Goal: Book appointment/travel/reservation

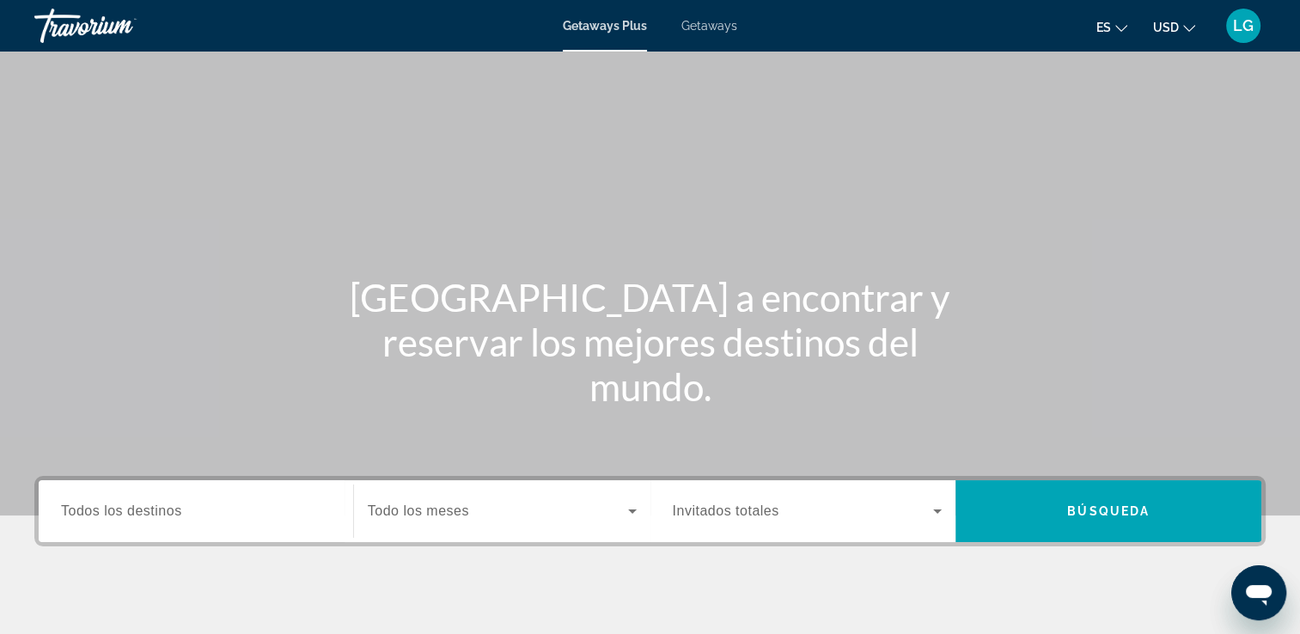
click at [93, 516] on span "Todos los destinos" at bounding box center [121, 511] width 121 height 15
click at [93, 516] on input "Destination Todos los destinos" at bounding box center [196, 512] width 270 height 21
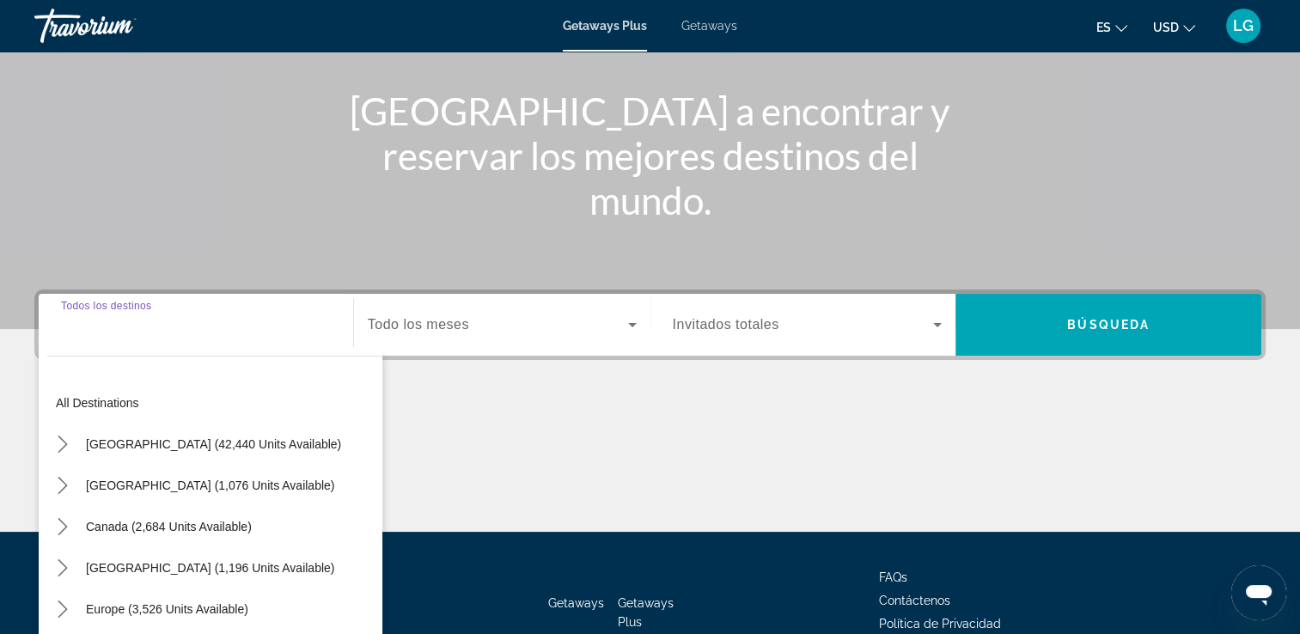
scroll to position [294, 0]
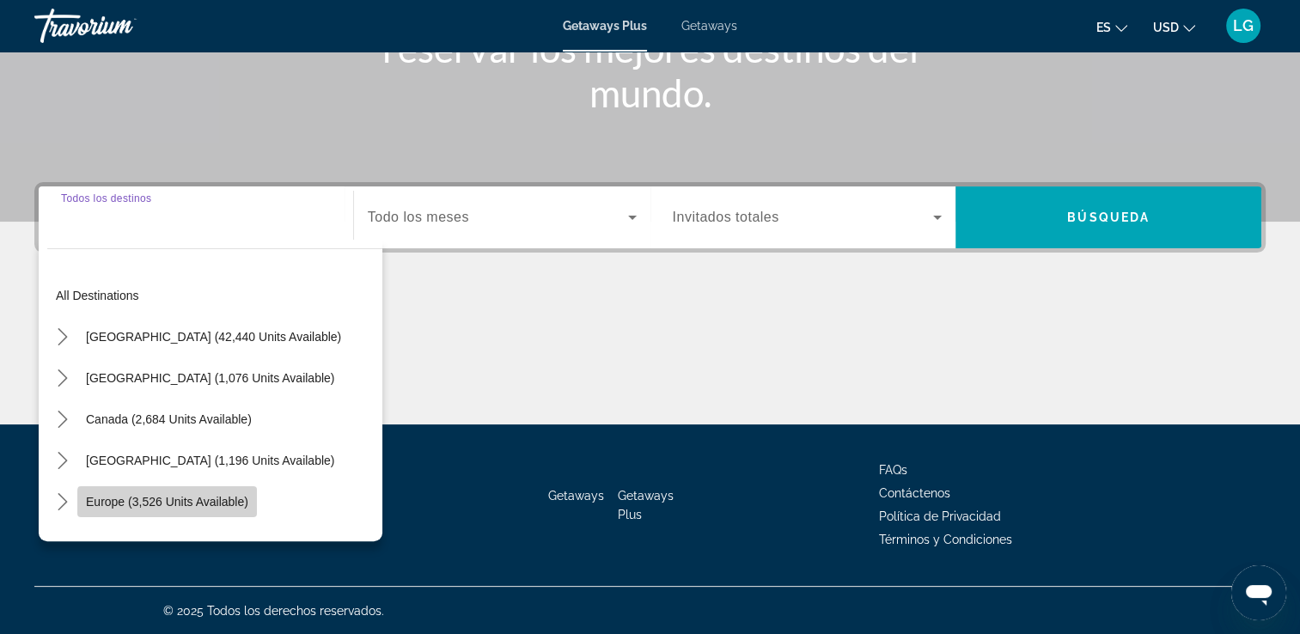
click at [218, 510] on span "Select destination: Europe (3,526 units available)" at bounding box center [167, 501] width 180 height 41
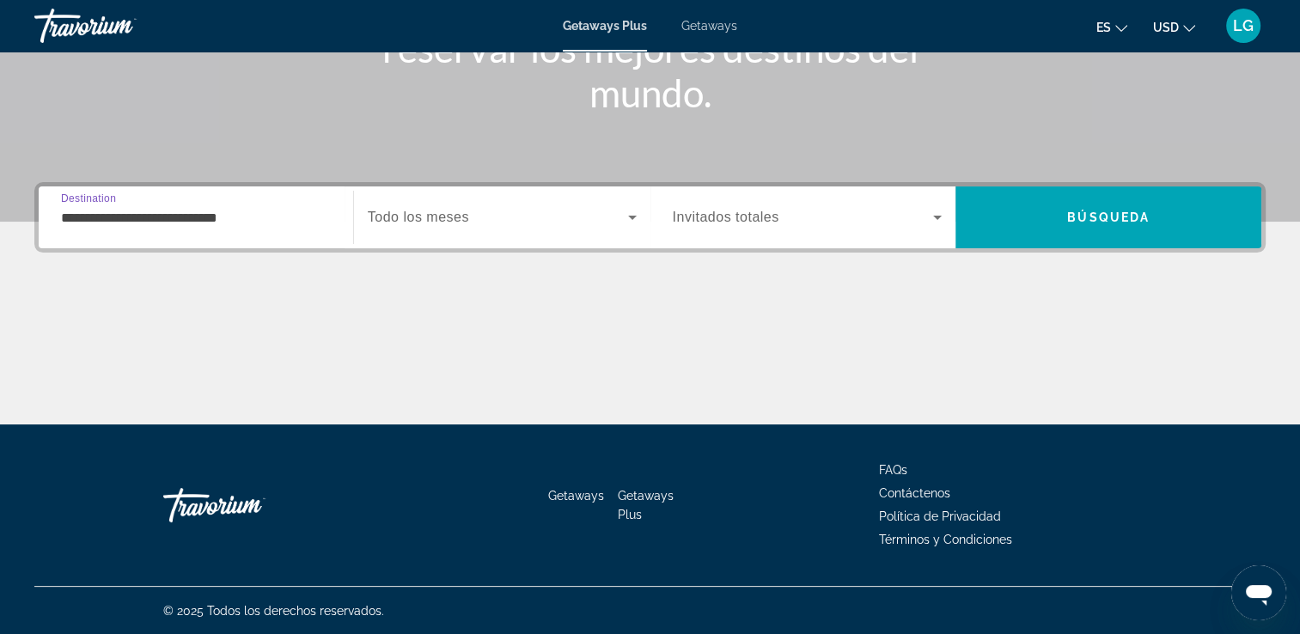
click at [94, 223] on input "**********" at bounding box center [196, 218] width 270 height 21
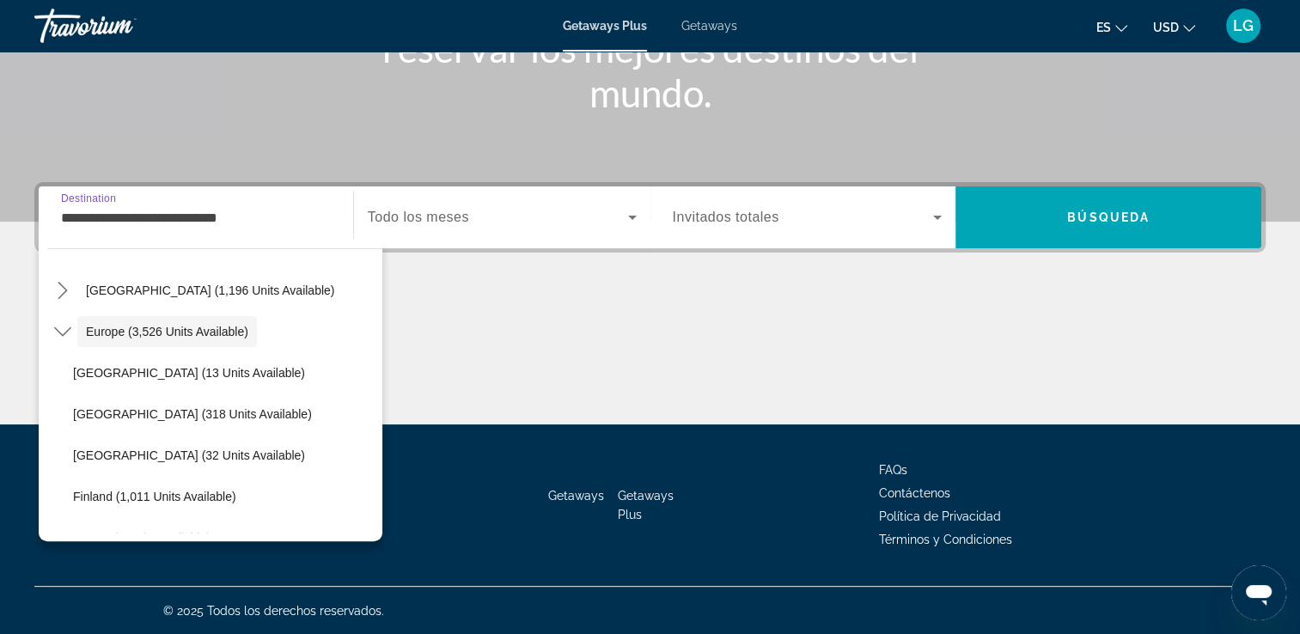
scroll to position [177, 0]
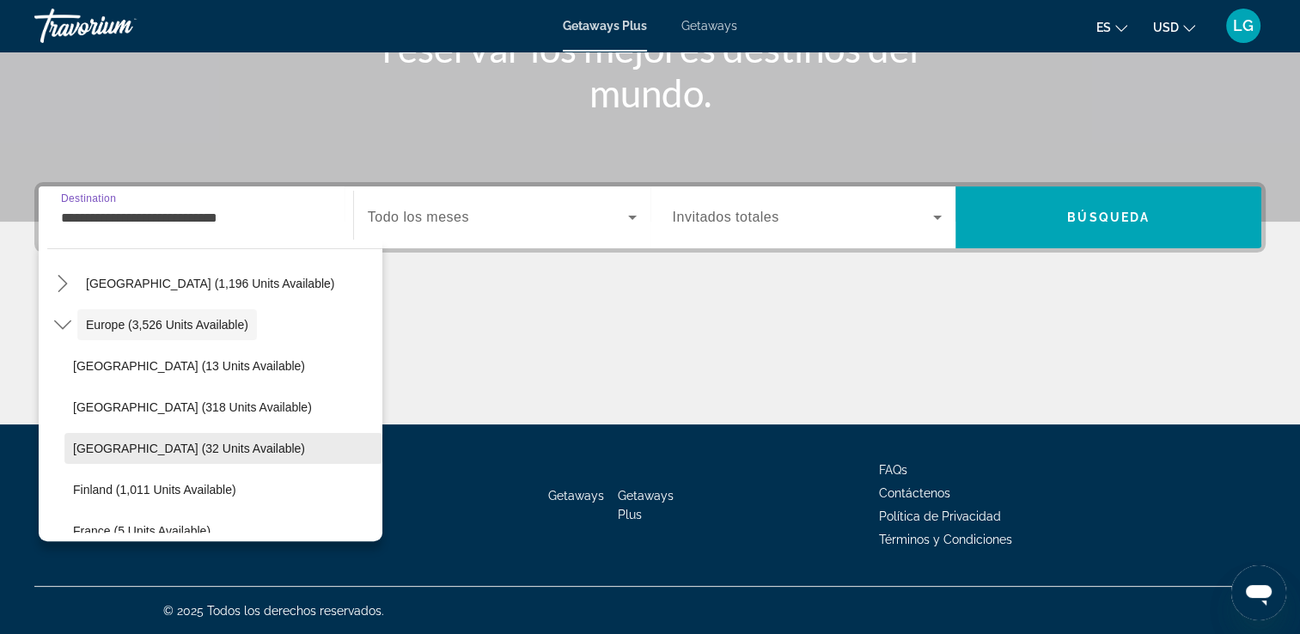
click at [295, 436] on span "Select destination: Denmark (32 units available)" at bounding box center [223, 448] width 318 height 41
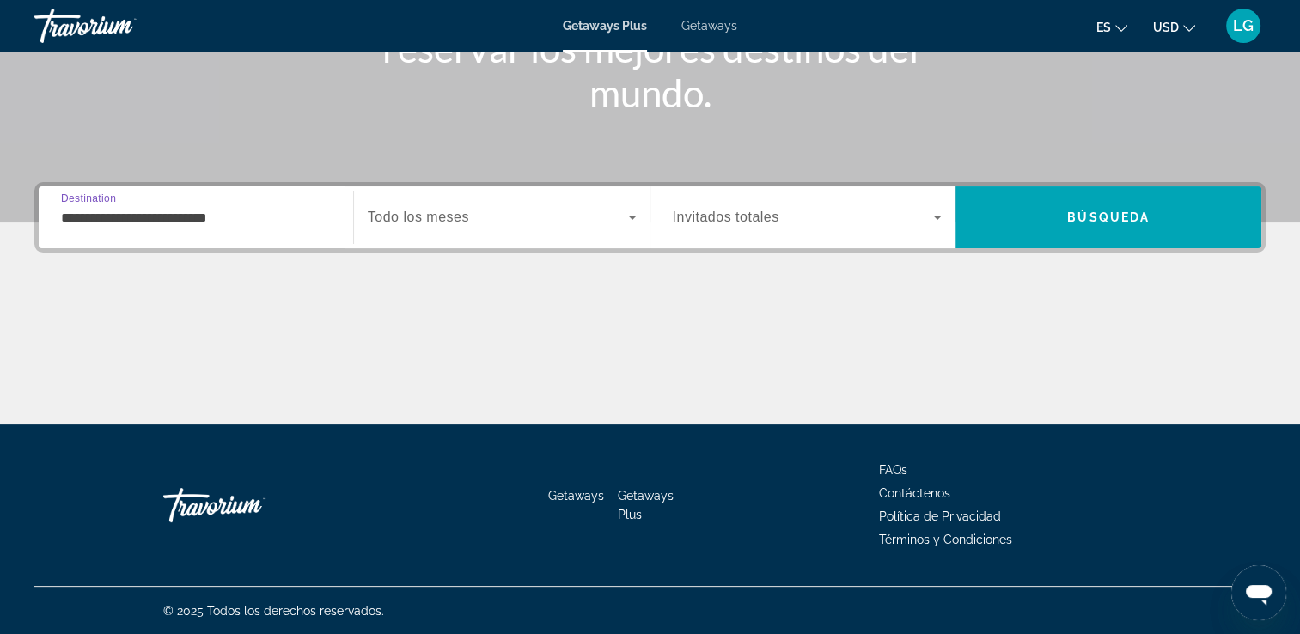
click at [290, 422] on div "Main content" at bounding box center [649, 360] width 1231 height 129
click at [116, 223] on input "**********" at bounding box center [196, 218] width 270 height 21
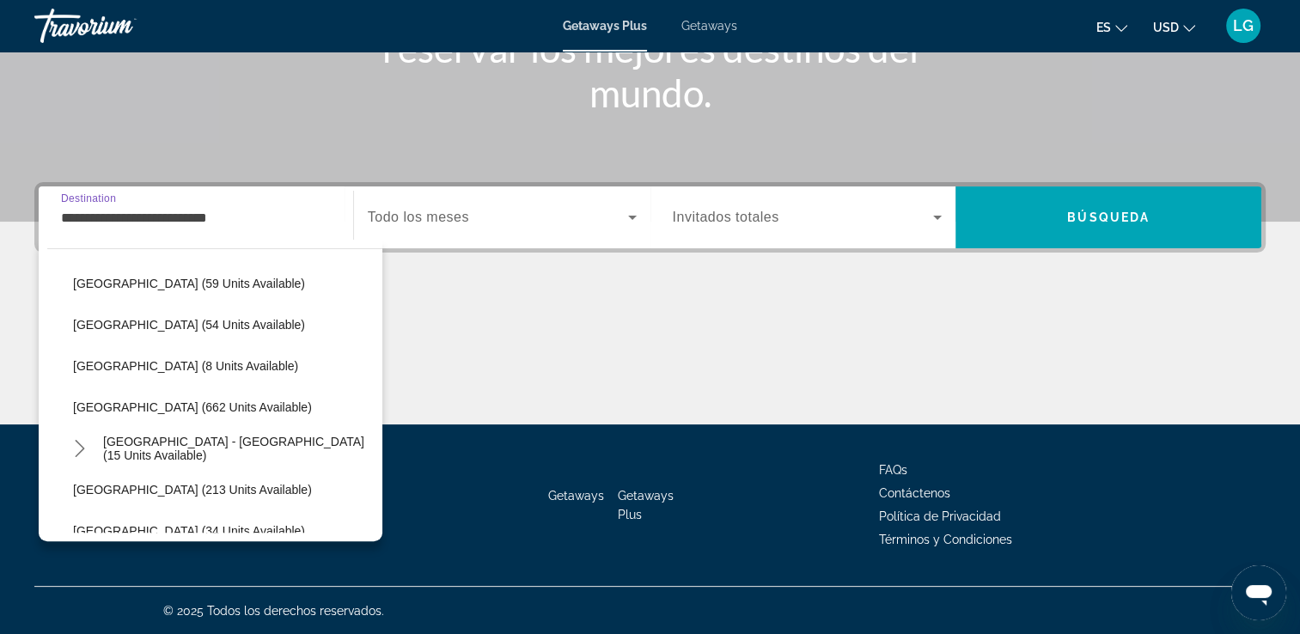
scroll to position [675, 0]
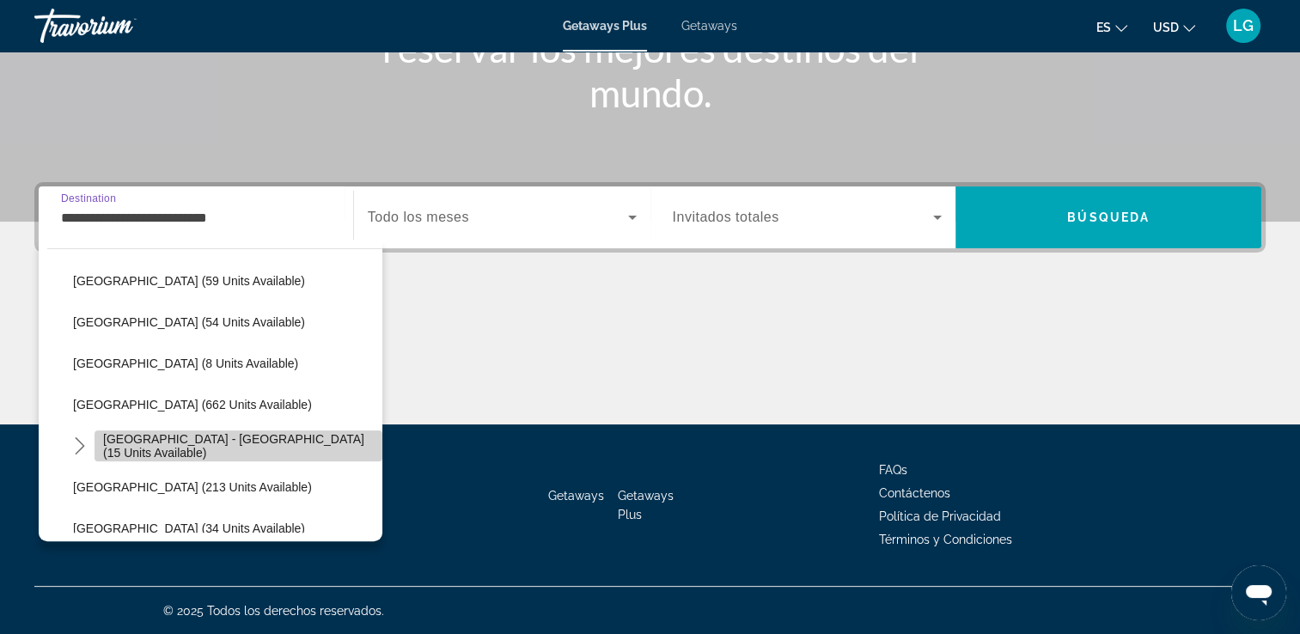
click at [251, 448] on span "[GEOGRAPHIC_DATA] - [GEOGRAPHIC_DATA] (15 units available)" at bounding box center [238, 445] width 271 height 27
type input "**********"
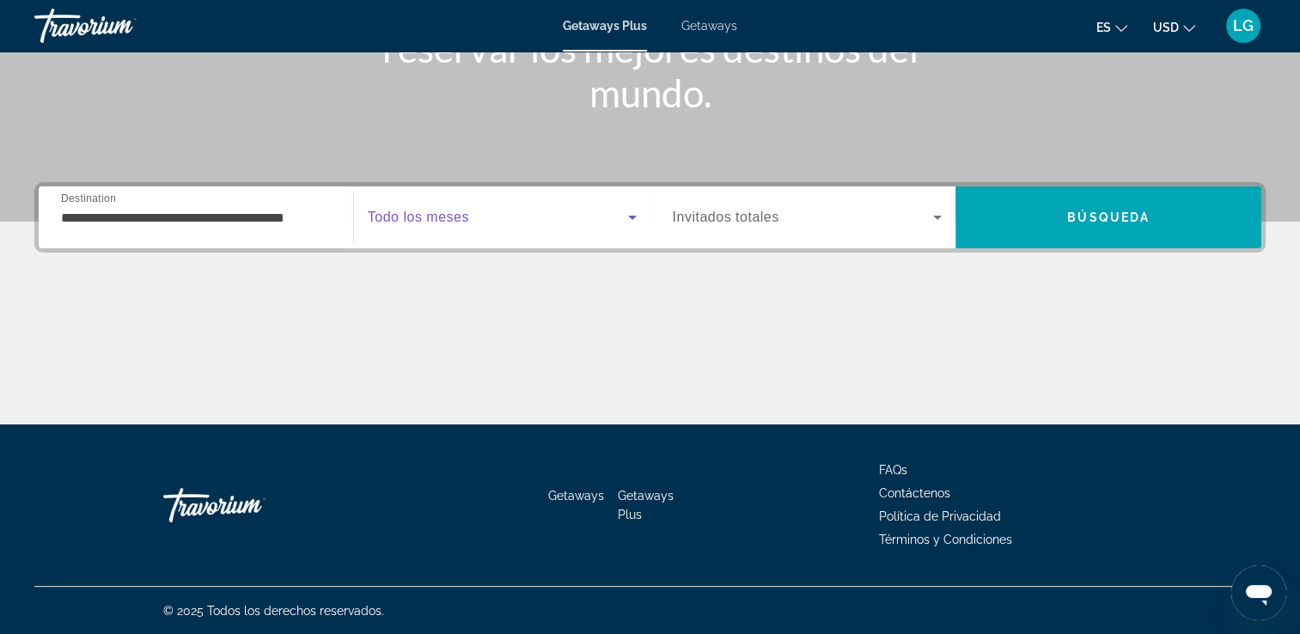
click at [632, 222] on icon "Search widget" at bounding box center [632, 217] width 21 height 21
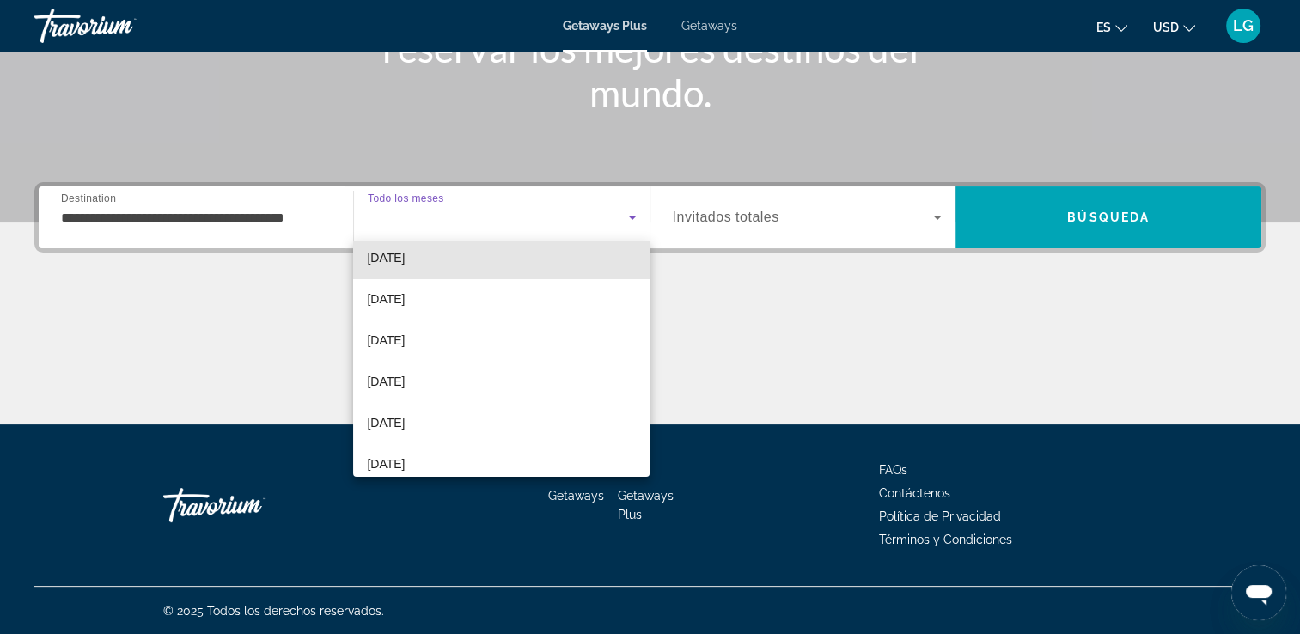
scroll to position [137, 0]
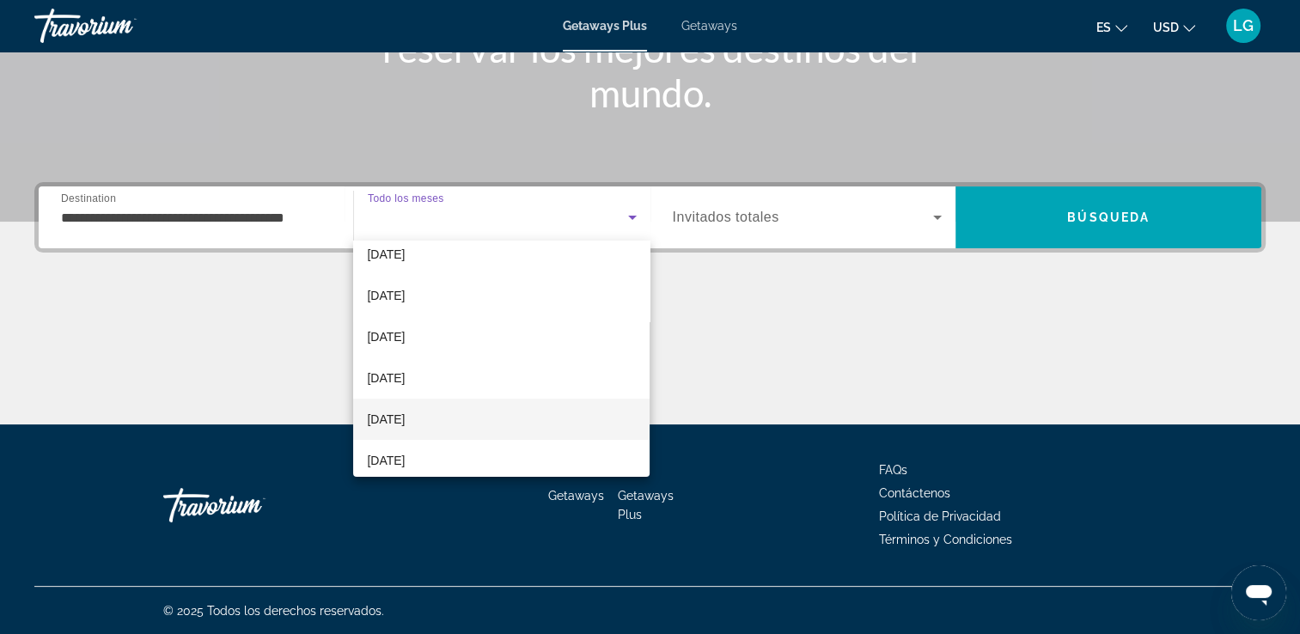
click at [391, 423] on span "[DATE]" at bounding box center [386, 419] width 38 height 21
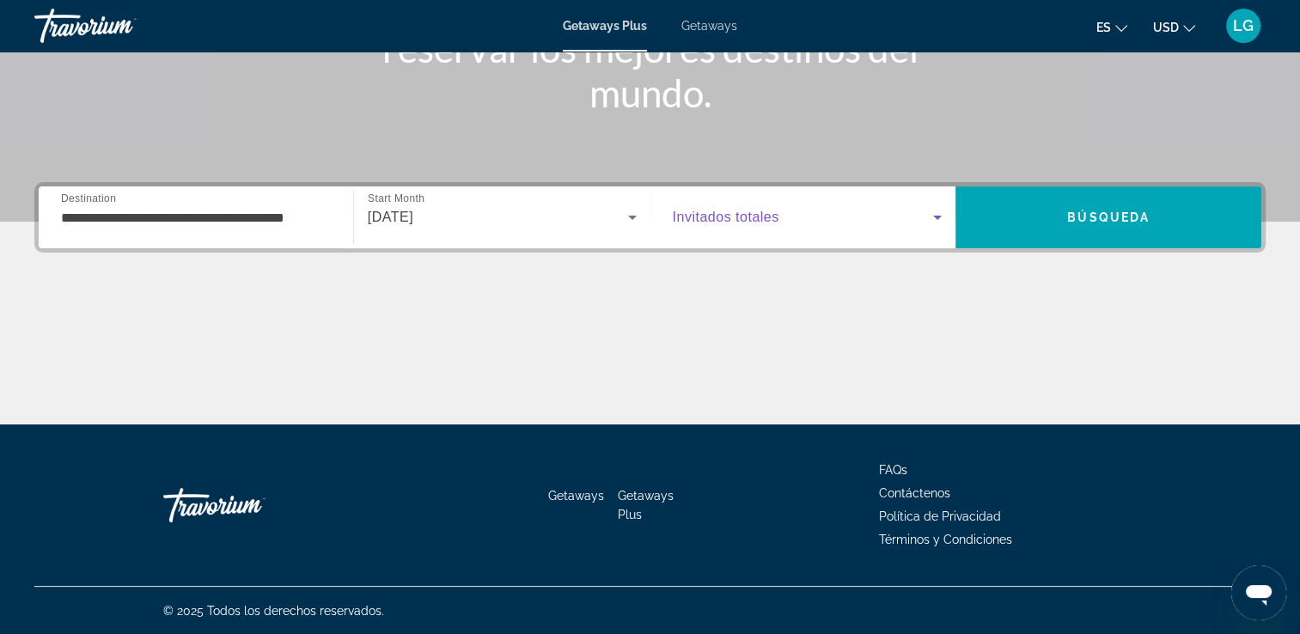
click at [940, 219] on icon "Search widget" at bounding box center [937, 217] width 21 height 21
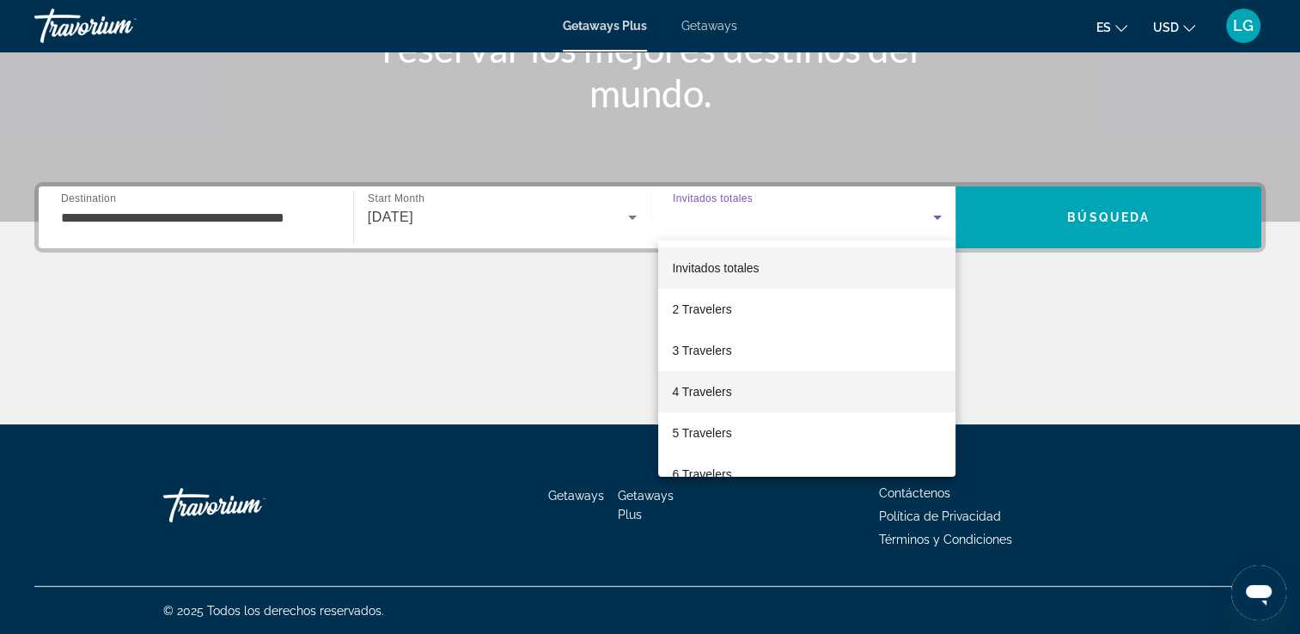
click at [712, 409] on mat-option "4 Travelers" at bounding box center [806, 391] width 297 height 41
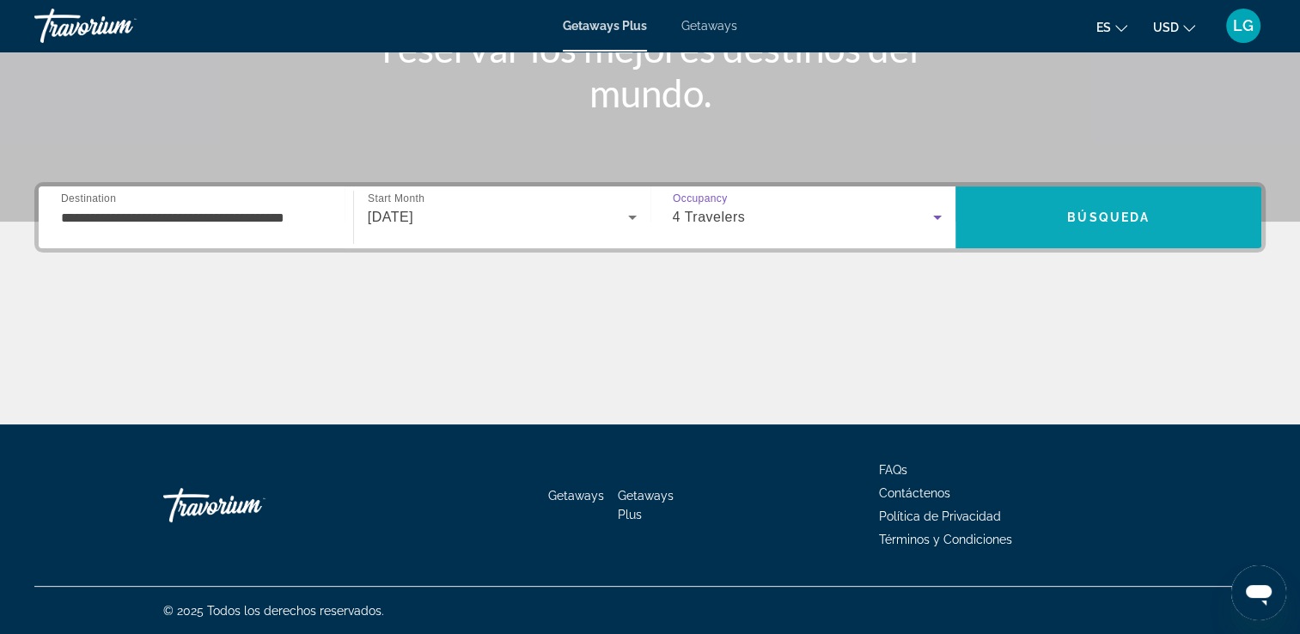
click at [1119, 222] on span "Búsqueda" at bounding box center [1108, 218] width 82 height 14
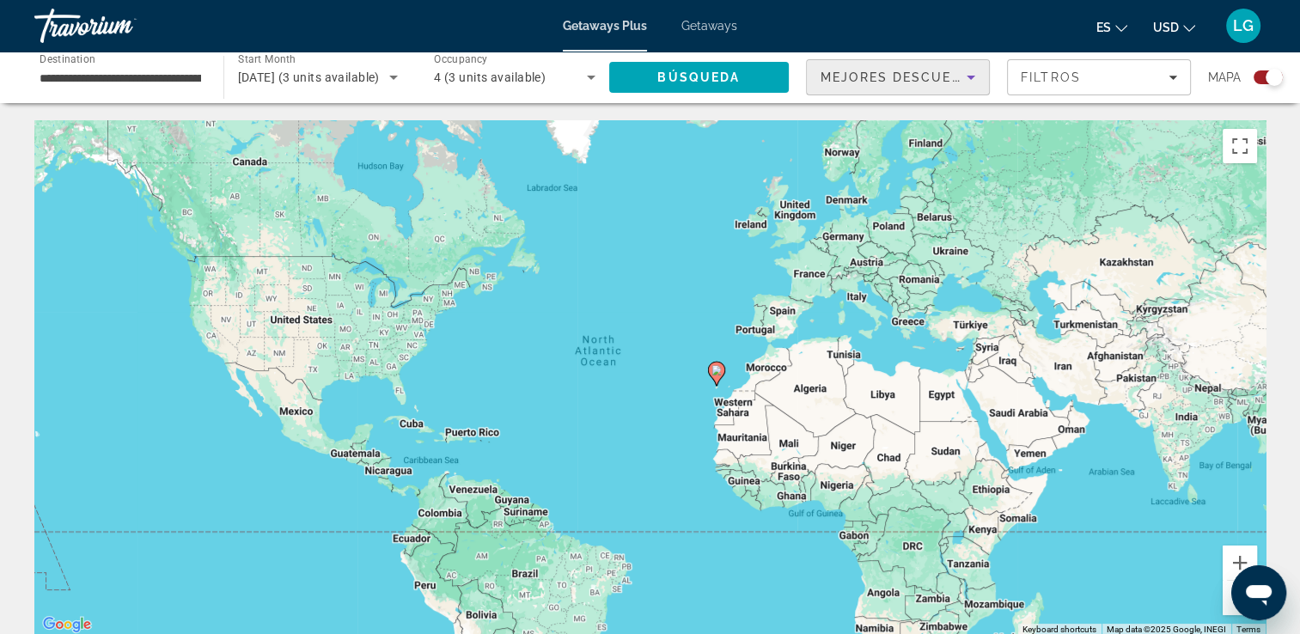
click at [900, 76] on span "Mejores descuentos" at bounding box center [907, 77] width 172 height 14
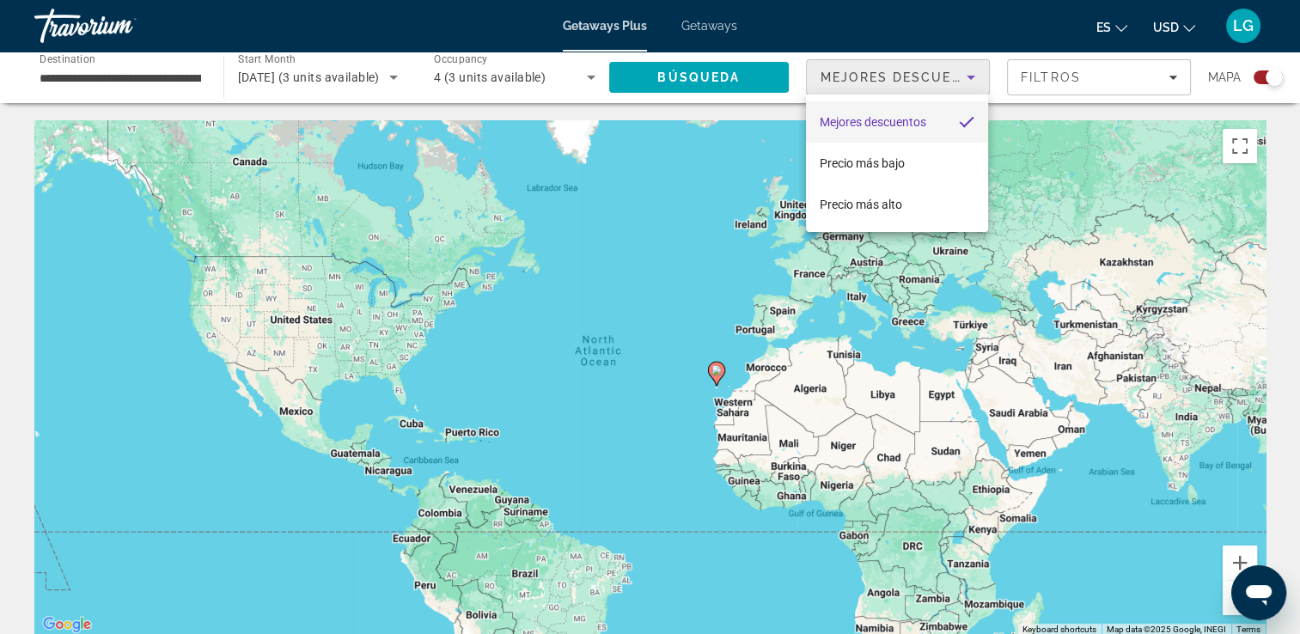
click at [887, 120] on span "Mejores descuentos" at bounding box center [873, 122] width 107 height 14
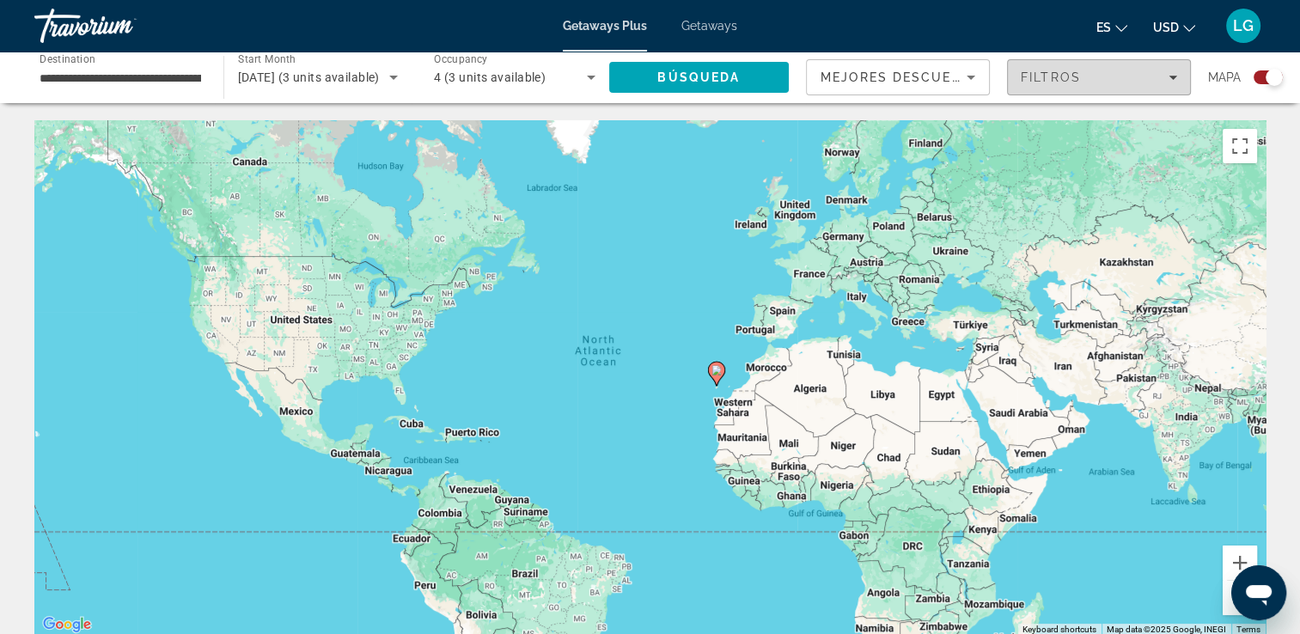
click at [1172, 84] on span "Filters" at bounding box center [1099, 77] width 182 height 41
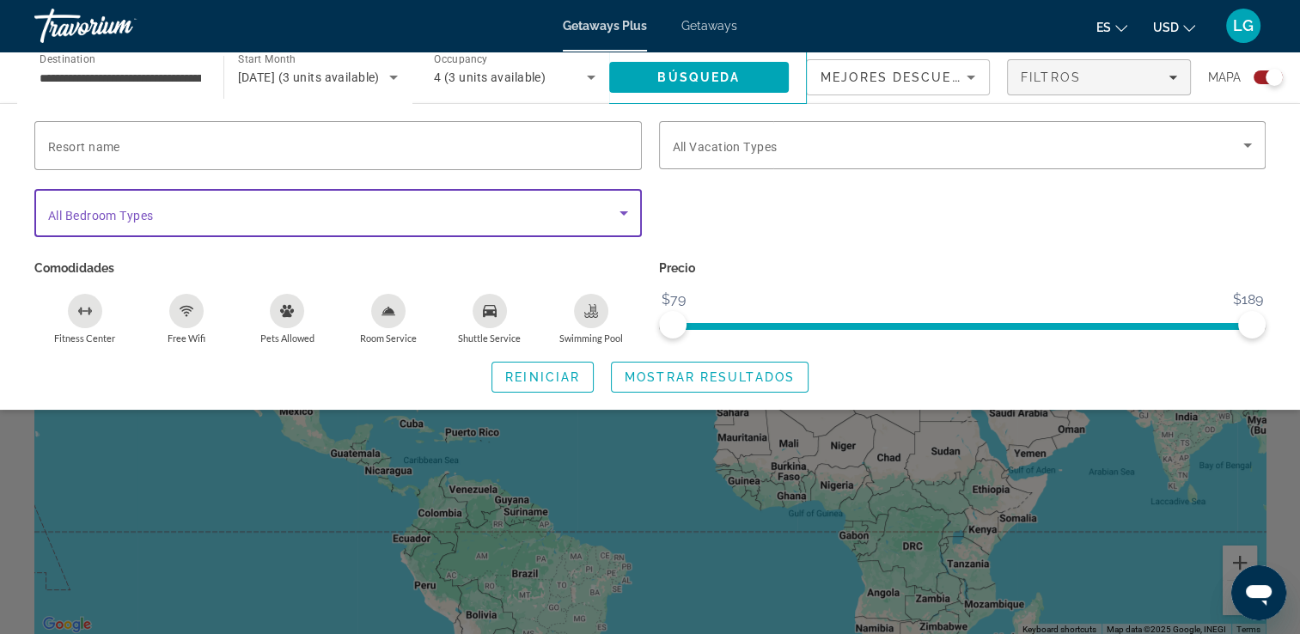
click at [626, 221] on icon "Search widget" at bounding box center [624, 213] width 21 height 21
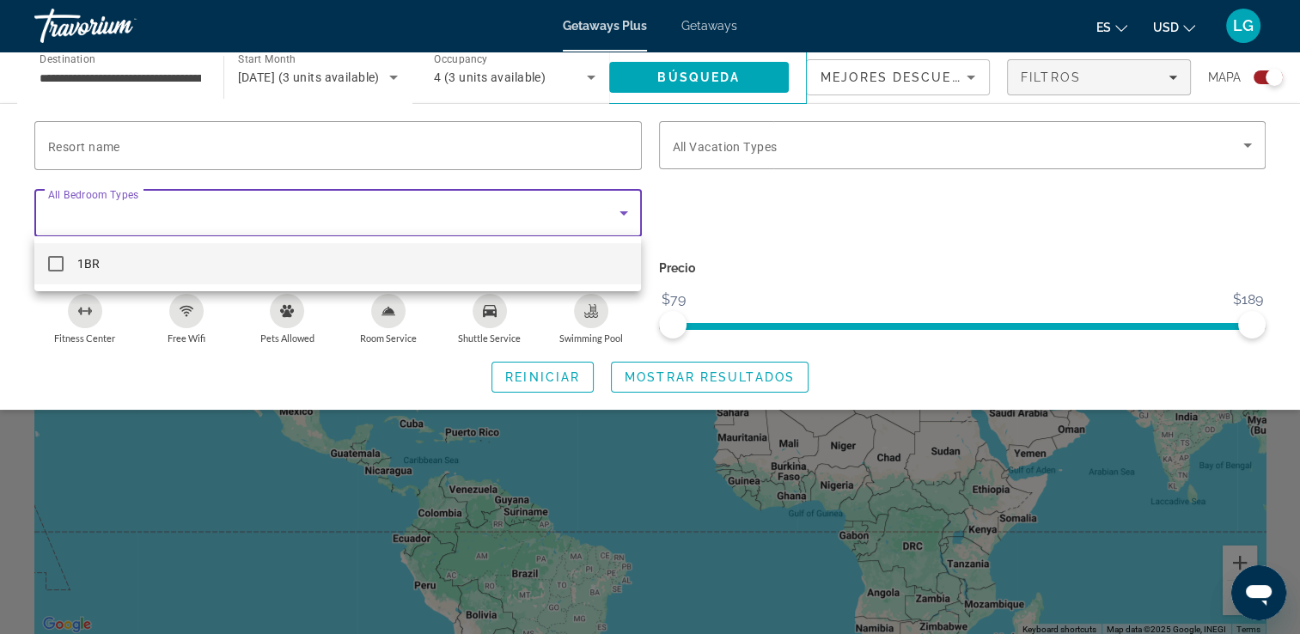
click at [53, 260] on mat-pseudo-checkbox at bounding box center [55, 263] width 15 height 15
click at [1243, 148] on div at bounding box center [650, 317] width 1300 height 634
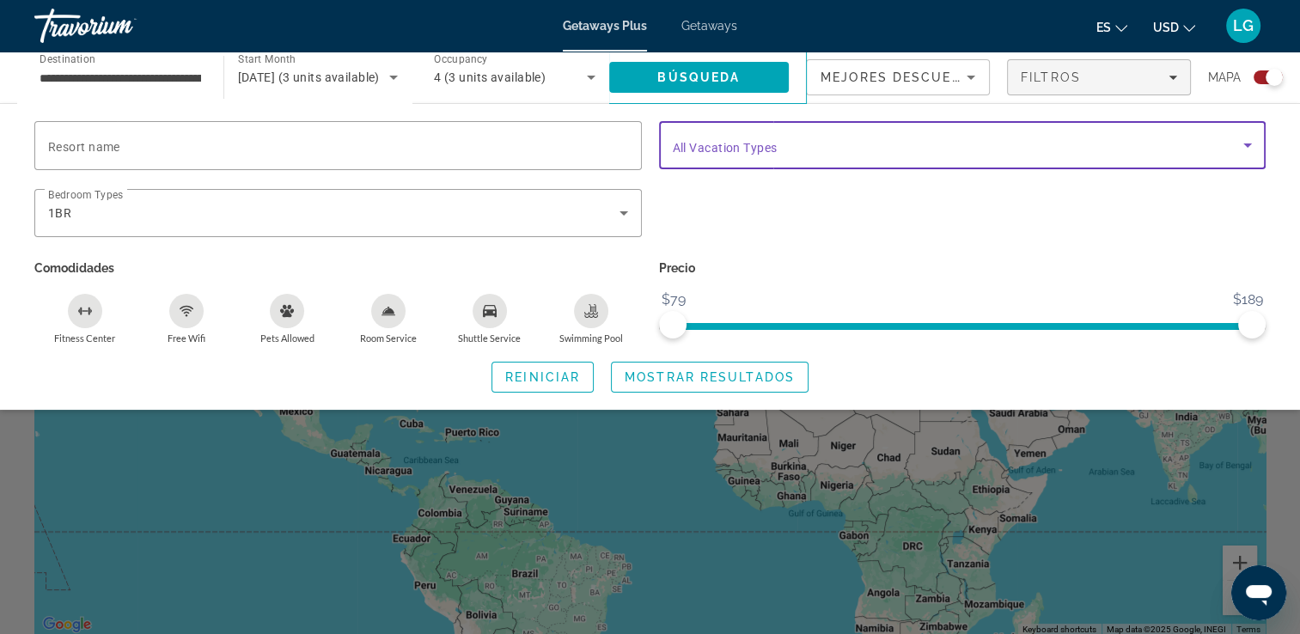
click at [1248, 150] on icon "Search widget" at bounding box center [1247, 145] width 21 height 21
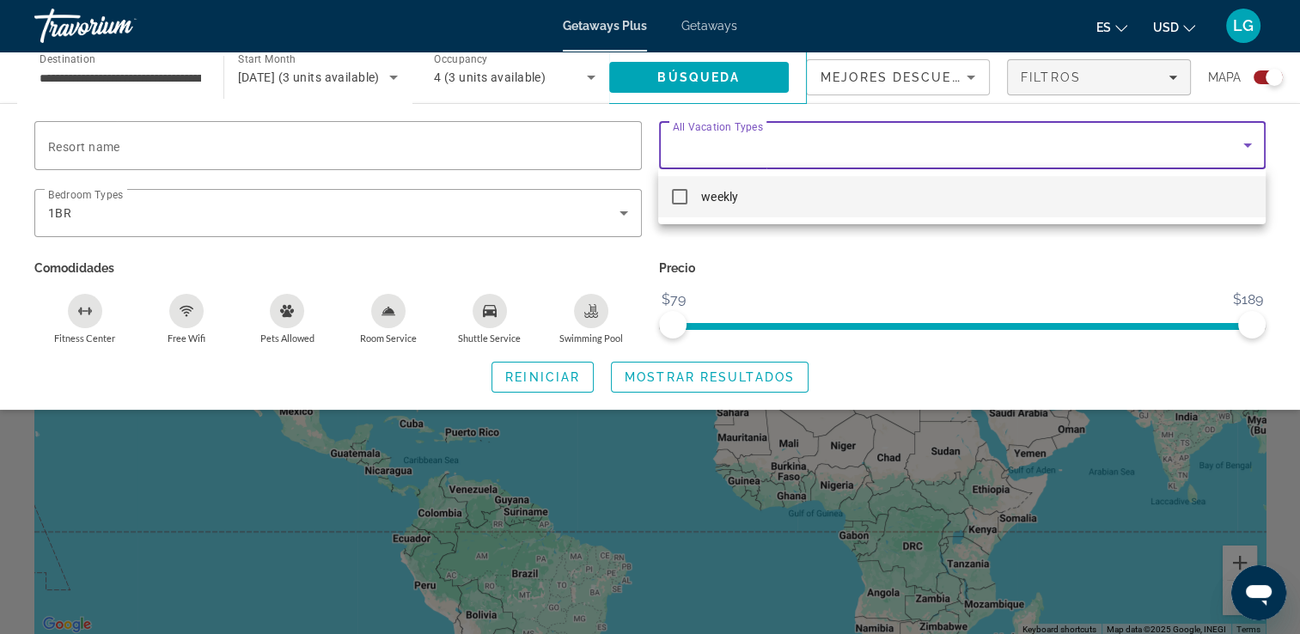
click at [1248, 156] on div at bounding box center [650, 317] width 1300 height 634
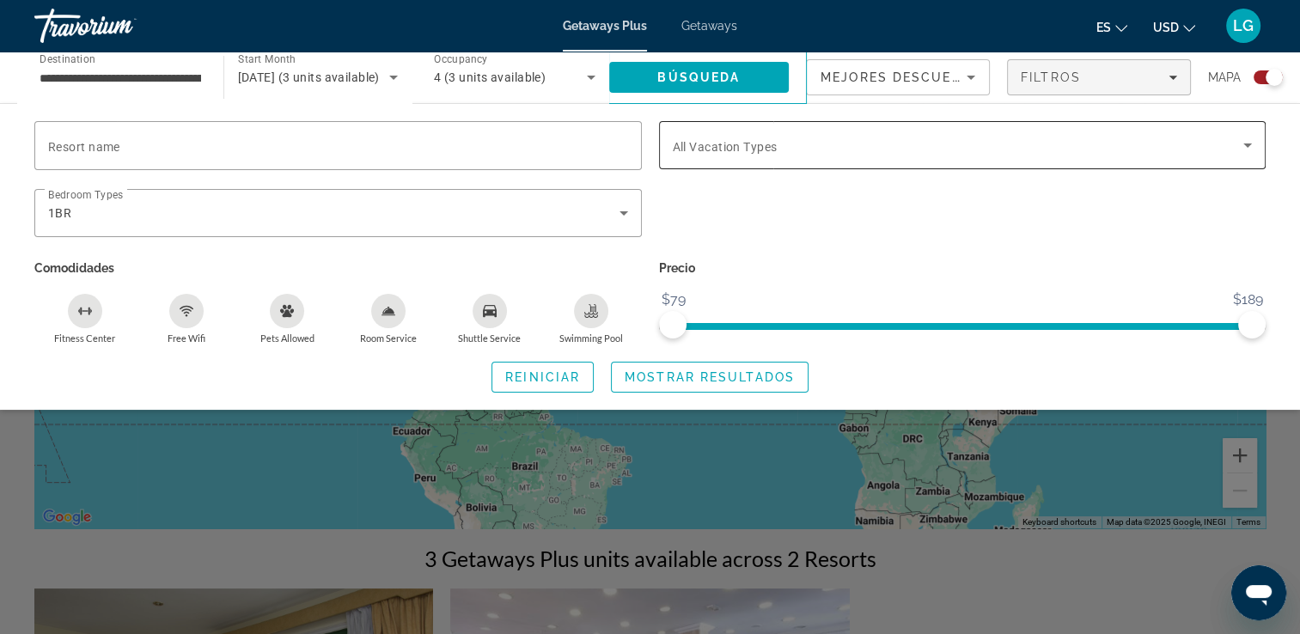
scroll to position [138, 0]
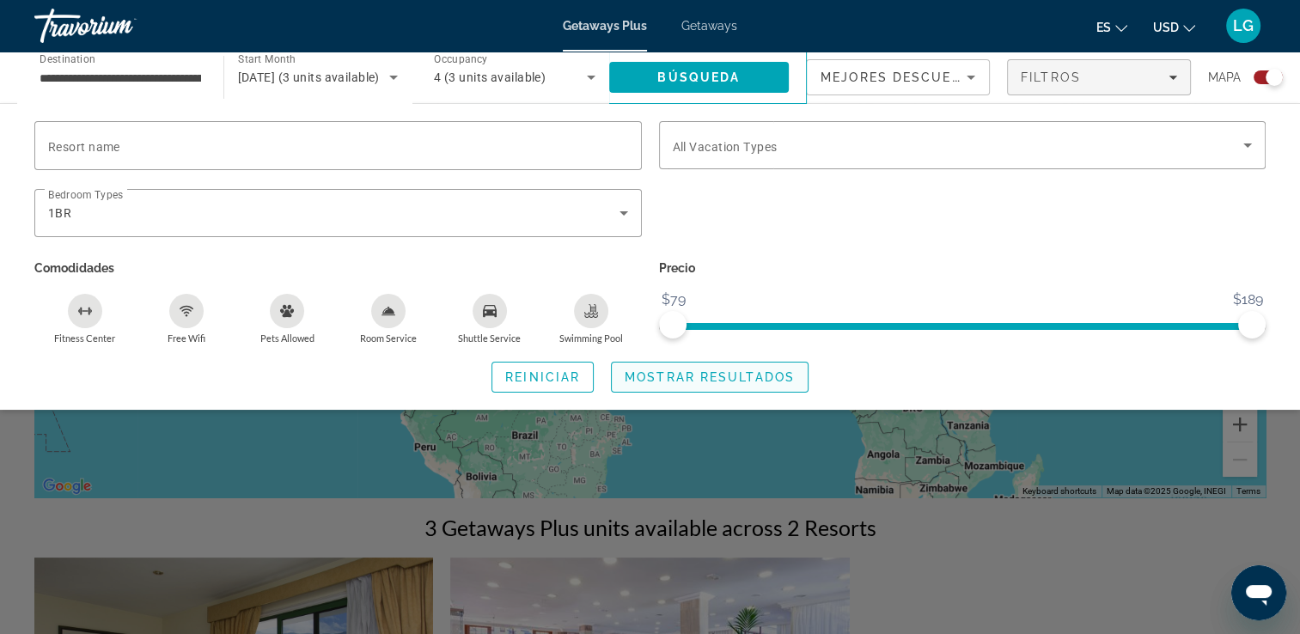
click at [715, 388] on span "Search widget" at bounding box center [710, 377] width 196 height 41
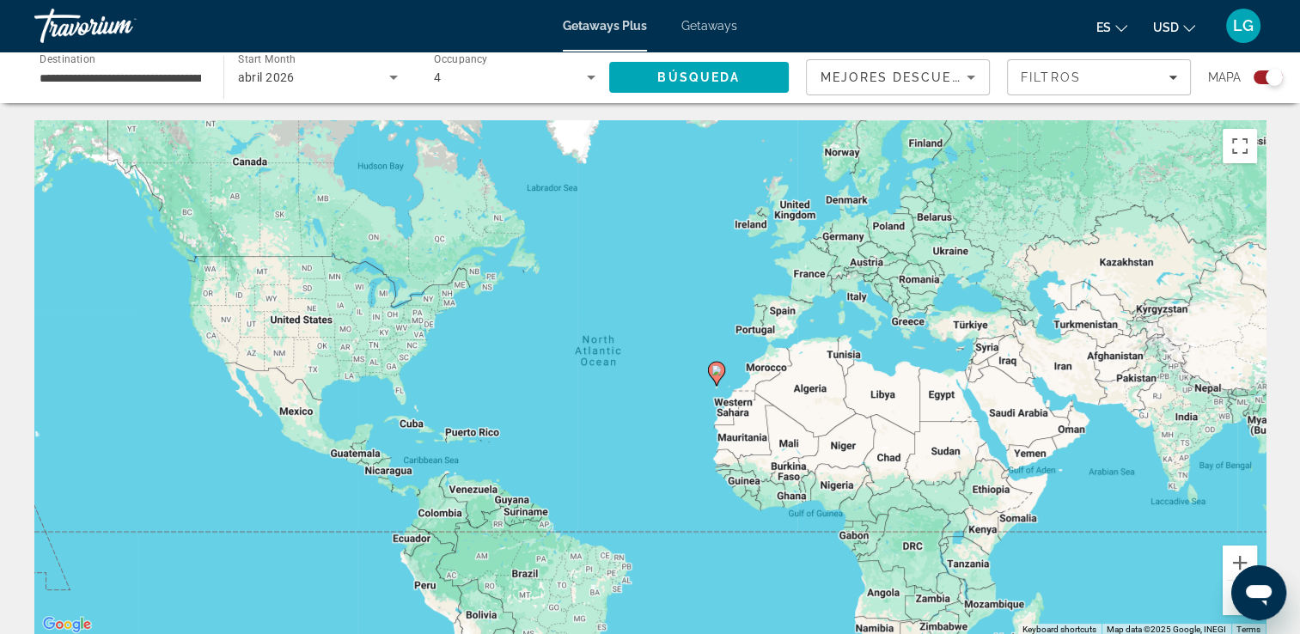
click at [711, 27] on span "Getaways" at bounding box center [709, 26] width 56 height 14
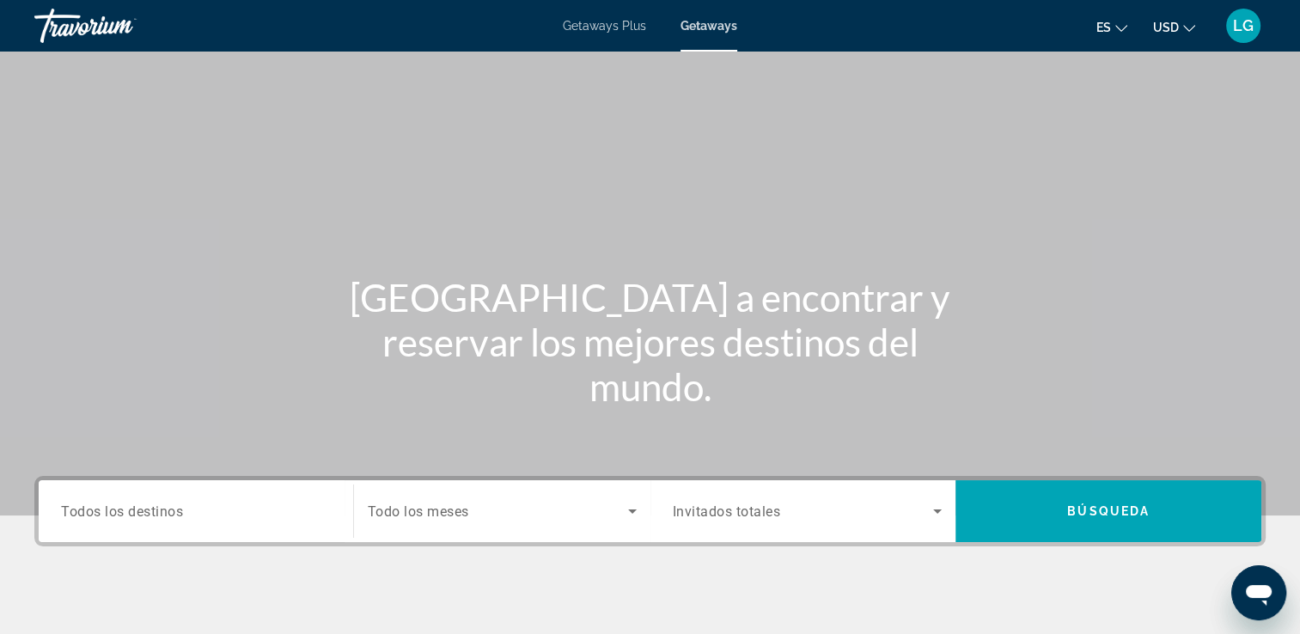
click at [142, 521] on div "Destination Todos los destinos" at bounding box center [196, 511] width 270 height 49
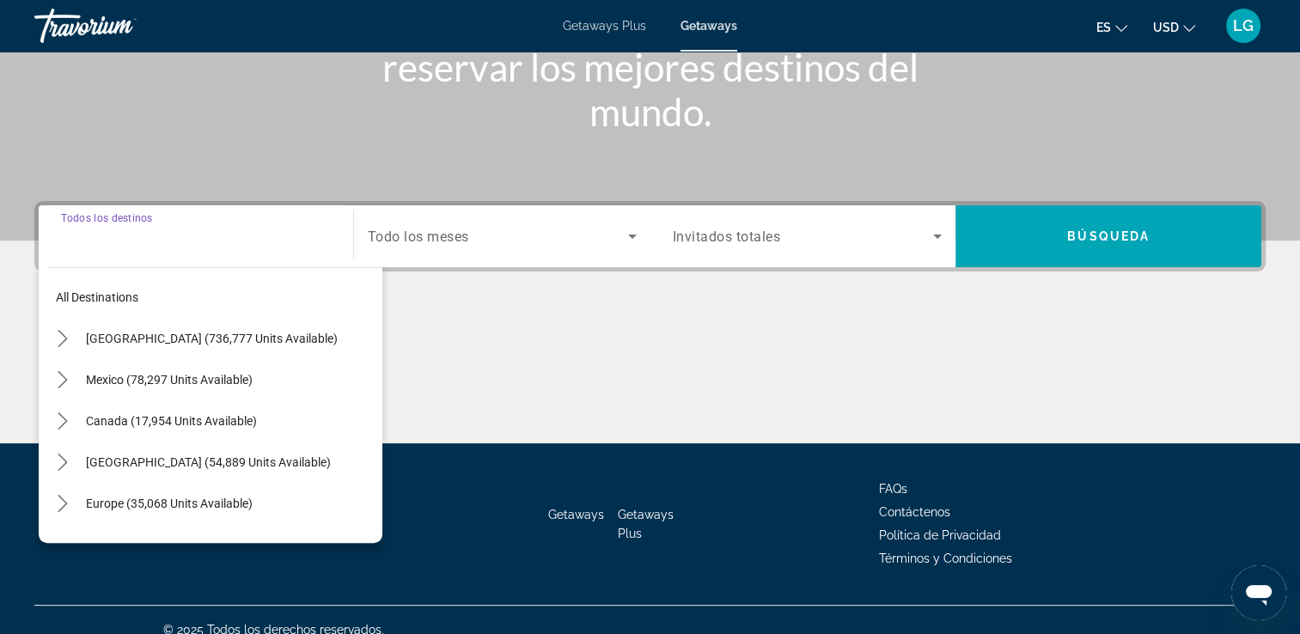
scroll to position [294, 0]
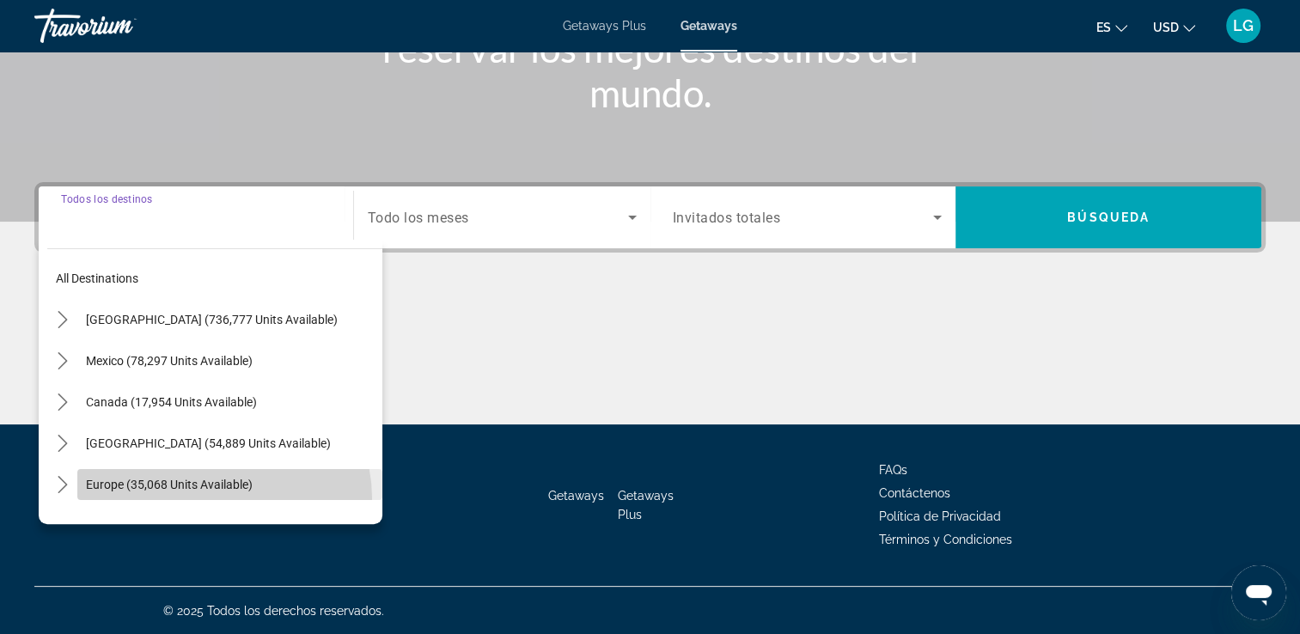
click at [222, 498] on span "Select destination: Europe (35,068 units available)" at bounding box center [229, 484] width 305 height 41
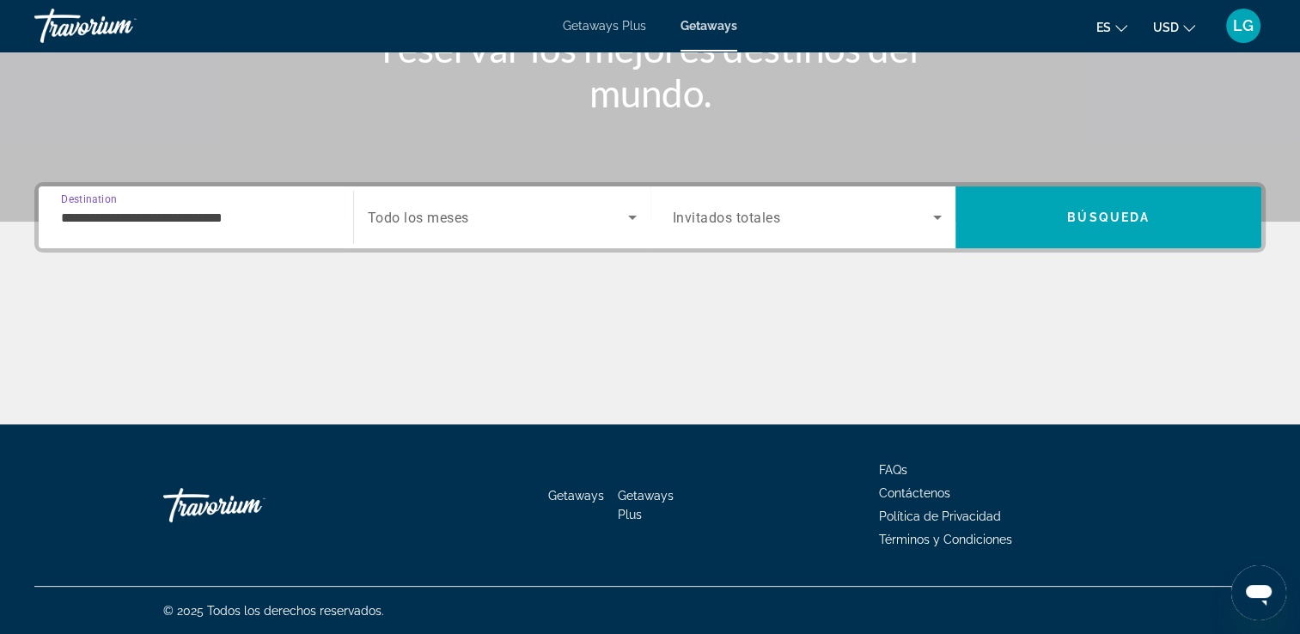
click at [85, 224] on input "**********" at bounding box center [196, 218] width 270 height 21
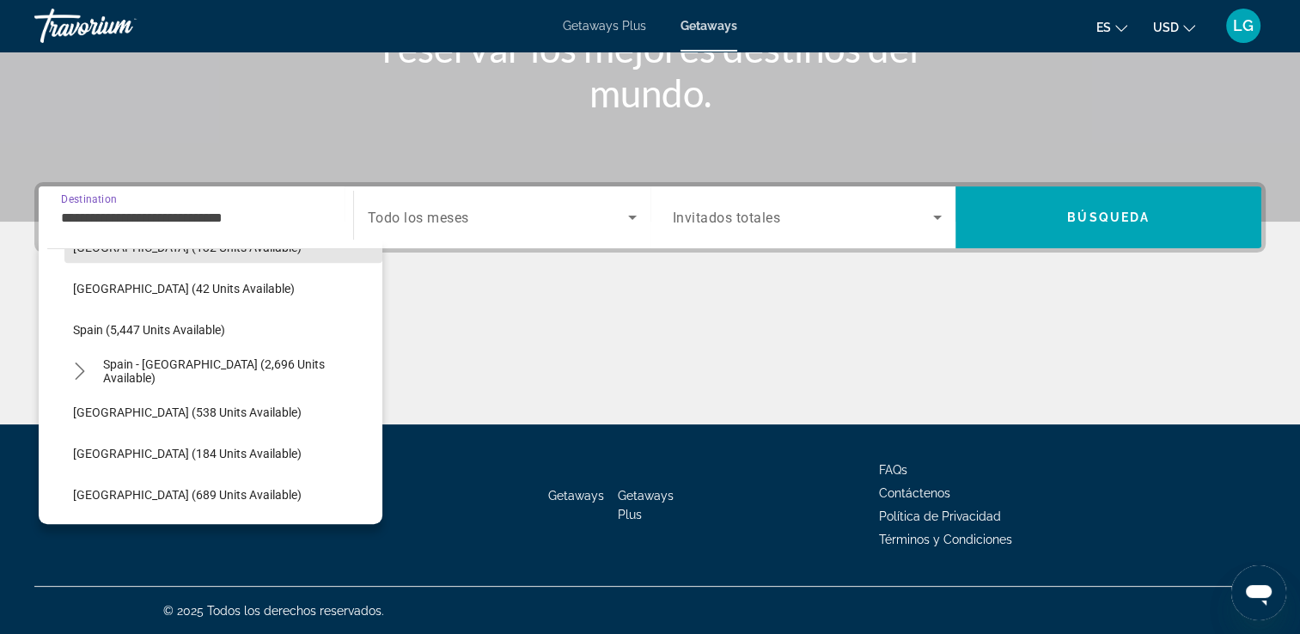
scroll to position [856, 0]
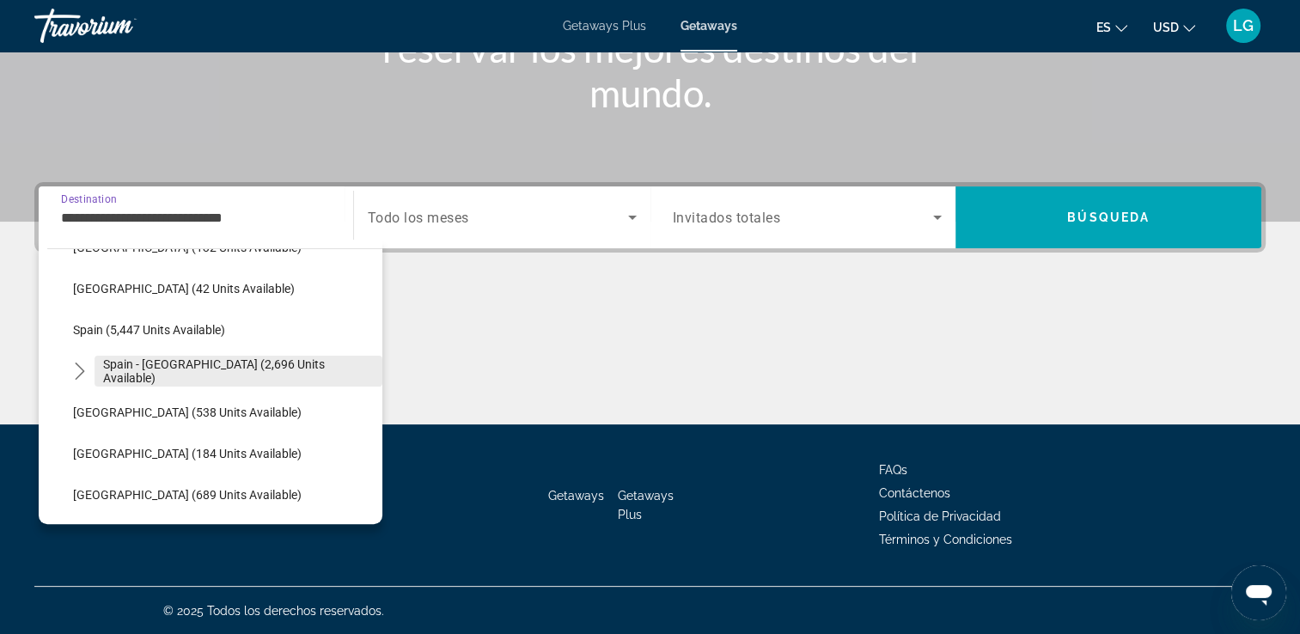
click at [235, 378] on span "Select destination: Spain - Canary Islands (2,696 units available)" at bounding box center [239, 371] width 288 height 41
type input "**********"
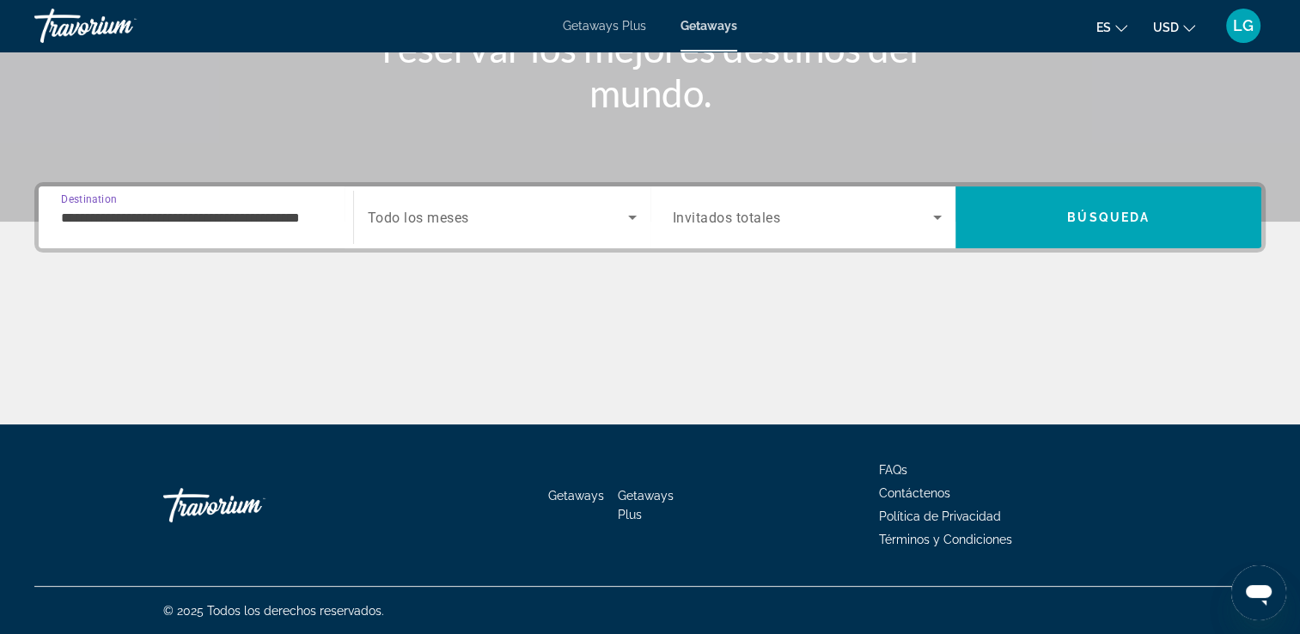
click at [623, 223] on icon "Search widget" at bounding box center [632, 217] width 21 height 21
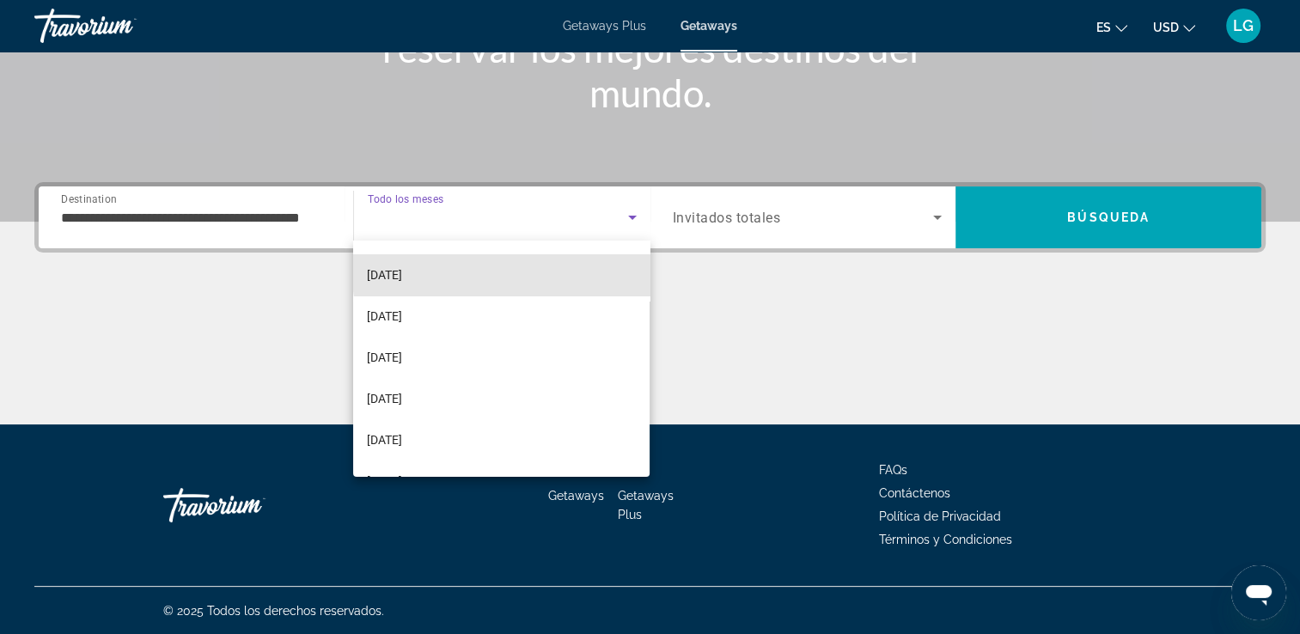
scroll to position [159, 0]
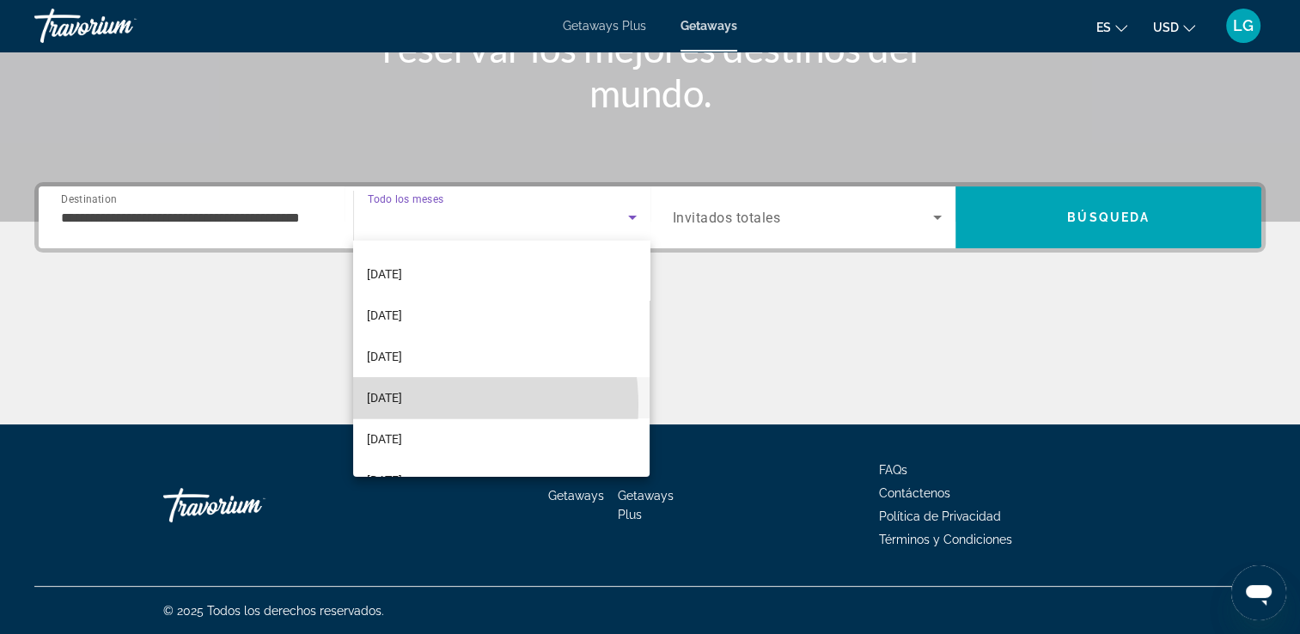
click at [400, 405] on span "[DATE]" at bounding box center [384, 398] width 35 height 21
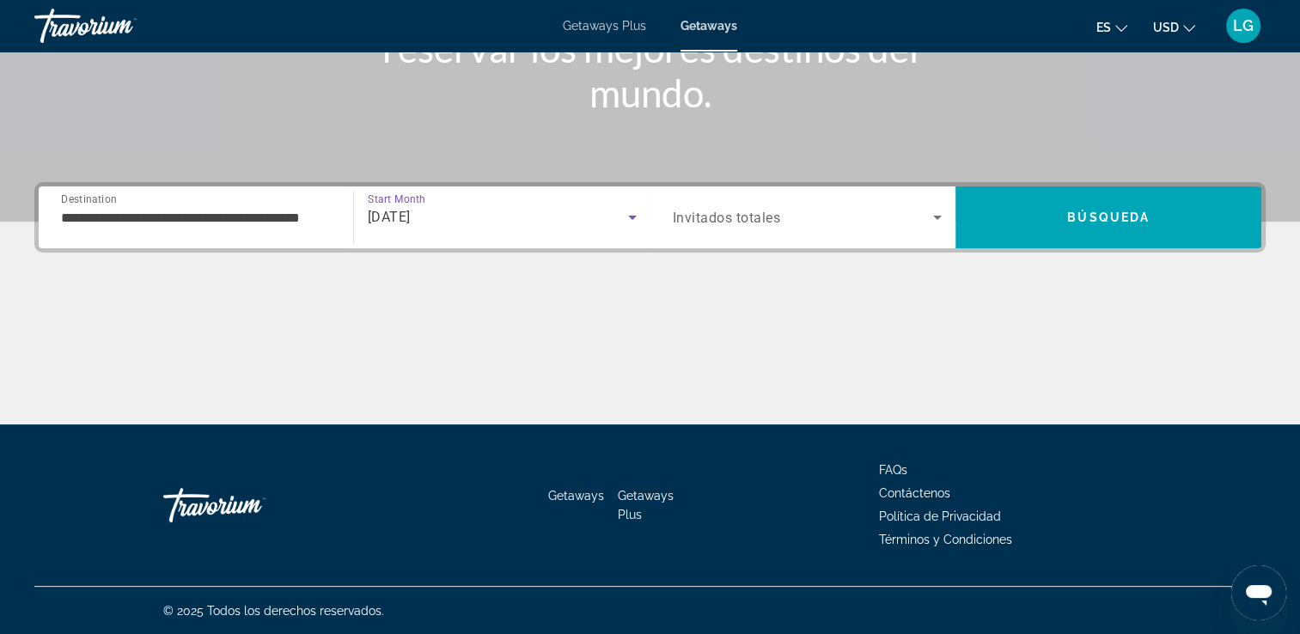
click at [928, 222] on icon "Search widget" at bounding box center [937, 217] width 21 height 21
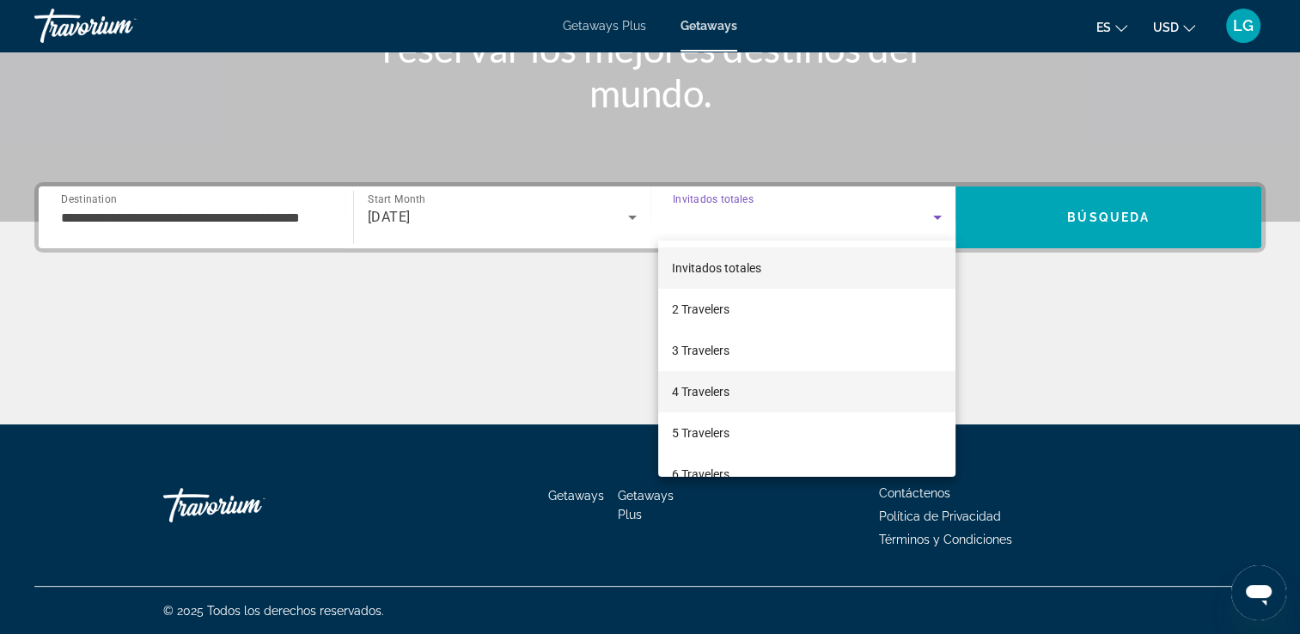
click at [705, 400] on span "4 Travelers" at bounding box center [701, 392] width 58 height 21
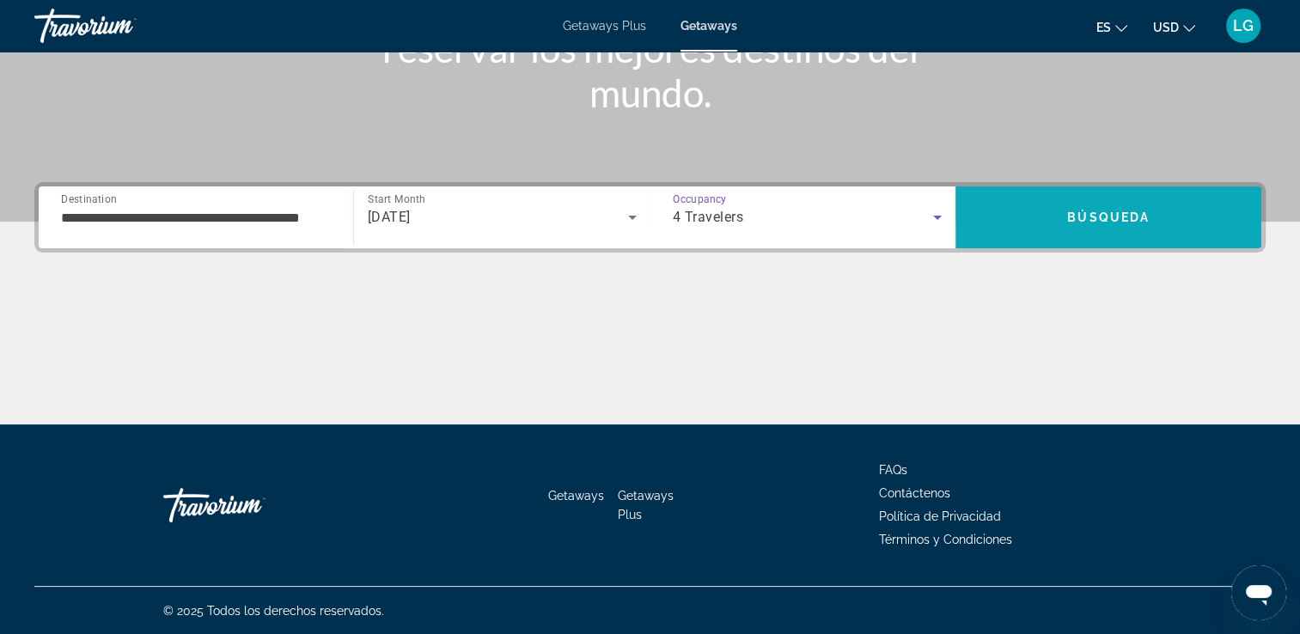
click at [1102, 213] on span "Búsqueda" at bounding box center [1108, 218] width 82 height 14
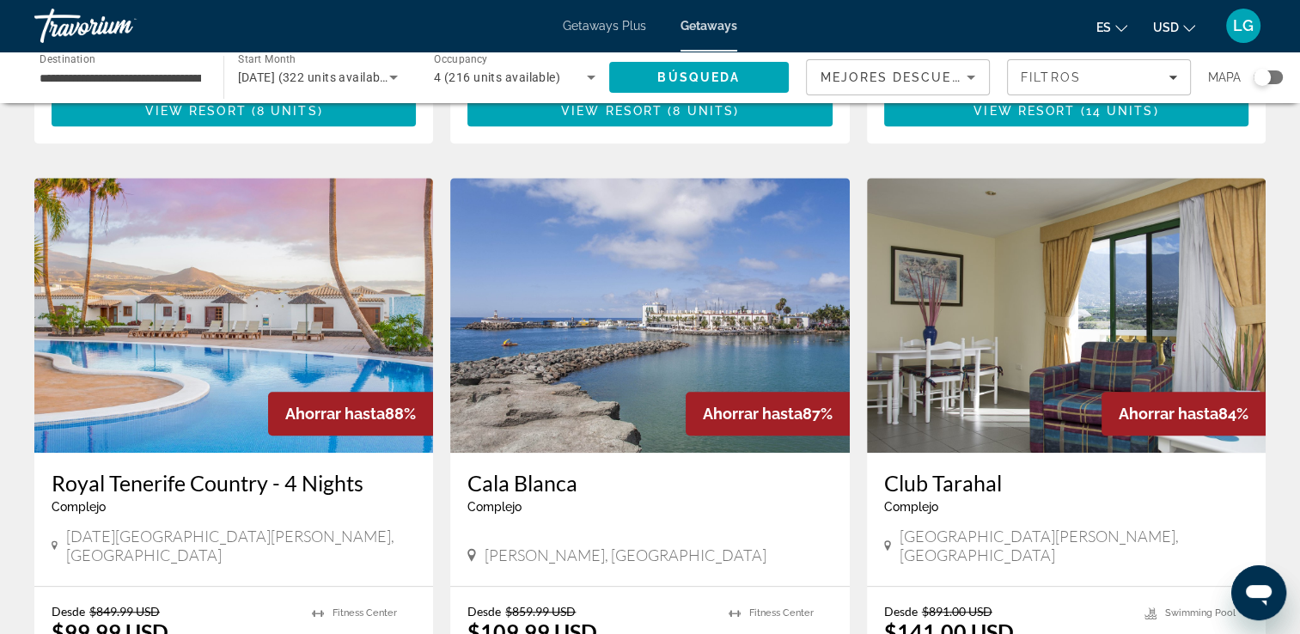
scroll to position [1200, 0]
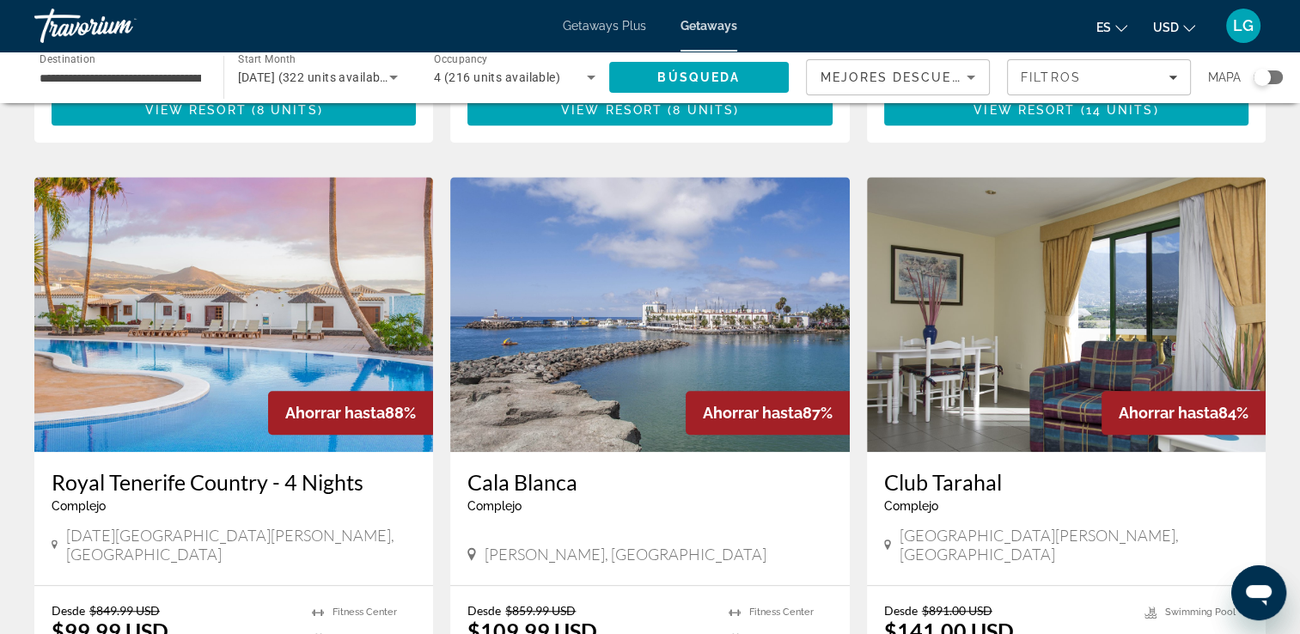
click at [1248, 152] on div "Ahorrar hasta 100% Cala Blanca - 4 Nights Complejo - Este es un resort solo par…" at bounding box center [650, 164] width 1249 height 2401
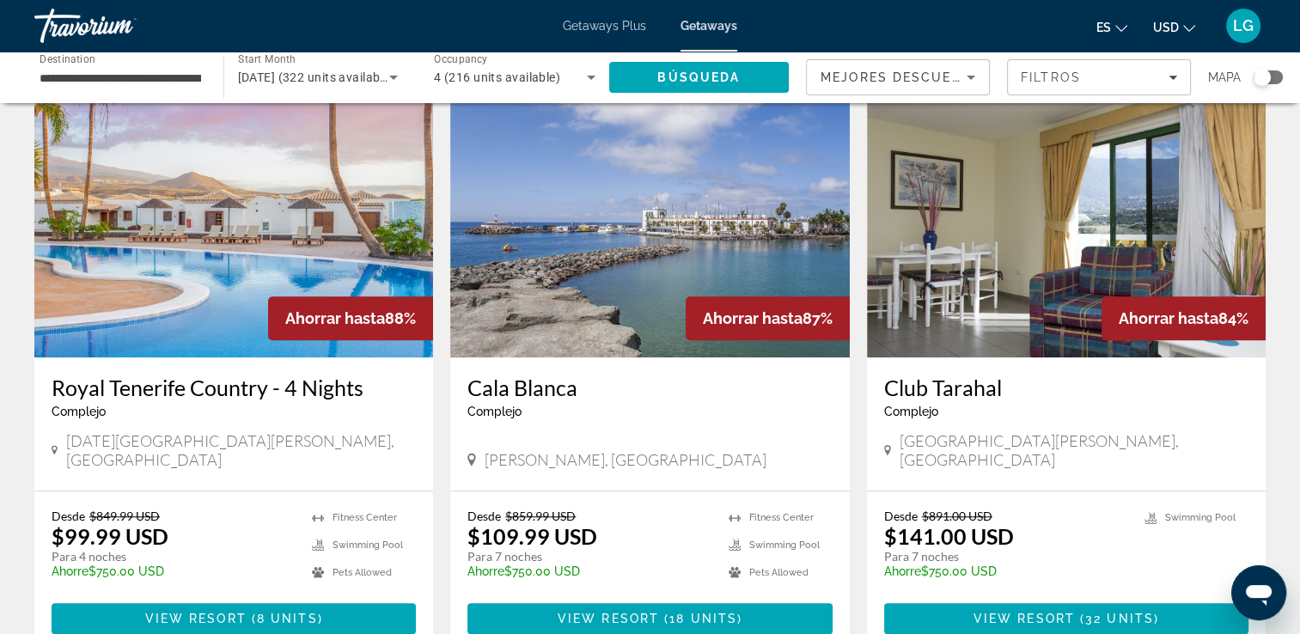
scroll to position [1300, 0]
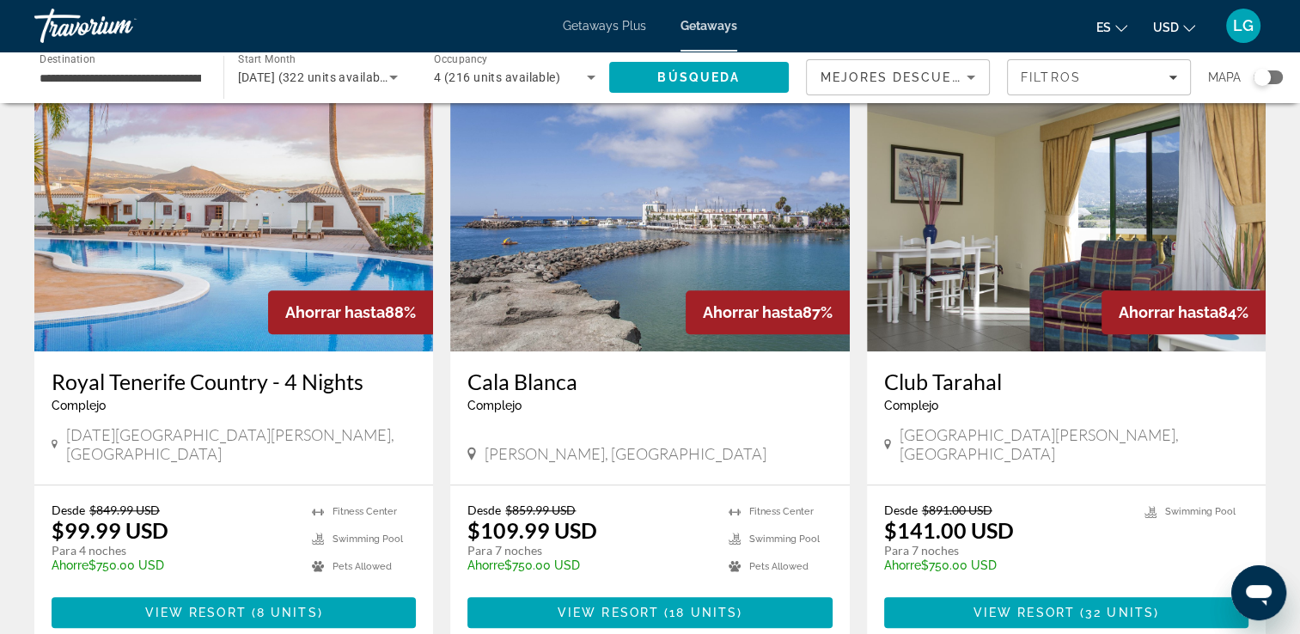
click at [241, 227] on img "Main content" at bounding box center [233, 213] width 399 height 275
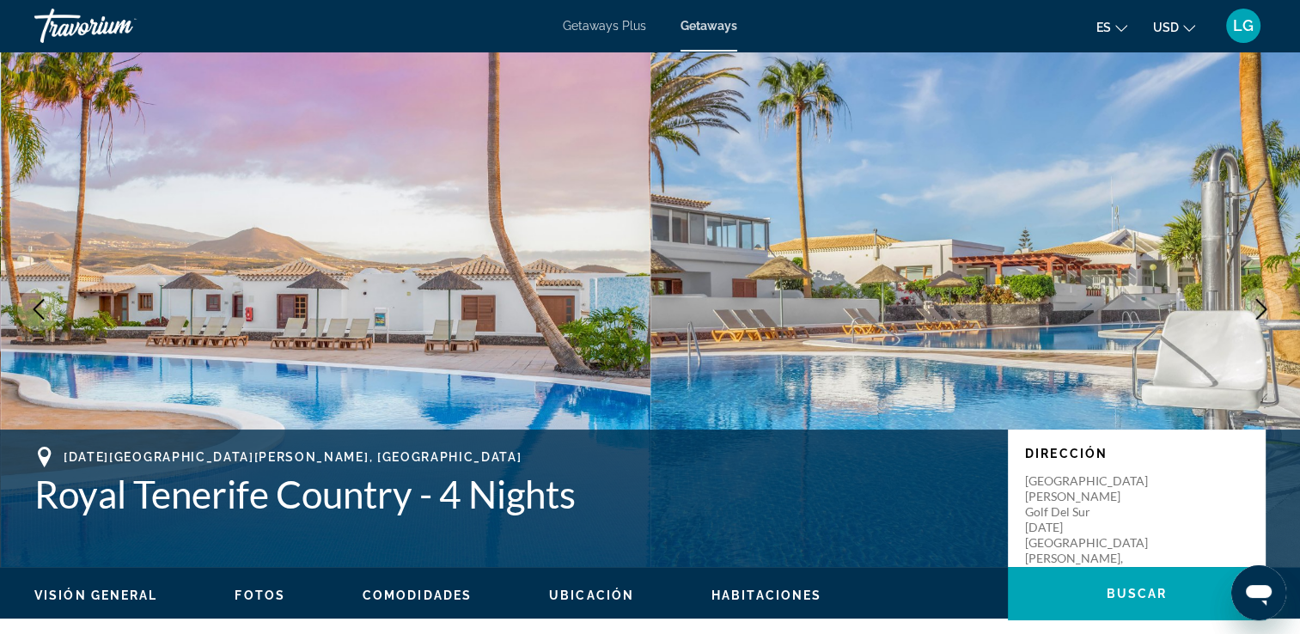
click at [1255, 323] on button "Next image" at bounding box center [1261, 309] width 43 height 43
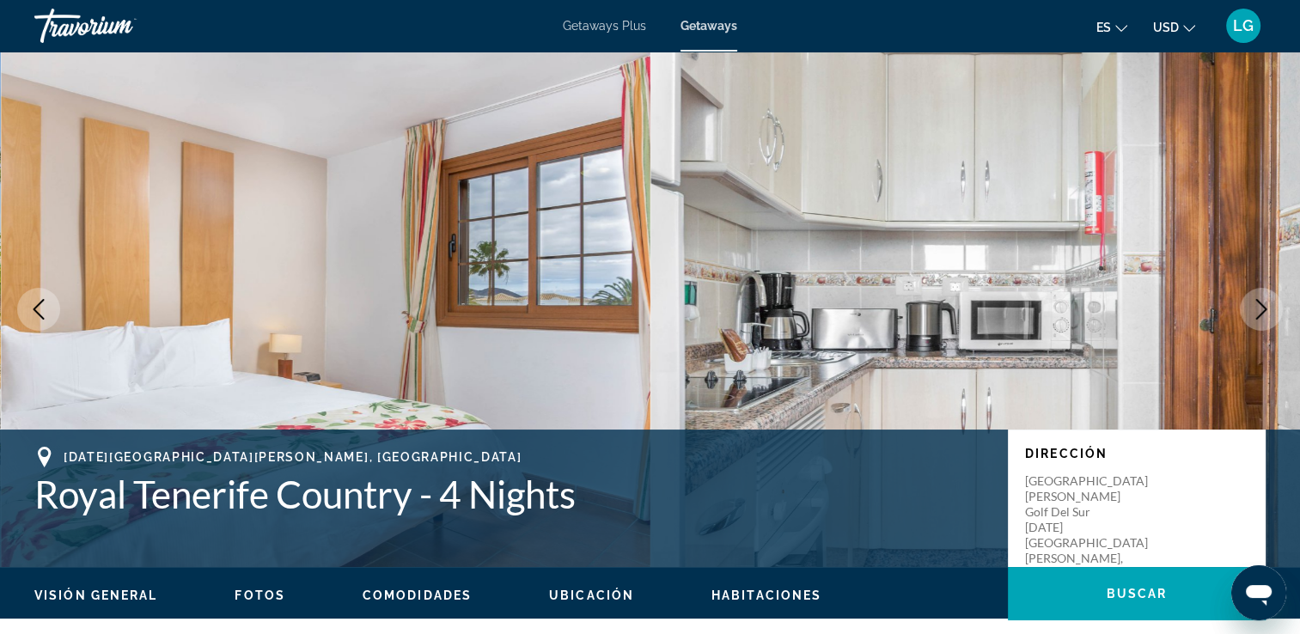
click at [1256, 316] on icon "Next image" at bounding box center [1261, 309] width 21 height 21
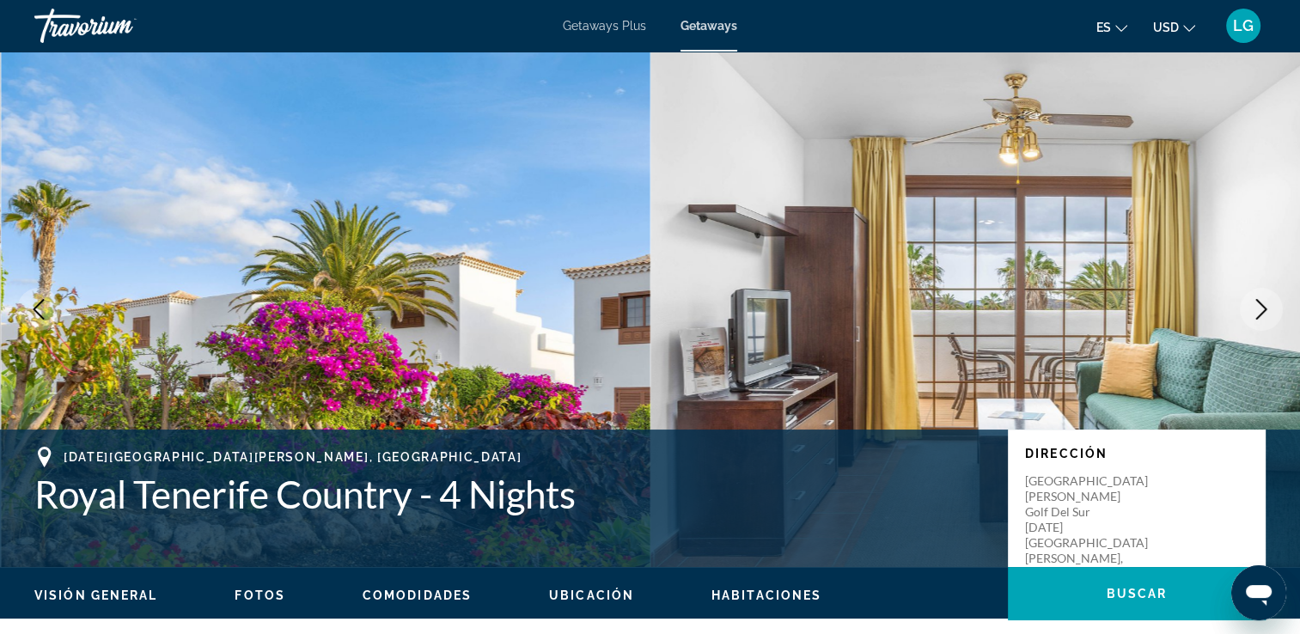
click at [1245, 323] on button "Next image" at bounding box center [1261, 309] width 43 height 43
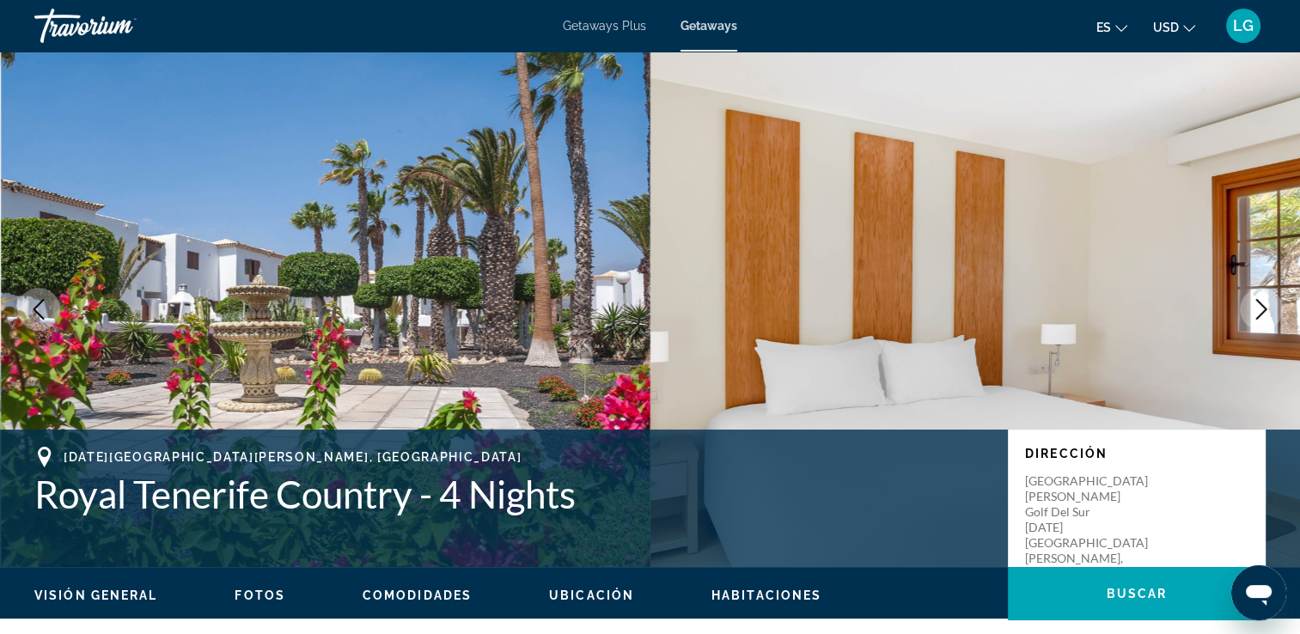
click at [1243, 327] on img "Main content" at bounding box center [975, 310] width 650 height 516
click at [1252, 322] on button "Next image" at bounding box center [1261, 309] width 43 height 43
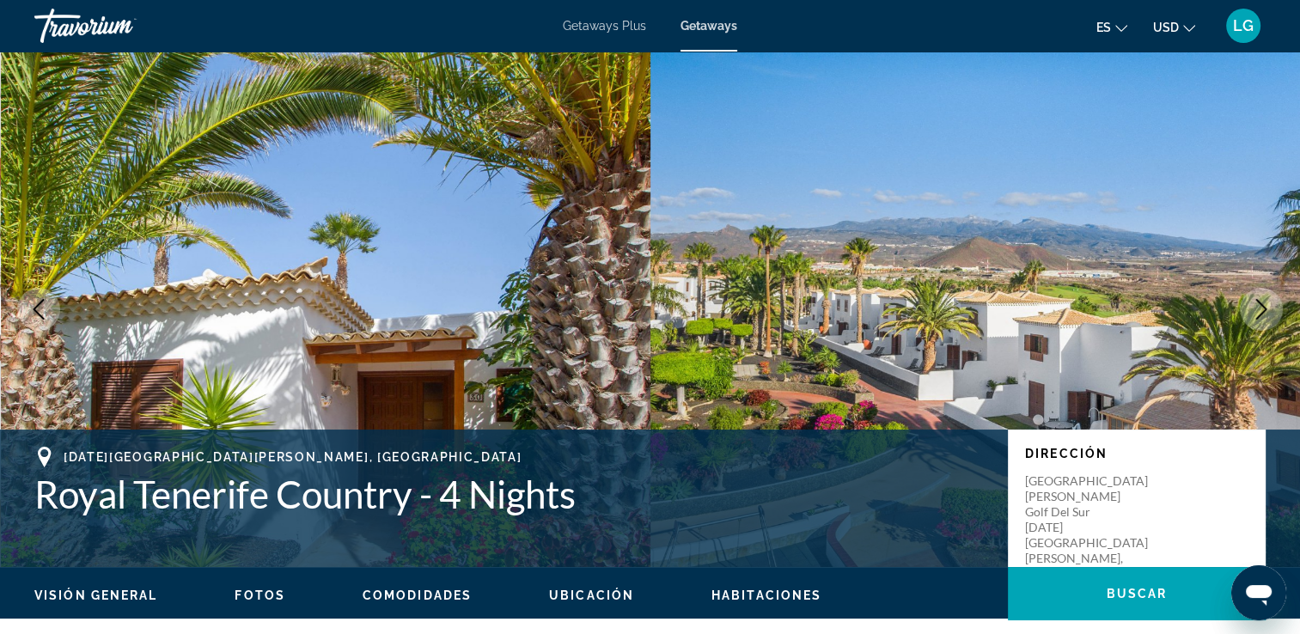
click at [1254, 324] on button "Next image" at bounding box center [1261, 309] width 43 height 43
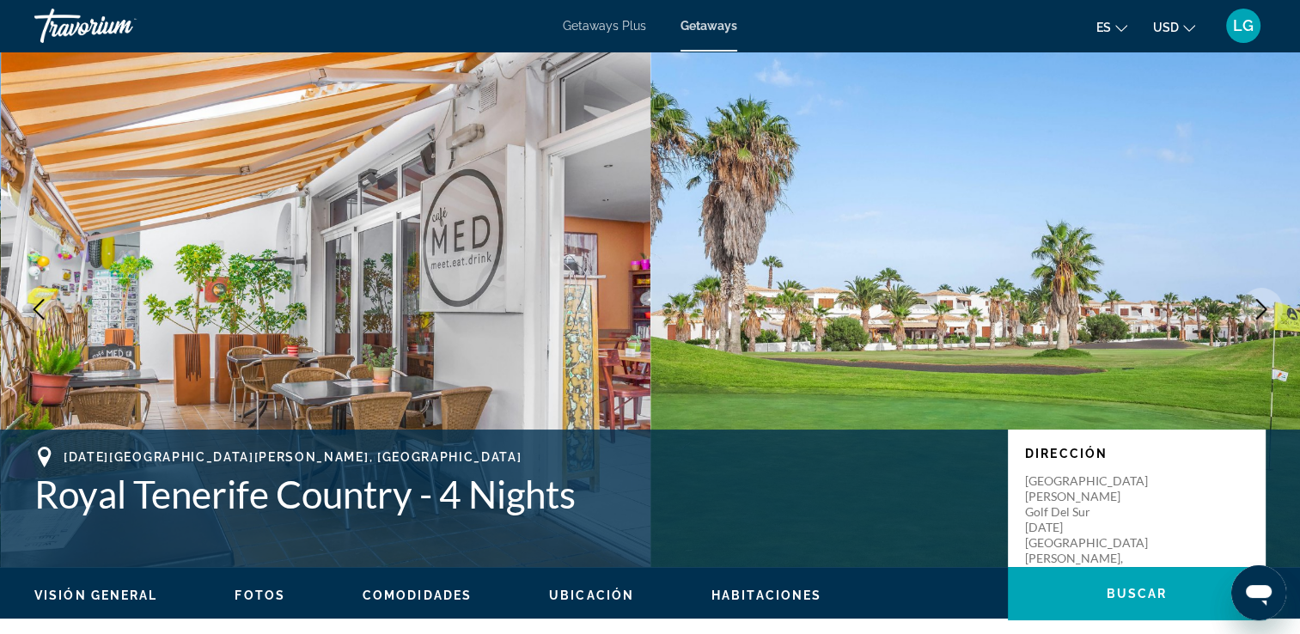
click at [1253, 321] on button "Next image" at bounding box center [1261, 309] width 43 height 43
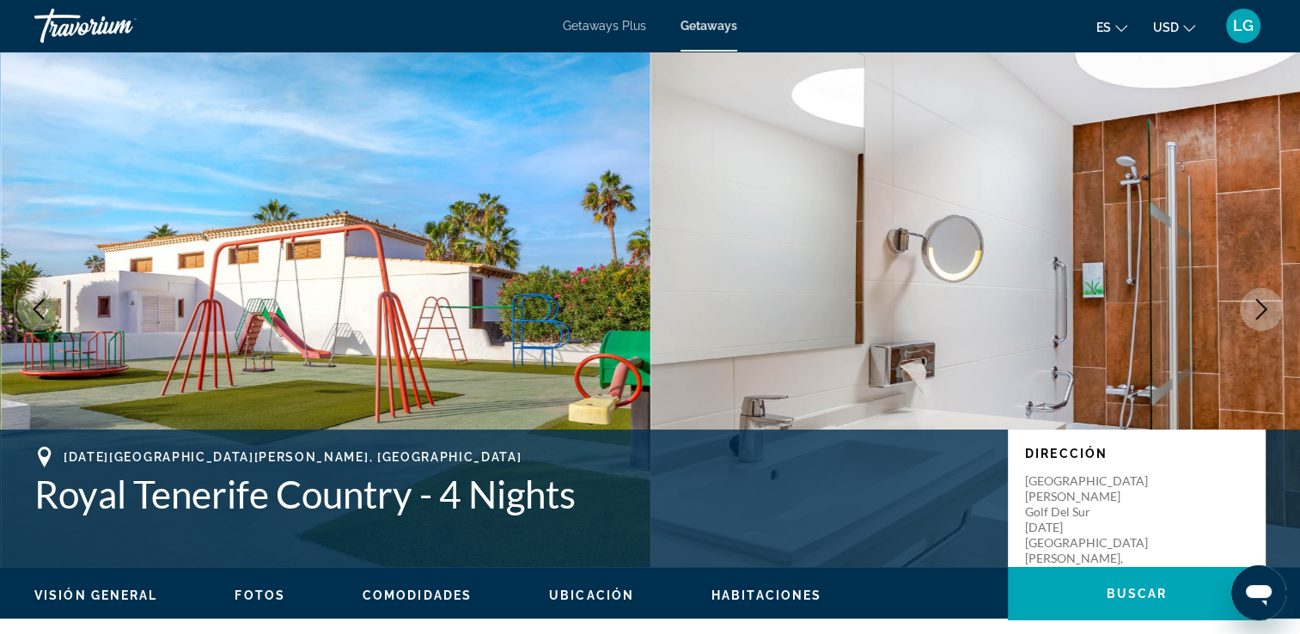
click at [1255, 326] on button "Next image" at bounding box center [1261, 309] width 43 height 43
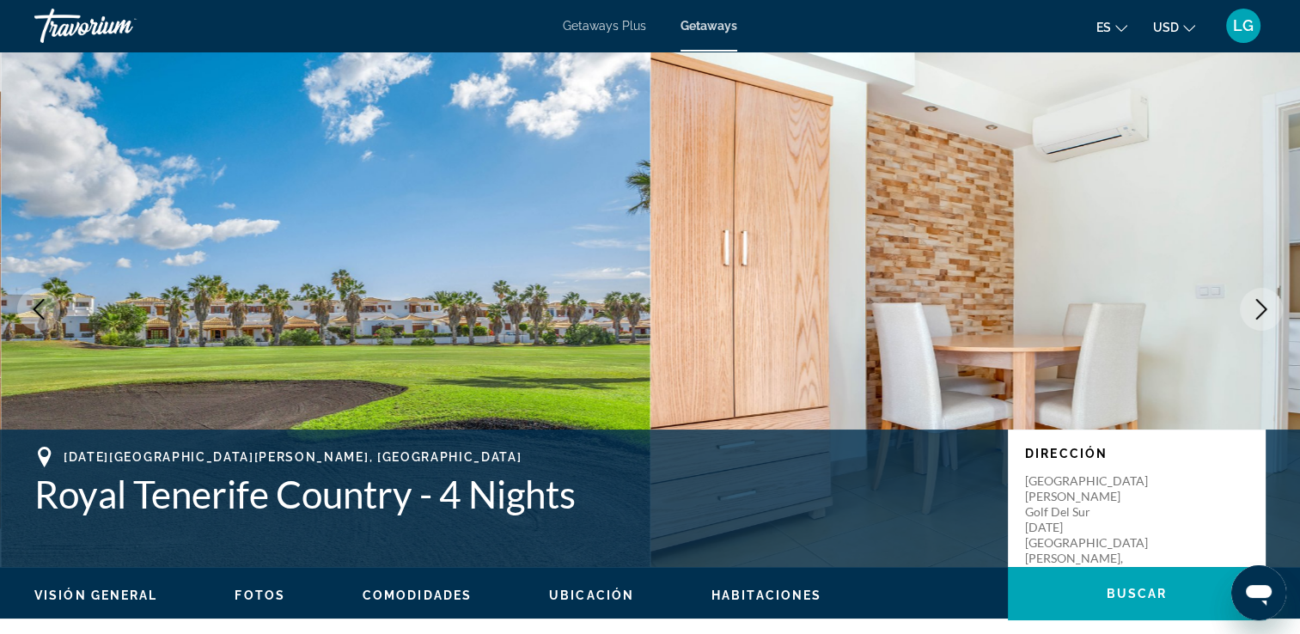
click at [1257, 322] on button "Next image" at bounding box center [1261, 309] width 43 height 43
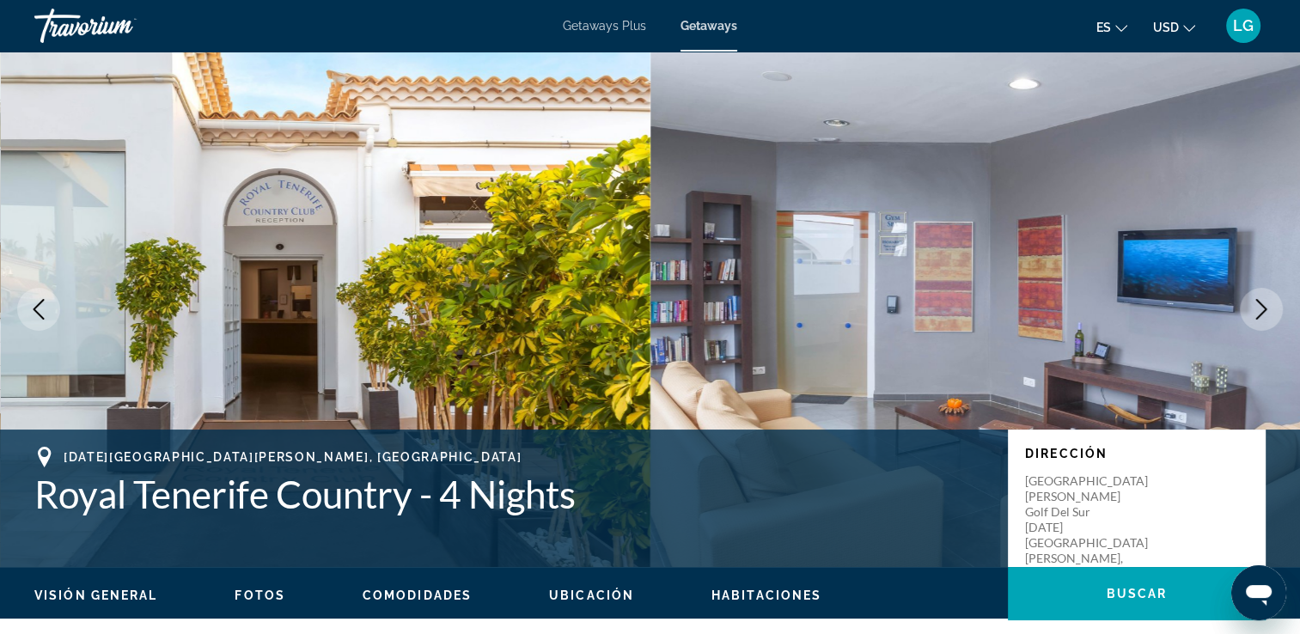
click at [1254, 323] on button "Next image" at bounding box center [1261, 309] width 43 height 43
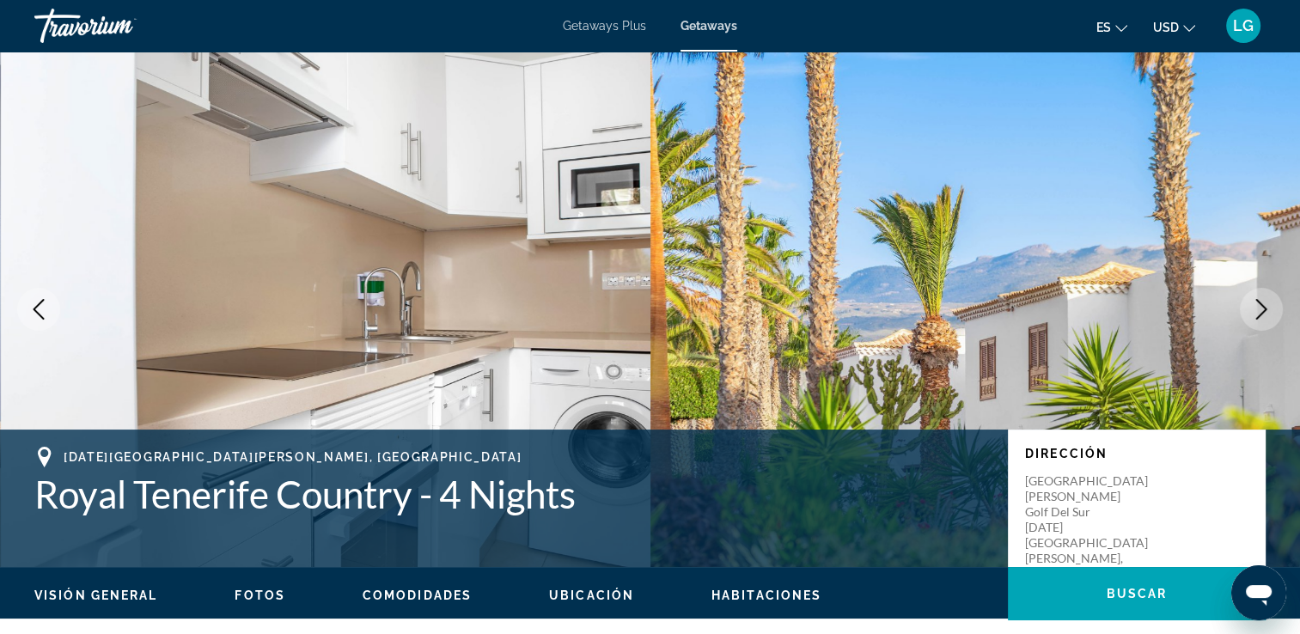
click at [1248, 314] on button "Next image" at bounding box center [1261, 309] width 43 height 43
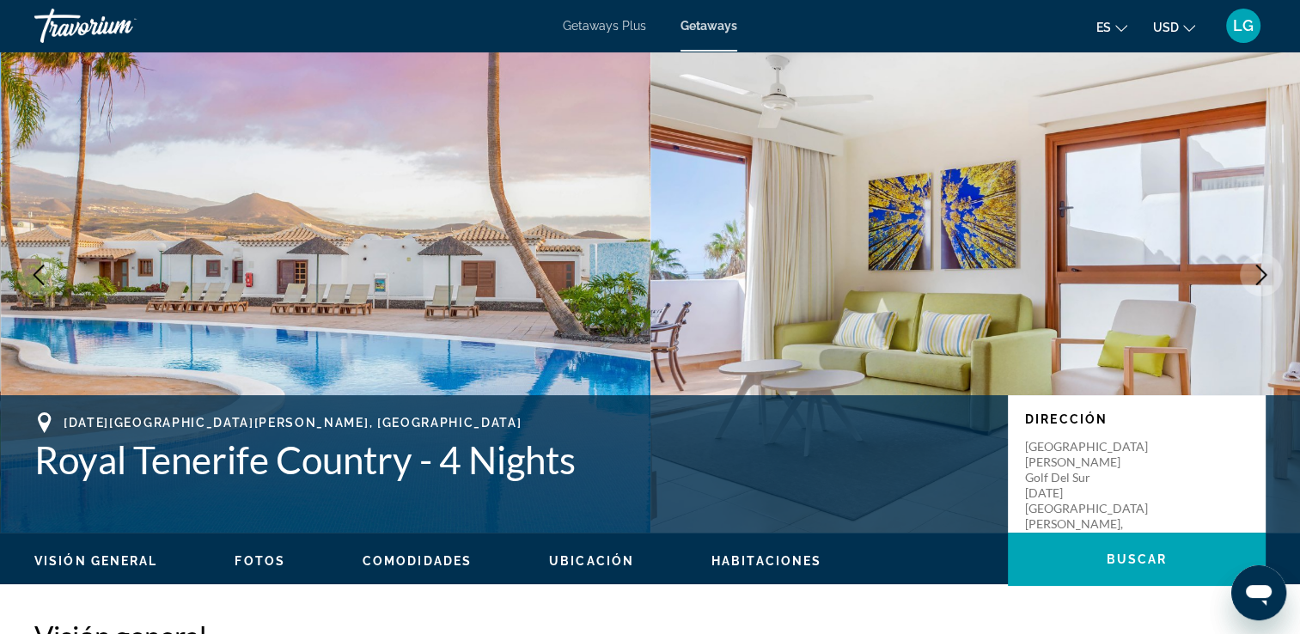
scroll to position [31, 0]
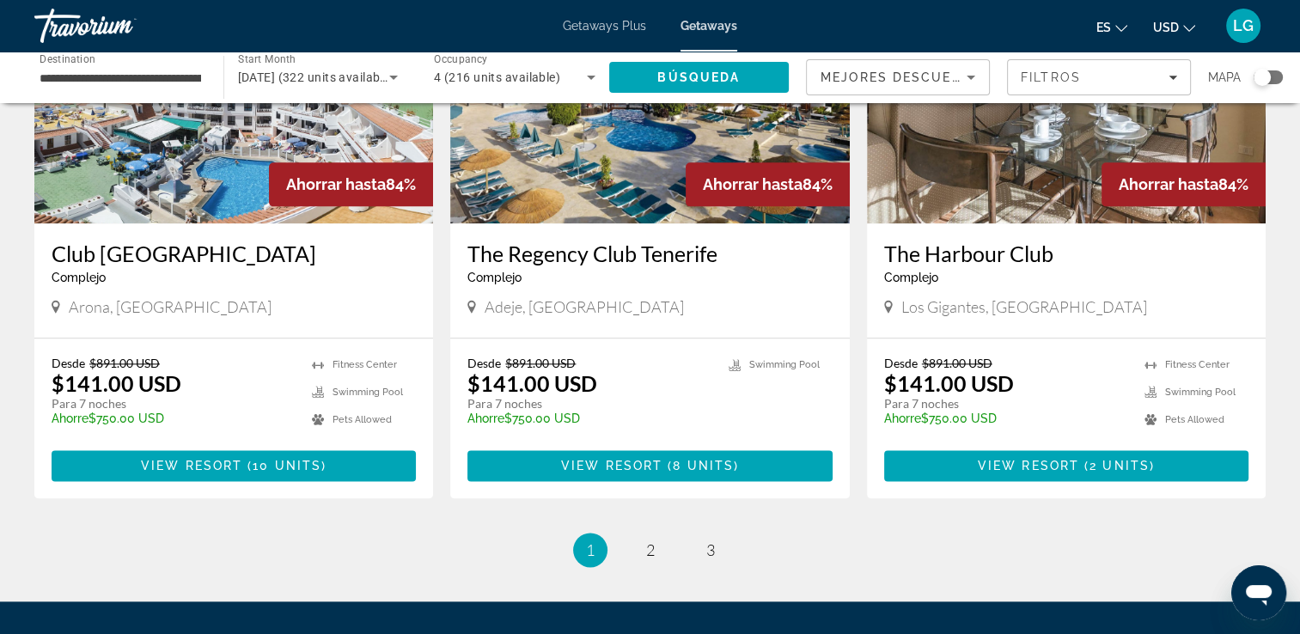
scroll to position [2045, 0]
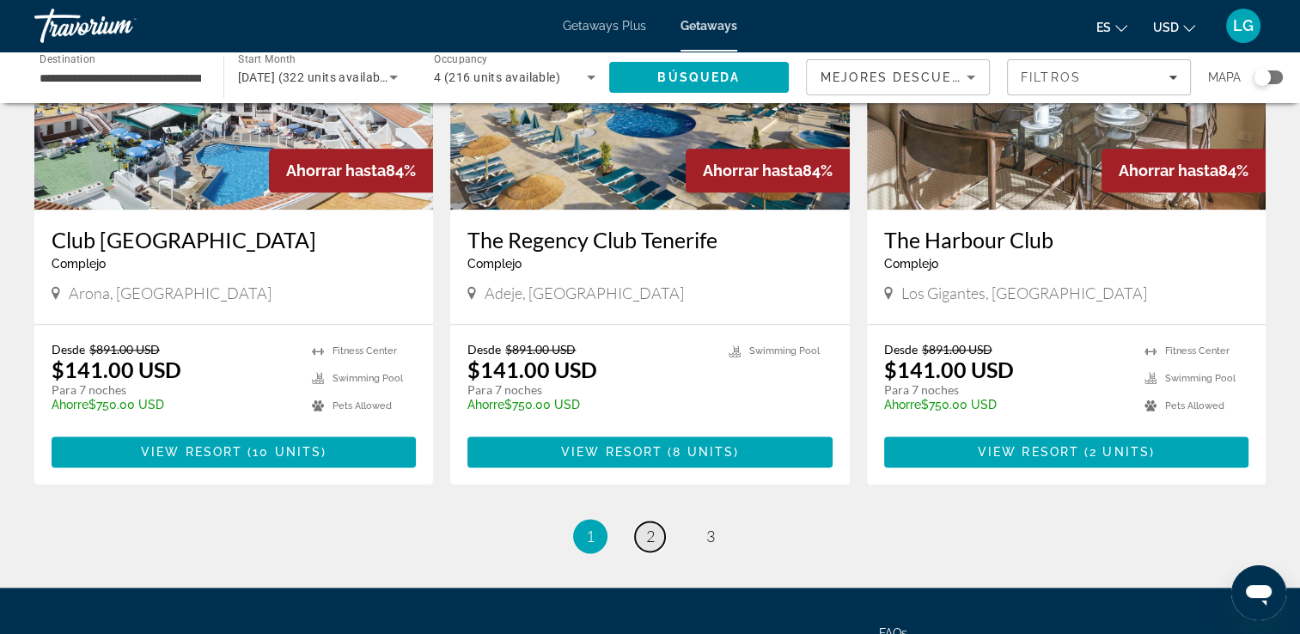
click at [650, 527] on span "2" at bounding box center [650, 536] width 9 height 19
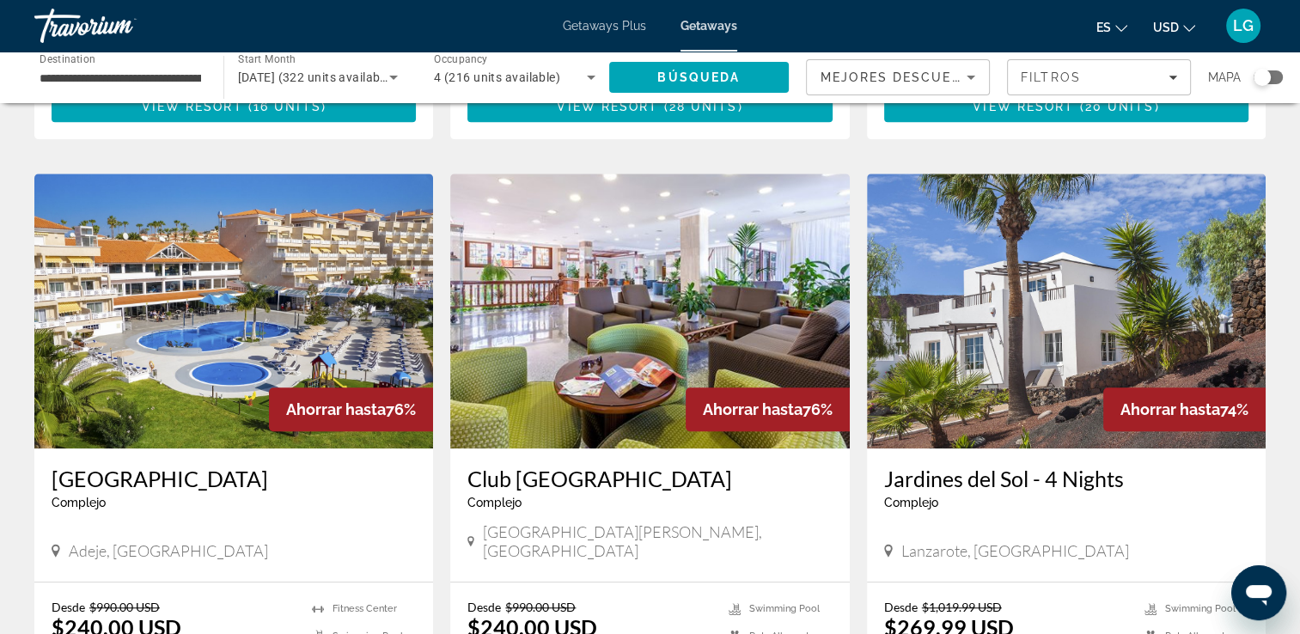
scroll to position [1199, 0]
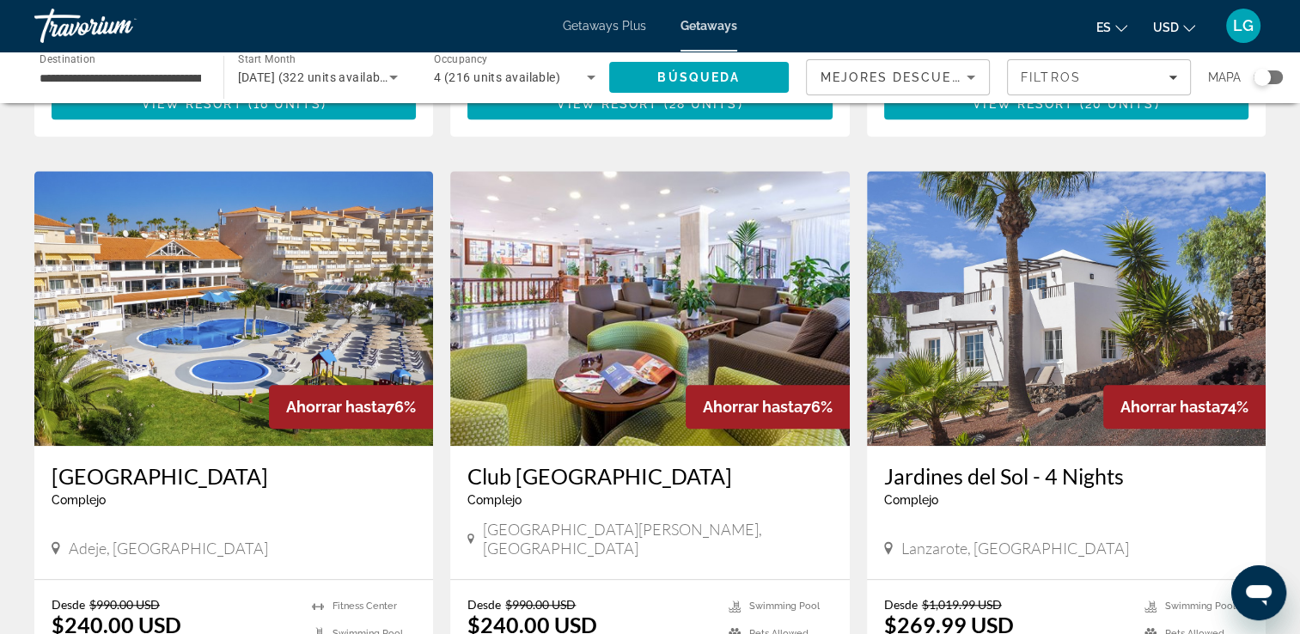
click at [846, 221] on img "Main content" at bounding box center [649, 308] width 399 height 275
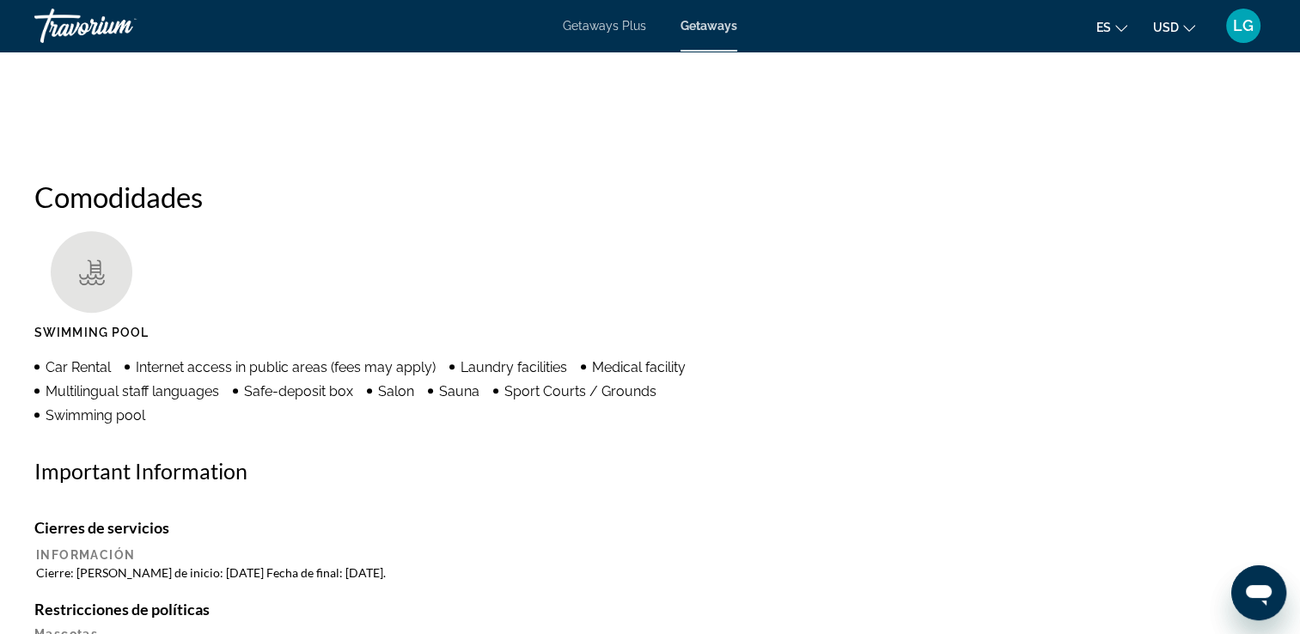
scroll to position [3, 0]
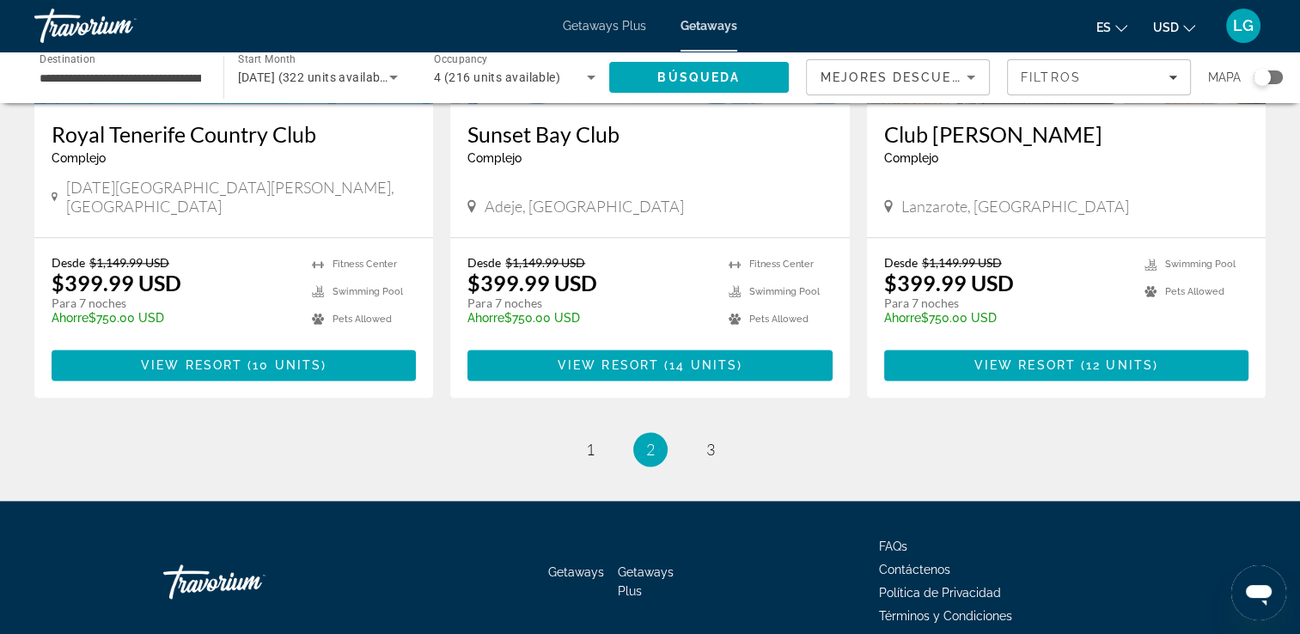
scroll to position [2145, 0]
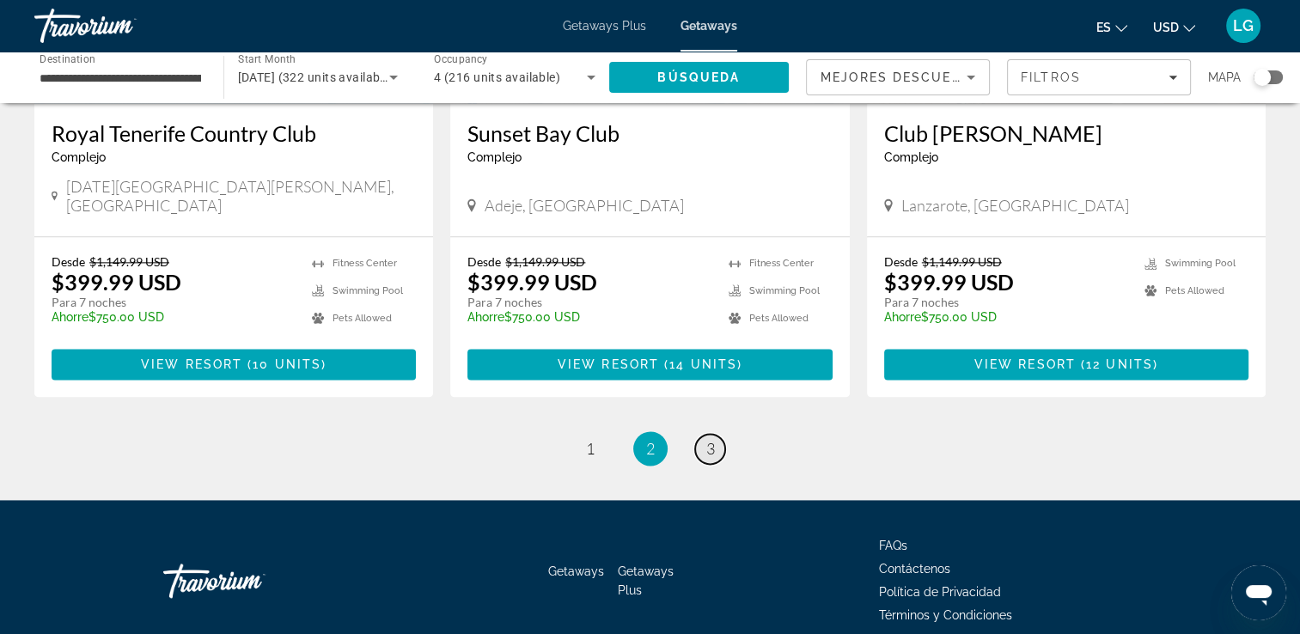
click at [713, 439] on span "3" at bounding box center [710, 448] width 9 height 19
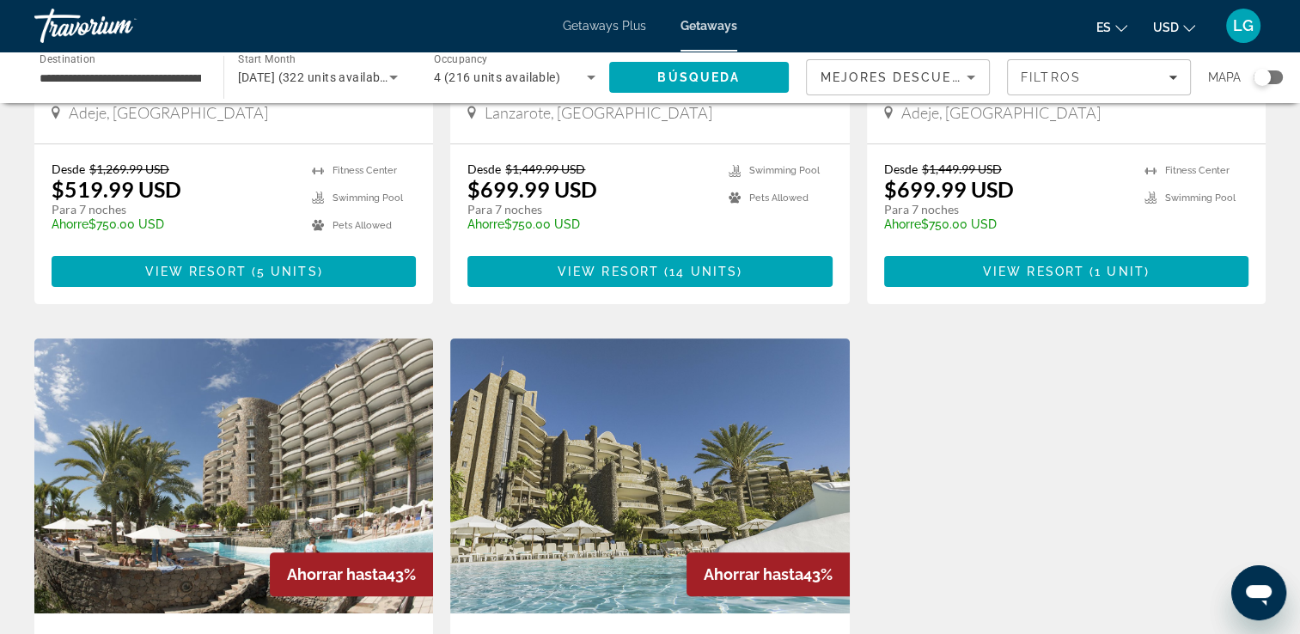
scroll to position [403, 0]
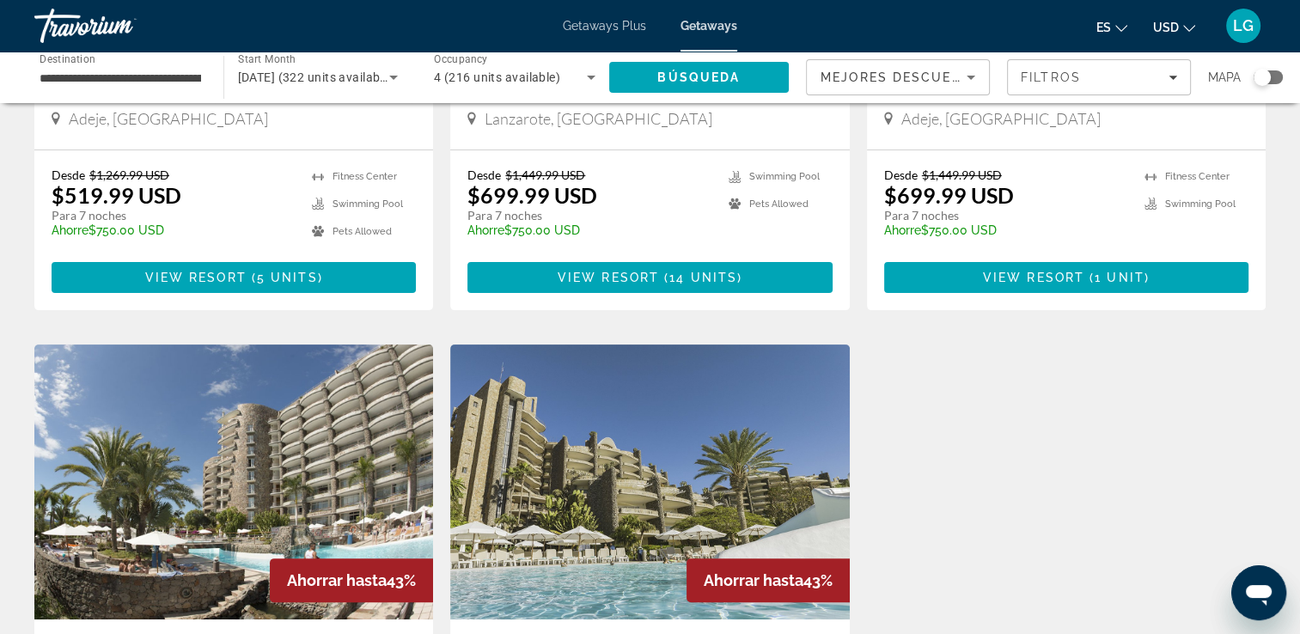
click at [544, 82] on span "4 (216 units available)" at bounding box center [497, 77] width 126 height 14
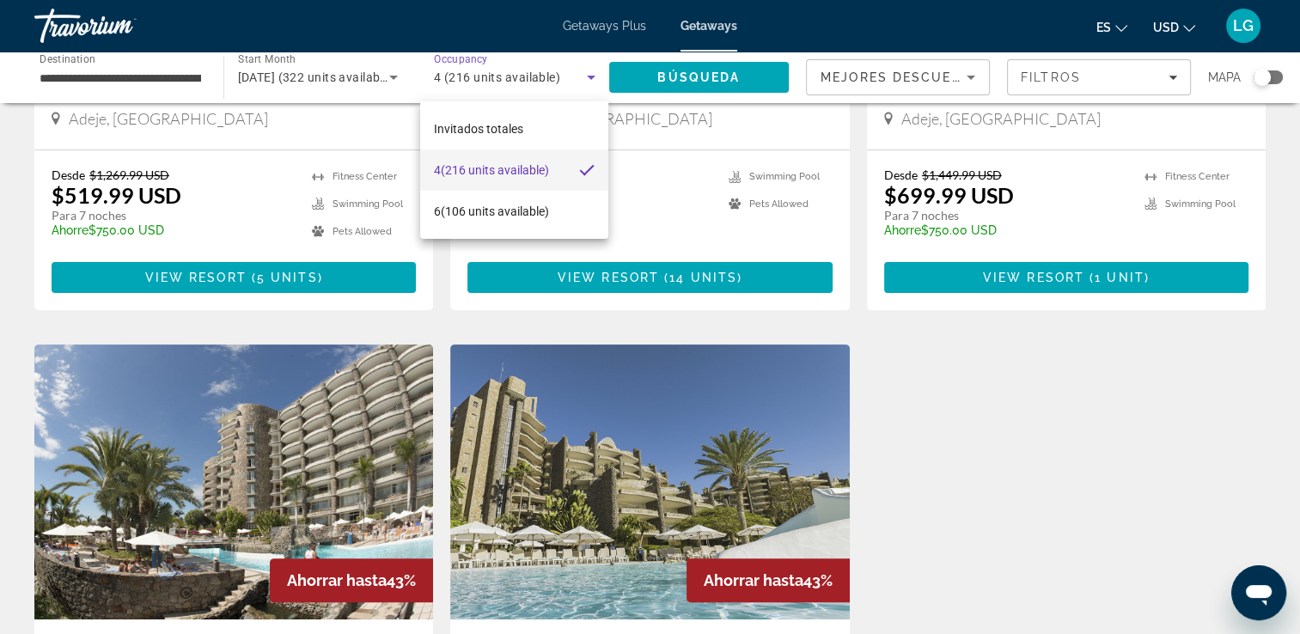
click at [543, 169] on span "4 (216 units available)" at bounding box center [491, 170] width 115 height 21
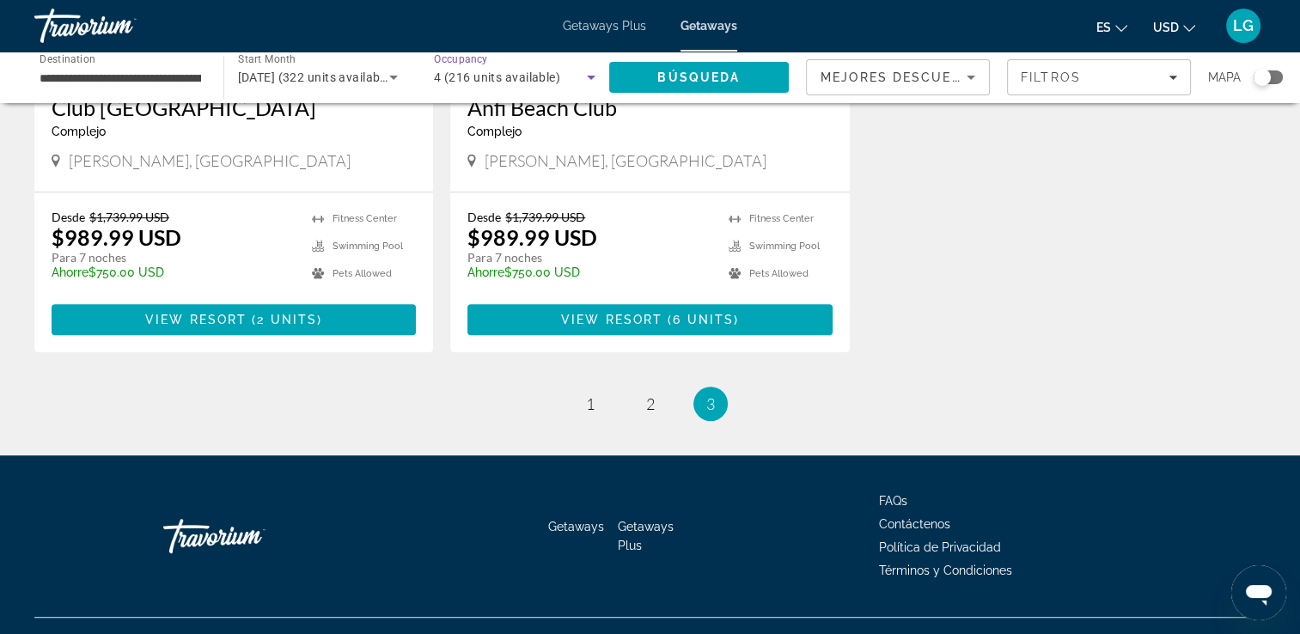
scroll to position [950, 0]
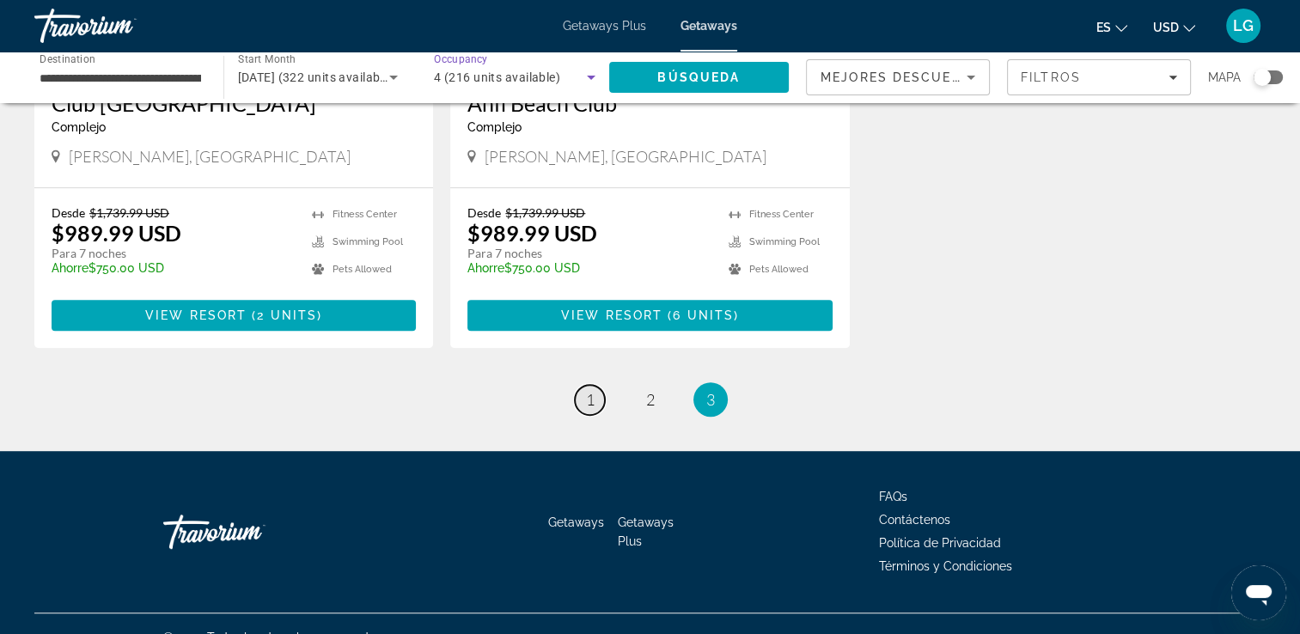
click at [582, 406] on link "page 1" at bounding box center [590, 400] width 30 height 30
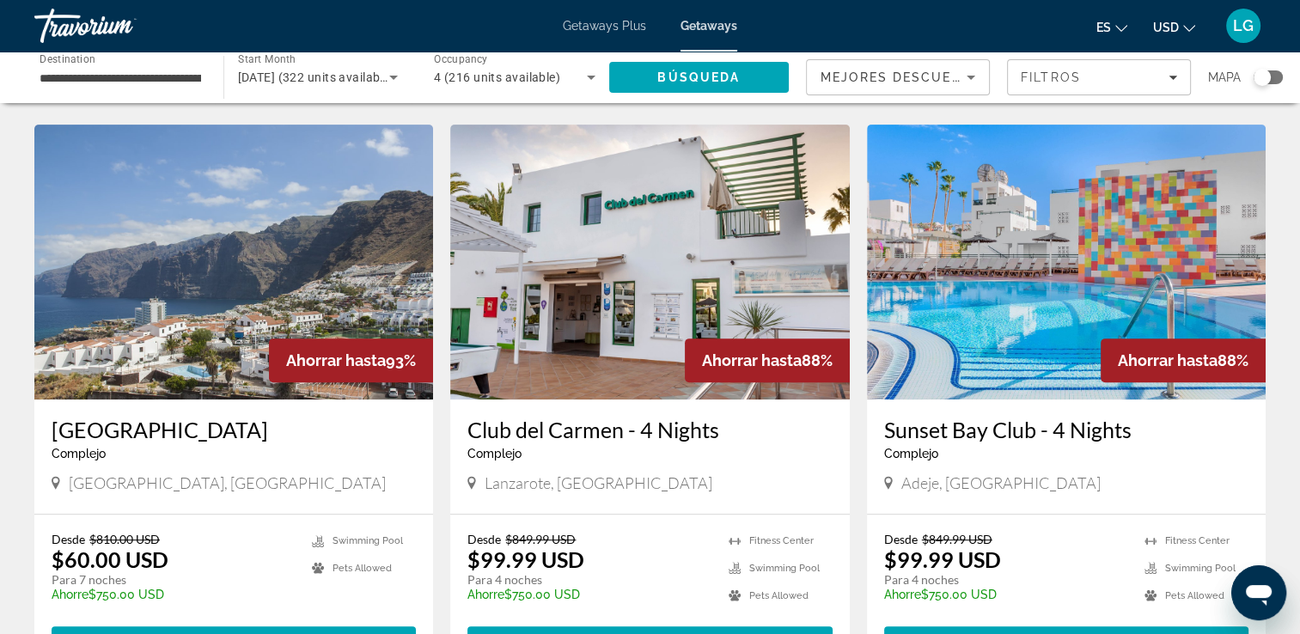
scroll to position [676, 0]
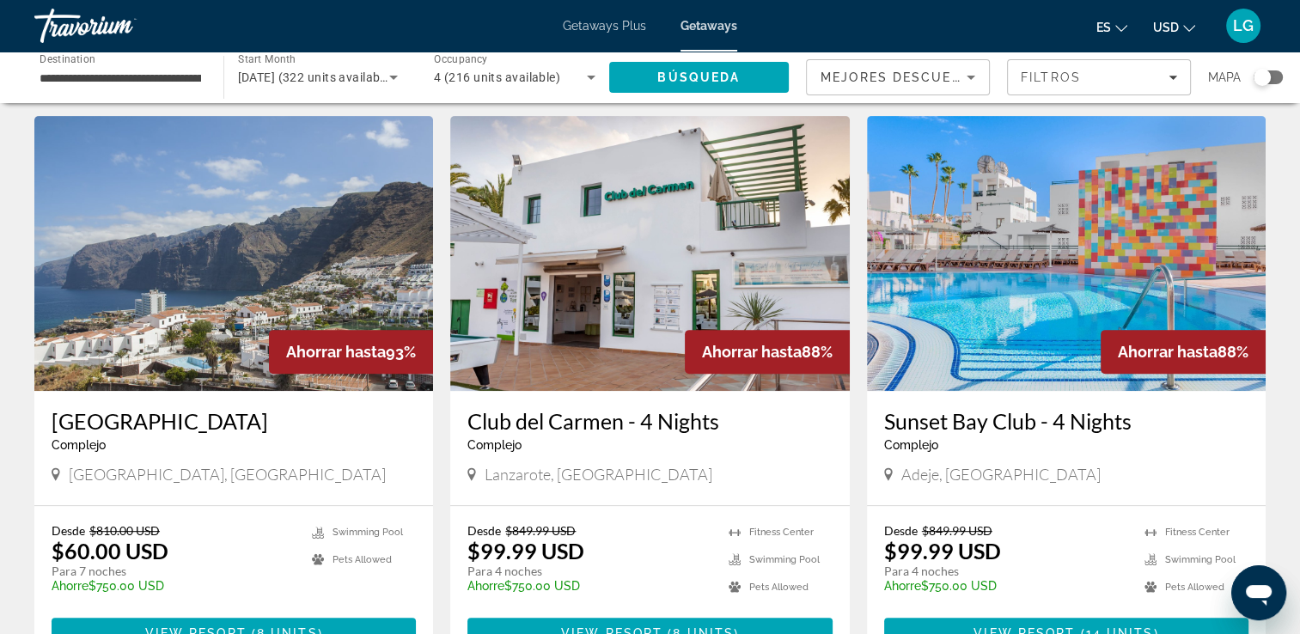
click at [220, 220] on img "Main content" at bounding box center [233, 253] width 399 height 275
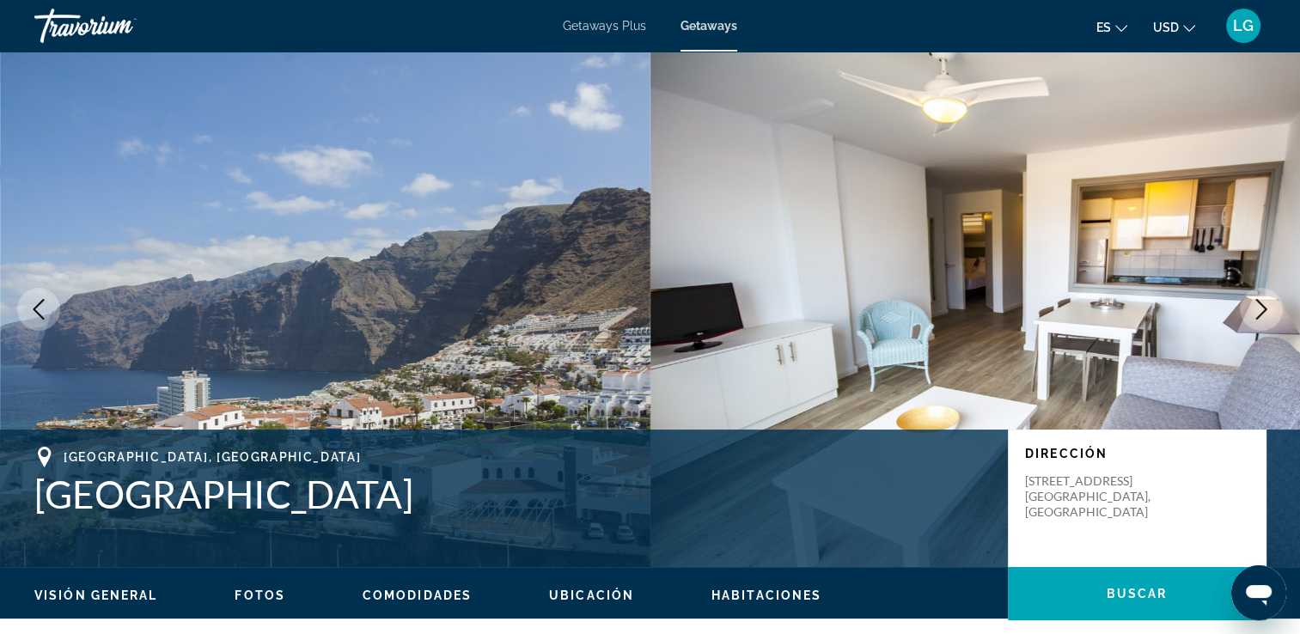
click at [1251, 320] on button "Next image" at bounding box center [1261, 309] width 43 height 43
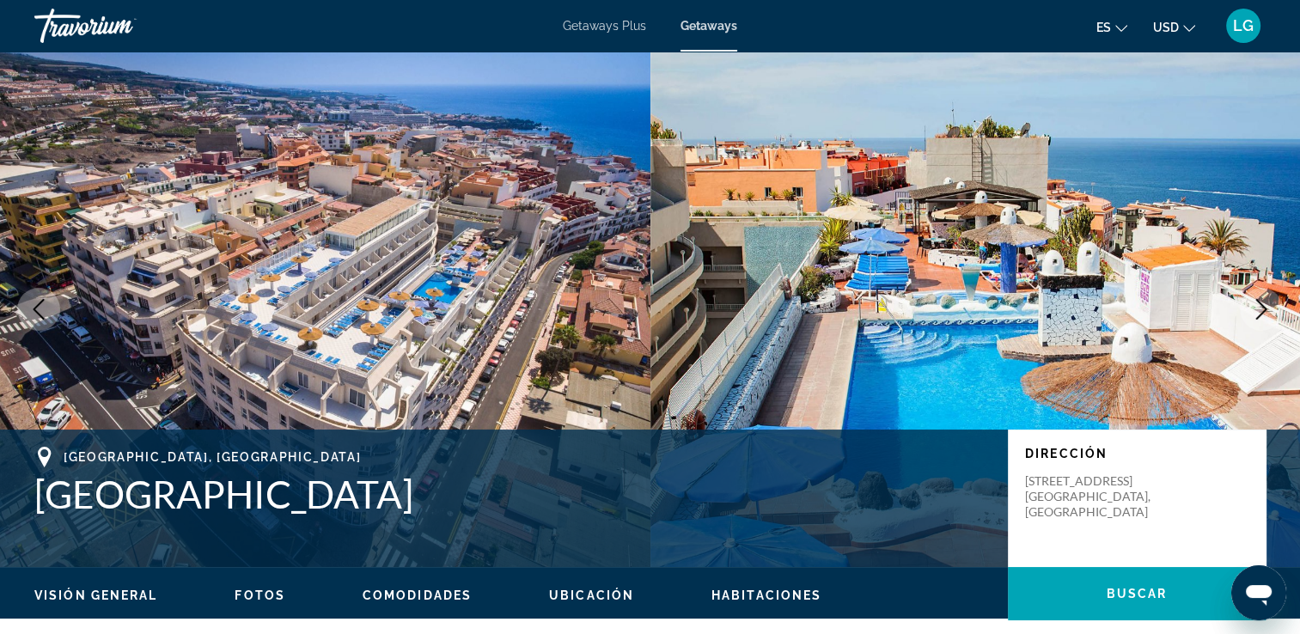
click at [1251, 323] on button "Next image" at bounding box center [1261, 309] width 43 height 43
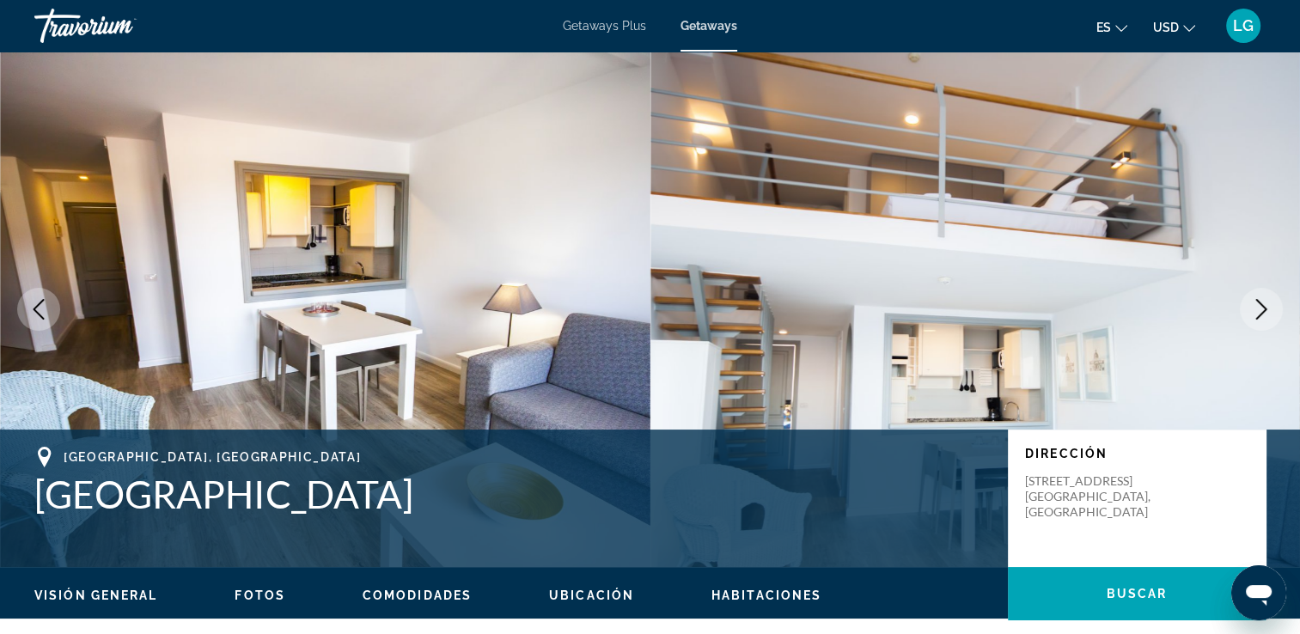
click at [1250, 325] on button "Next image" at bounding box center [1261, 309] width 43 height 43
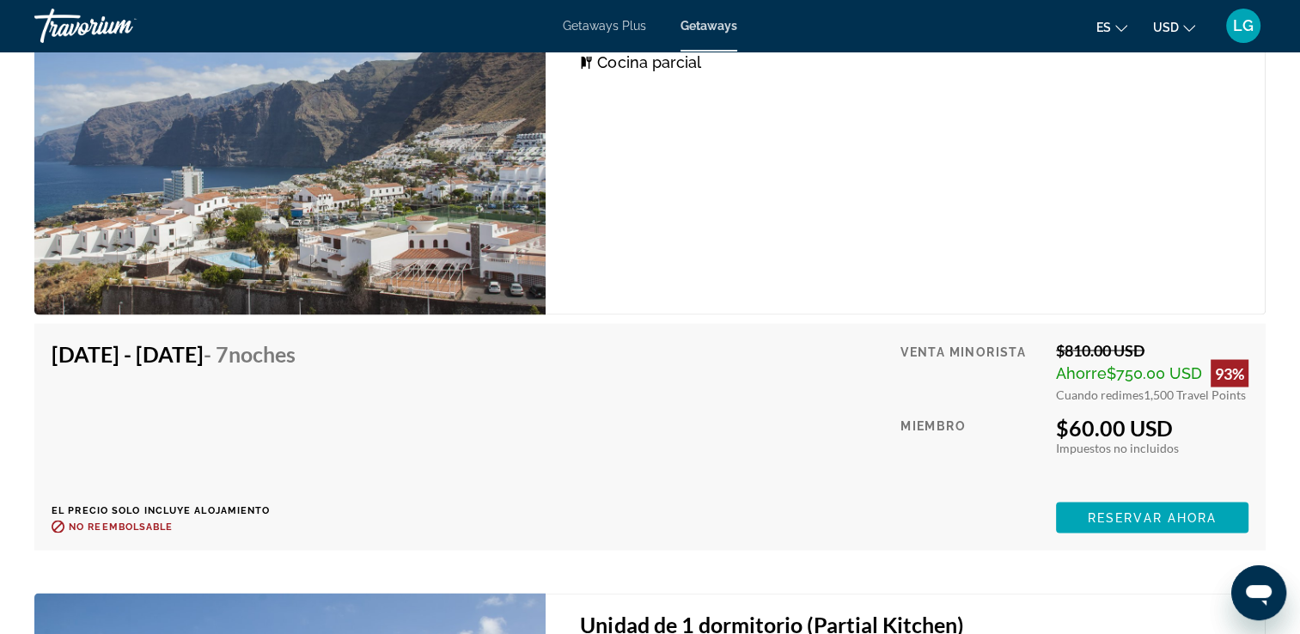
scroll to position [3120, 0]
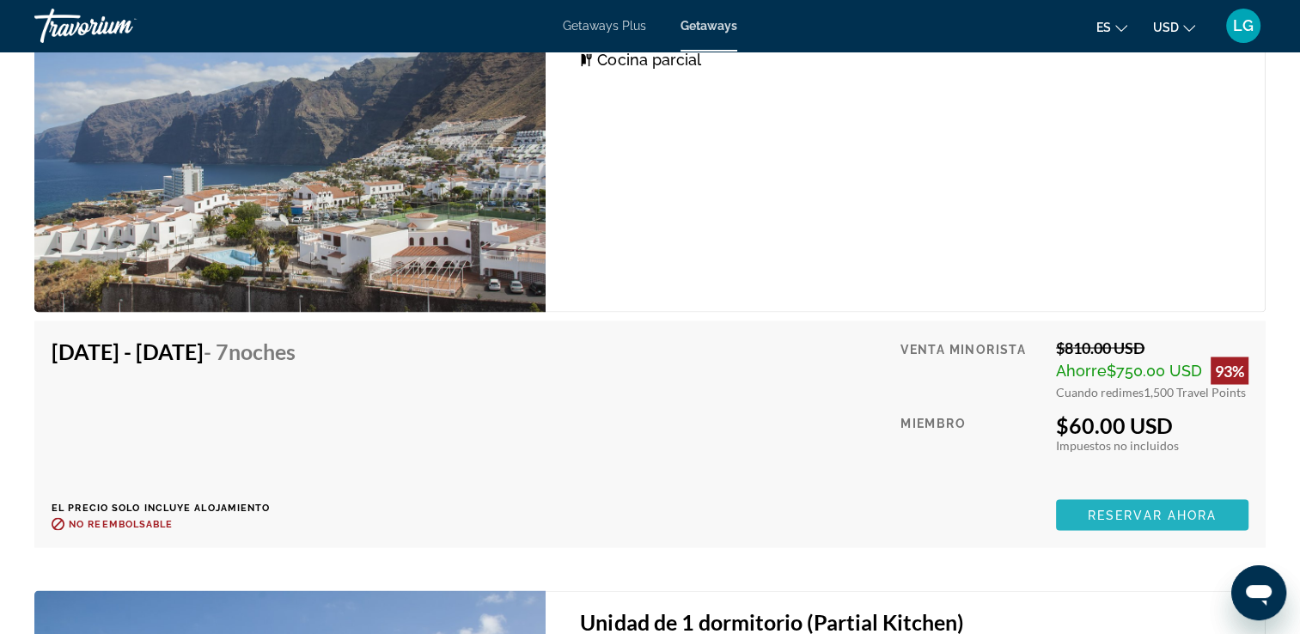
click at [1148, 516] on span "Reservar ahora" at bounding box center [1152, 515] width 129 height 14
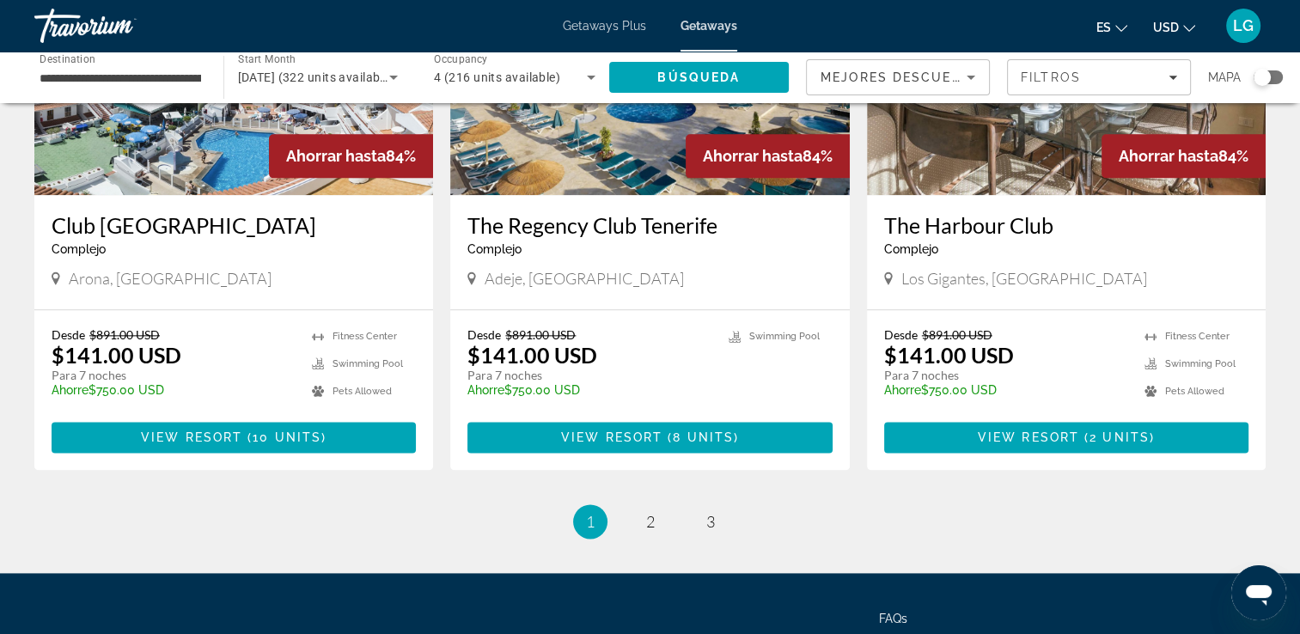
scroll to position [2063, 0]
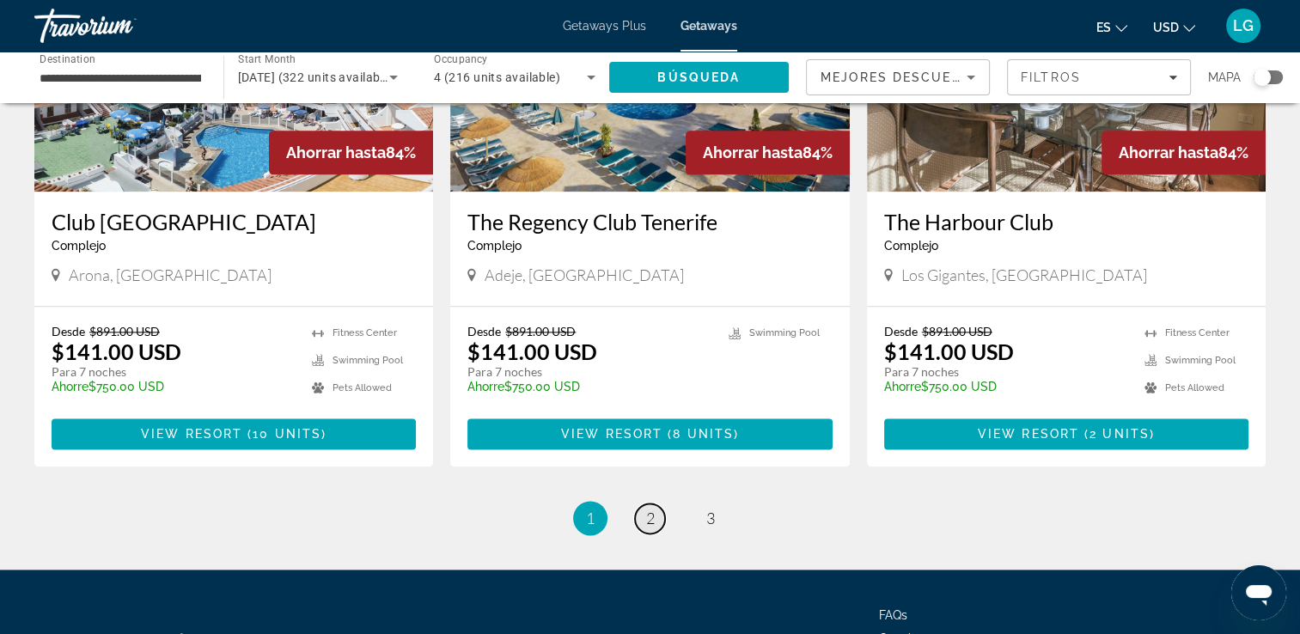
click at [650, 509] on span "2" at bounding box center [650, 518] width 9 height 19
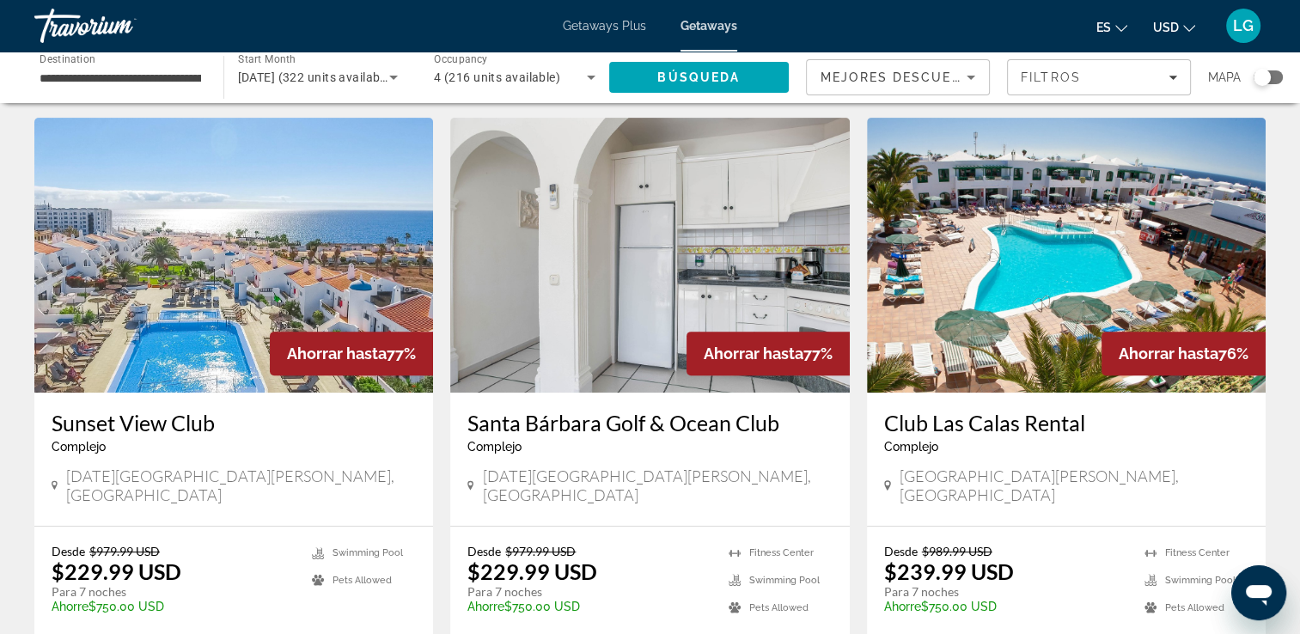
scroll to position [650, 0]
click at [1109, 284] on img "Main content" at bounding box center [1066, 254] width 399 height 275
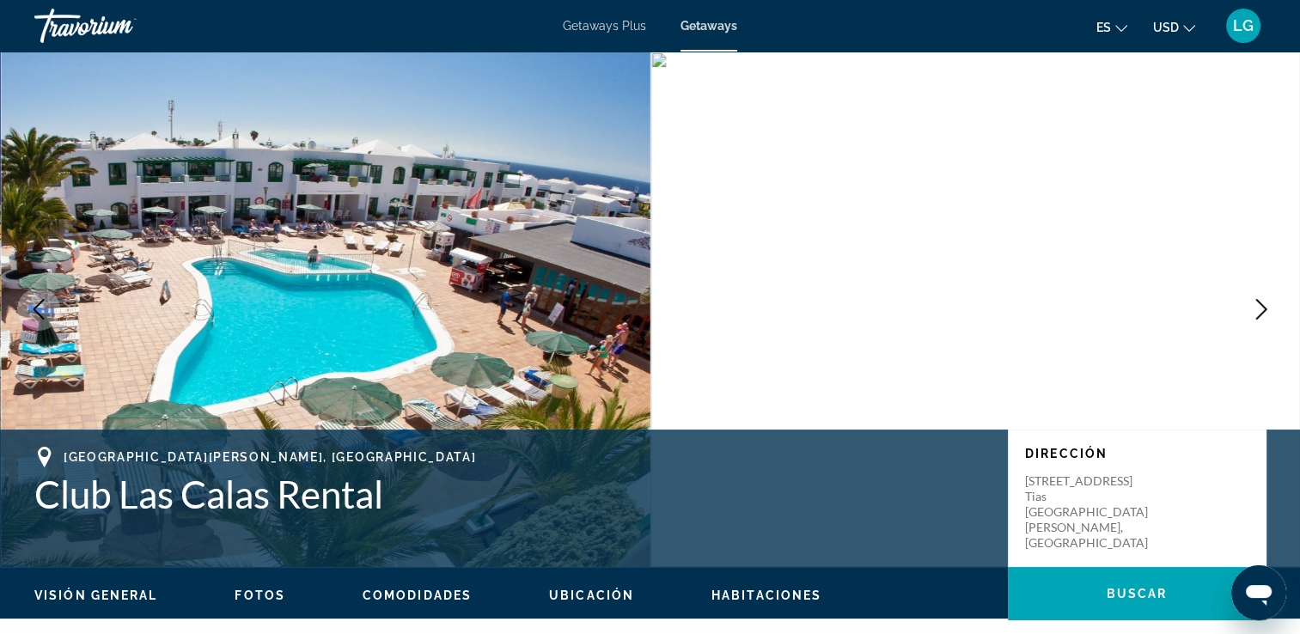
click at [1255, 321] on button "Next image" at bounding box center [1261, 309] width 43 height 43
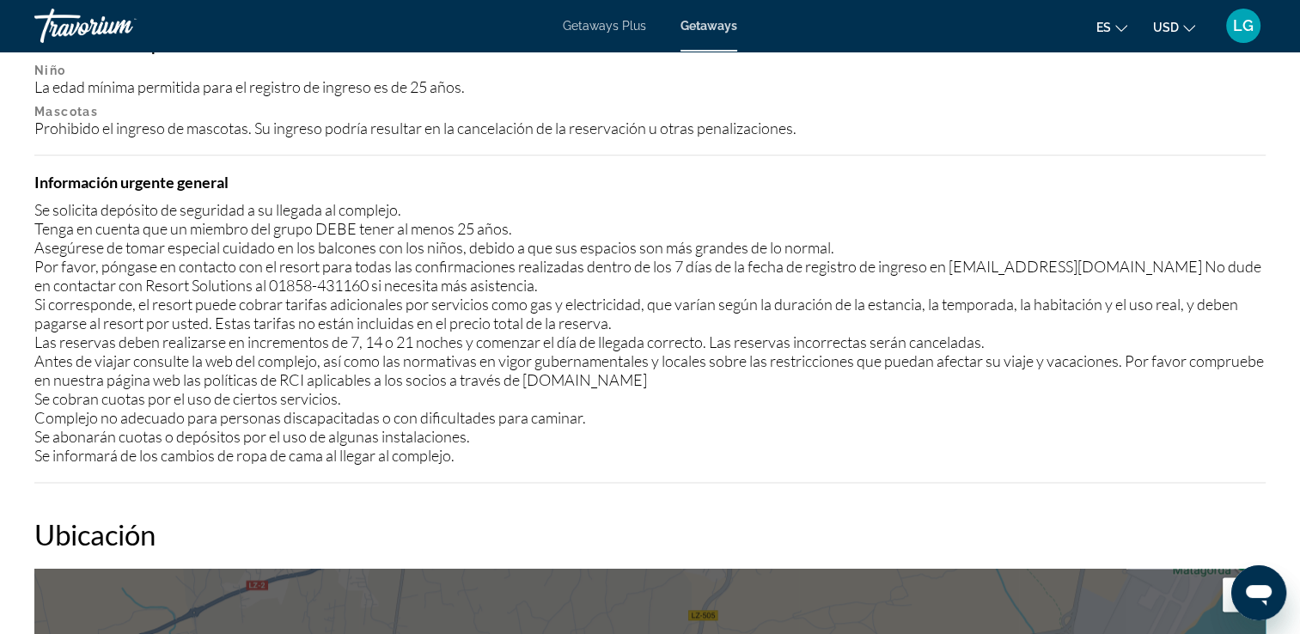
scroll to position [1959, 0]
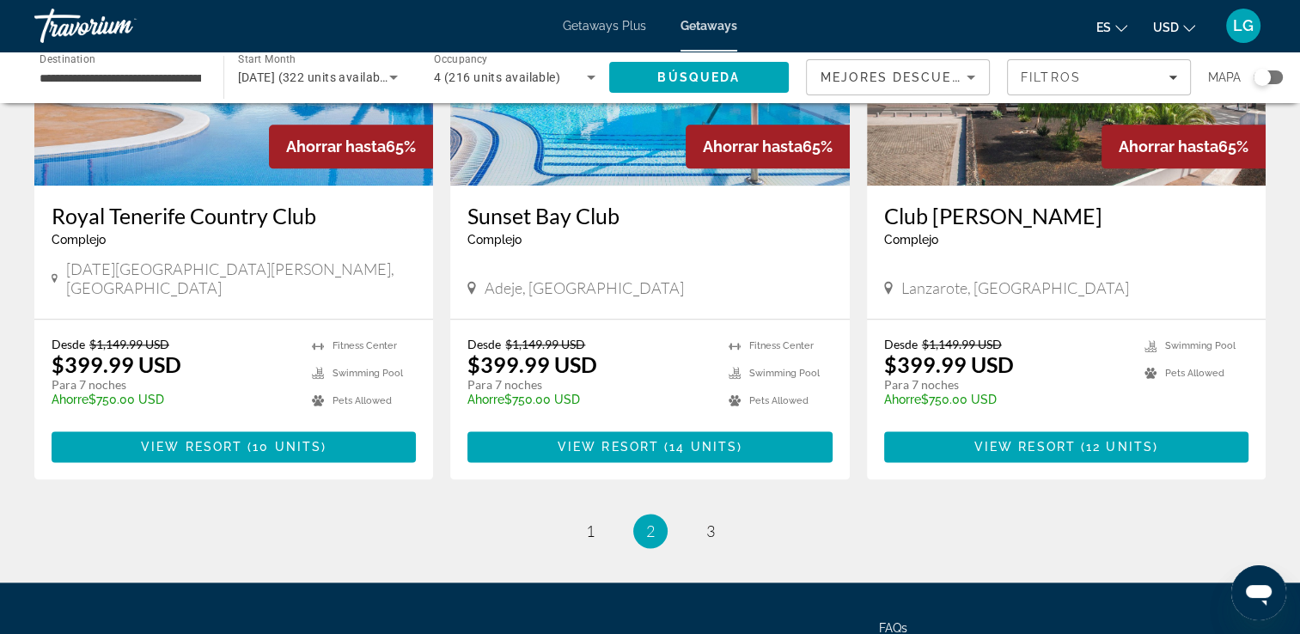
scroll to position [2145, 0]
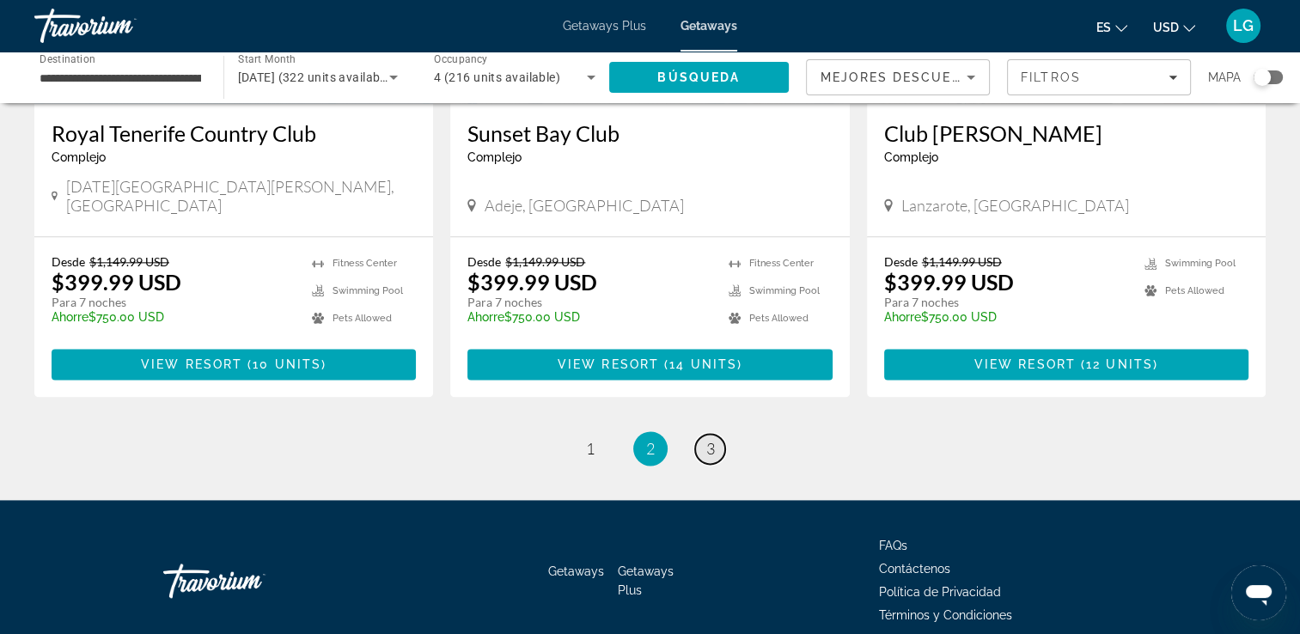
click at [714, 434] on link "page 3" at bounding box center [710, 449] width 30 height 30
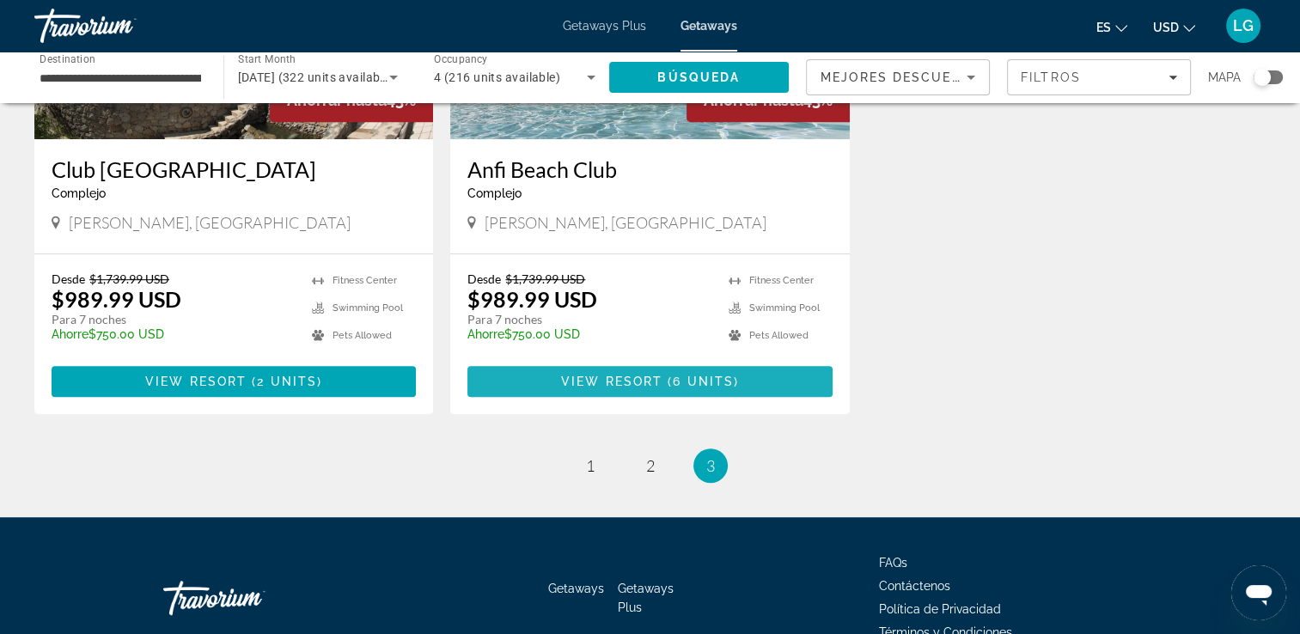
scroll to position [976, 0]
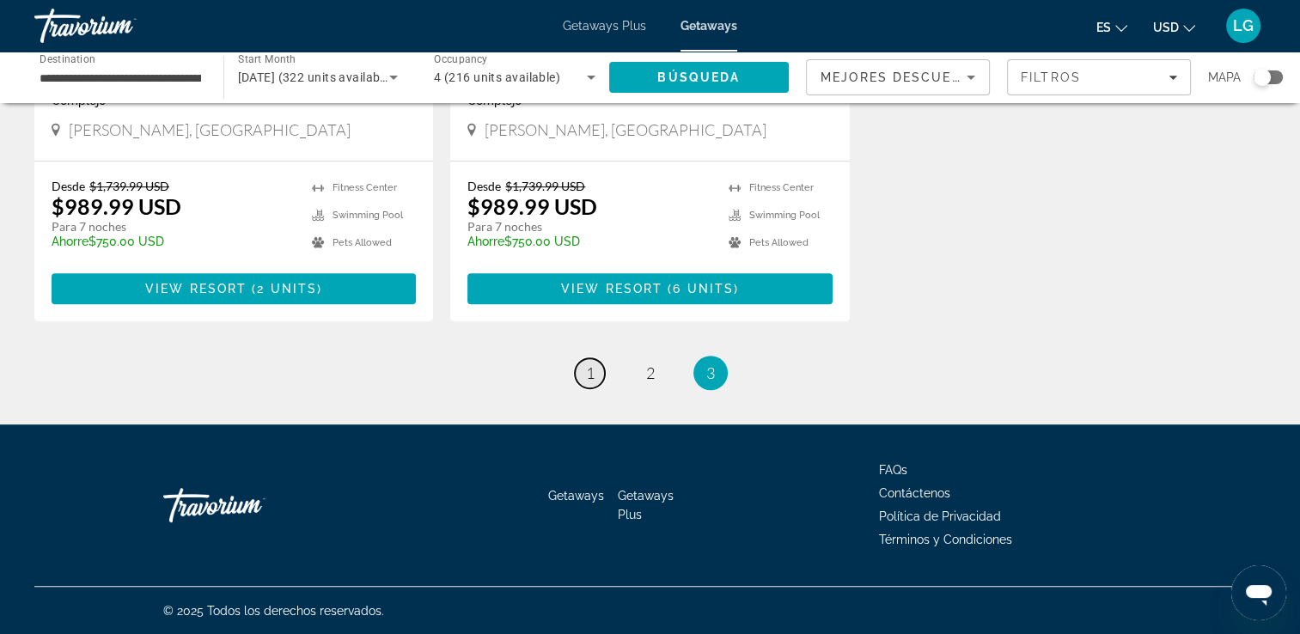
click at [577, 379] on link "page 1" at bounding box center [590, 373] width 30 height 30
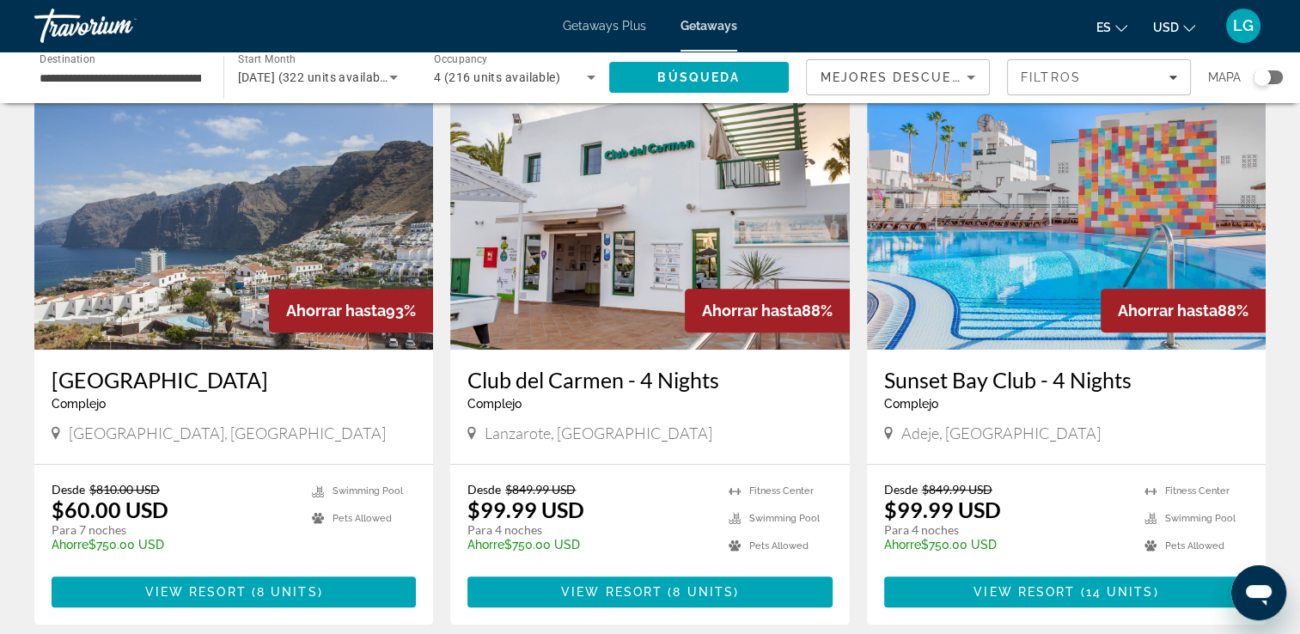
scroll to position [724, 0]
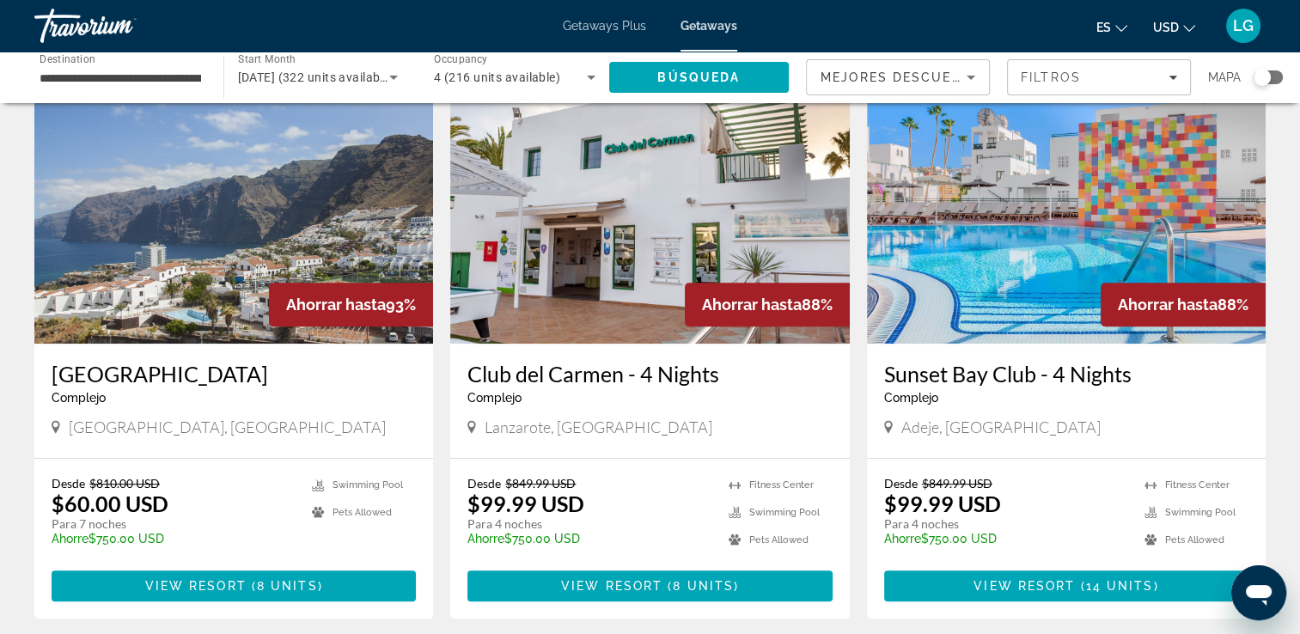
click at [265, 391] on div "Complejo - Este es un resort solo para adultos" at bounding box center [234, 398] width 364 height 14
click at [302, 248] on img "Main content" at bounding box center [233, 206] width 399 height 275
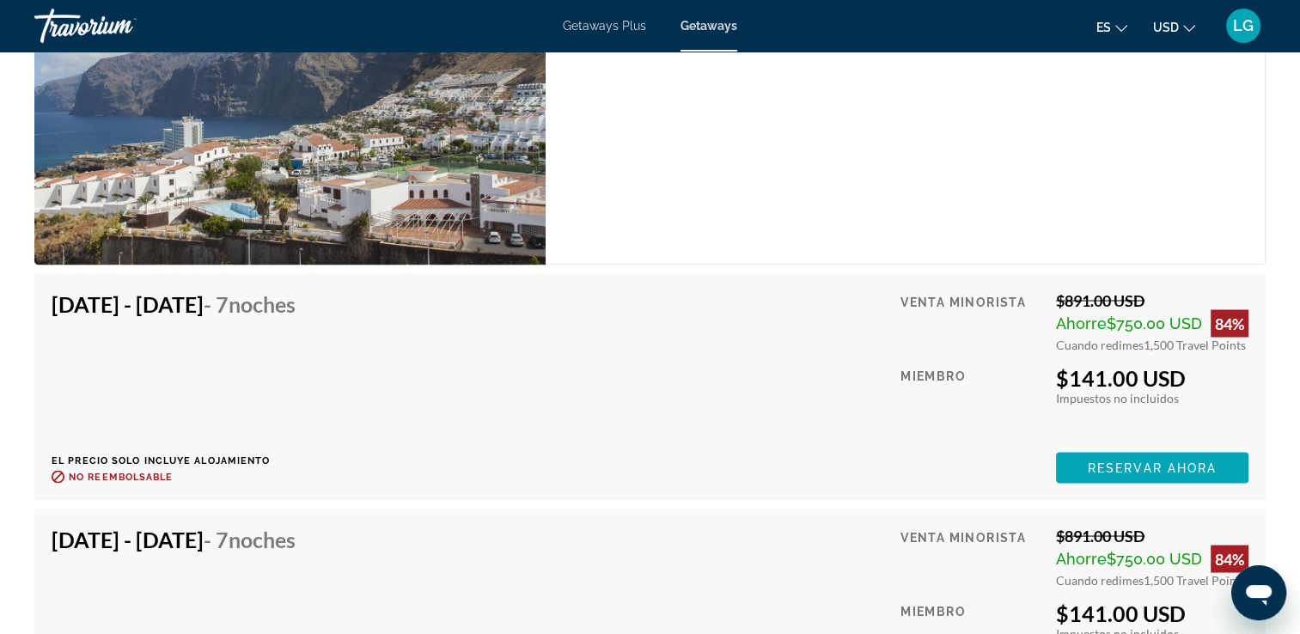
scroll to position [3050, 0]
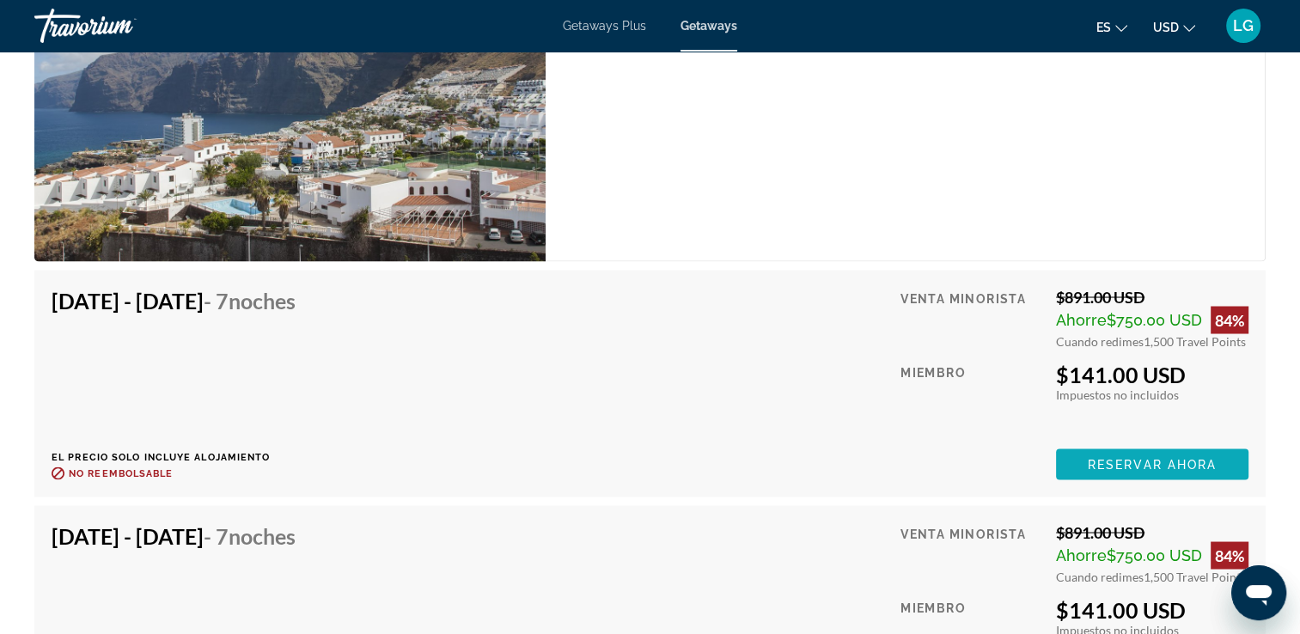
click at [1141, 475] on span "Main content" at bounding box center [1152, 463] width 192 height 41
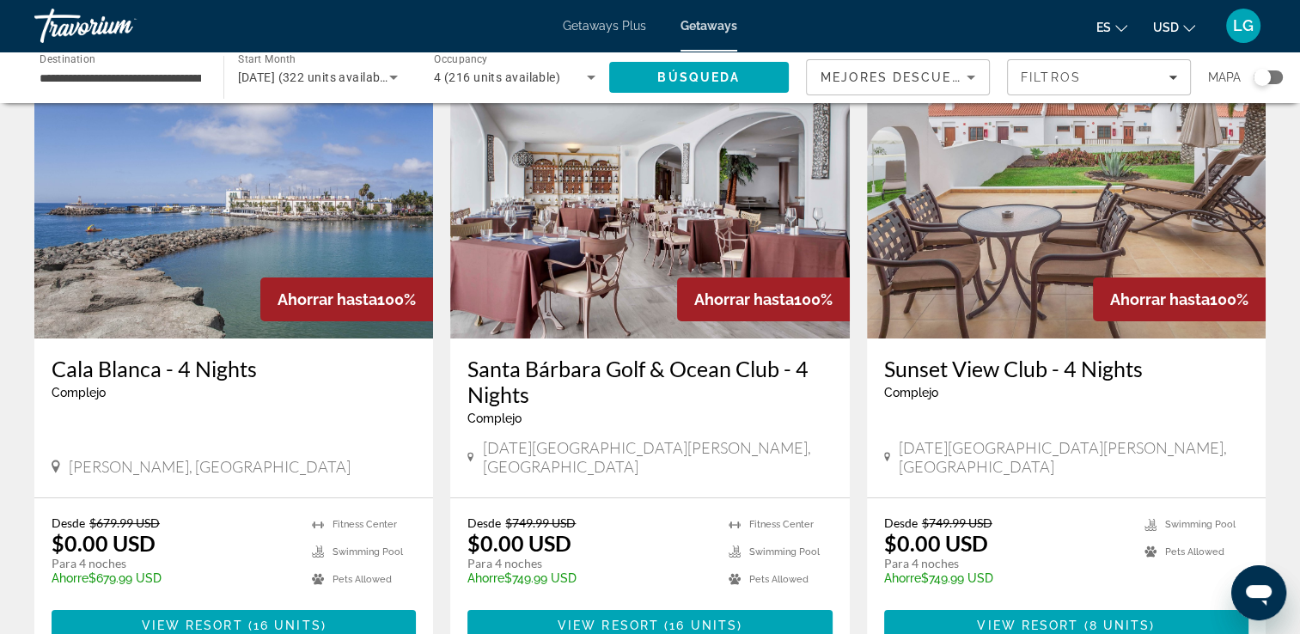
scroll to position [101, 0]
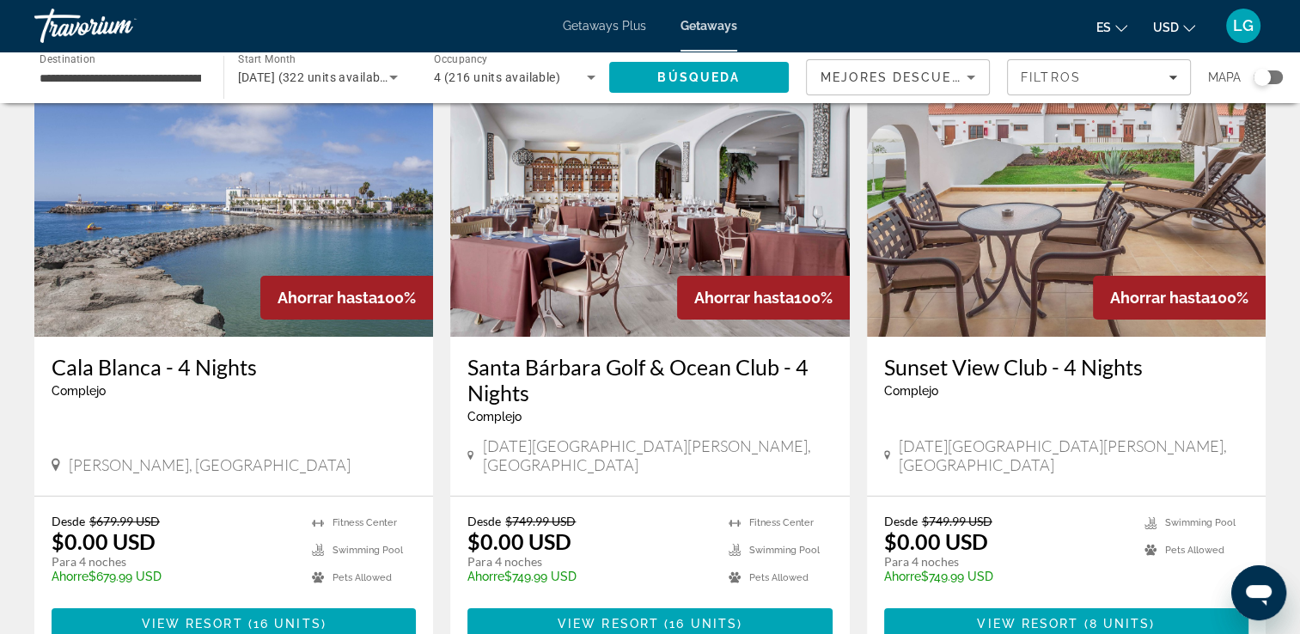
click at [230, 213] on img "Main content" at bounding box center [233, 199] width 399 height 275
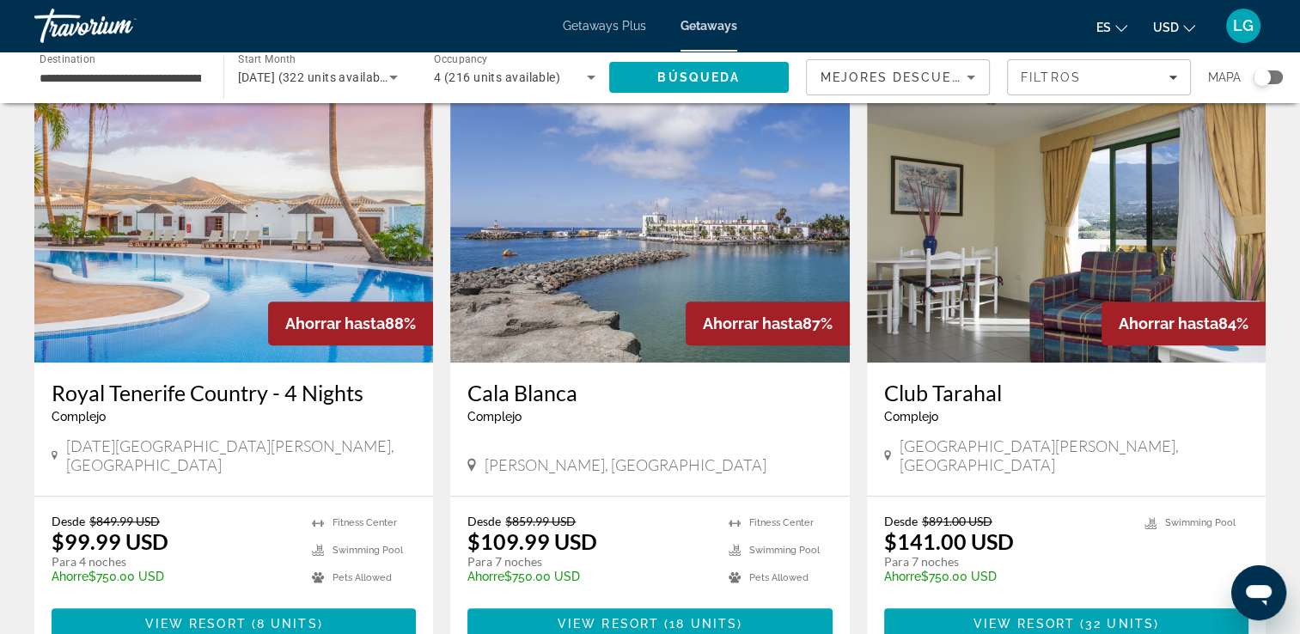
scroll to position [1292, 0]
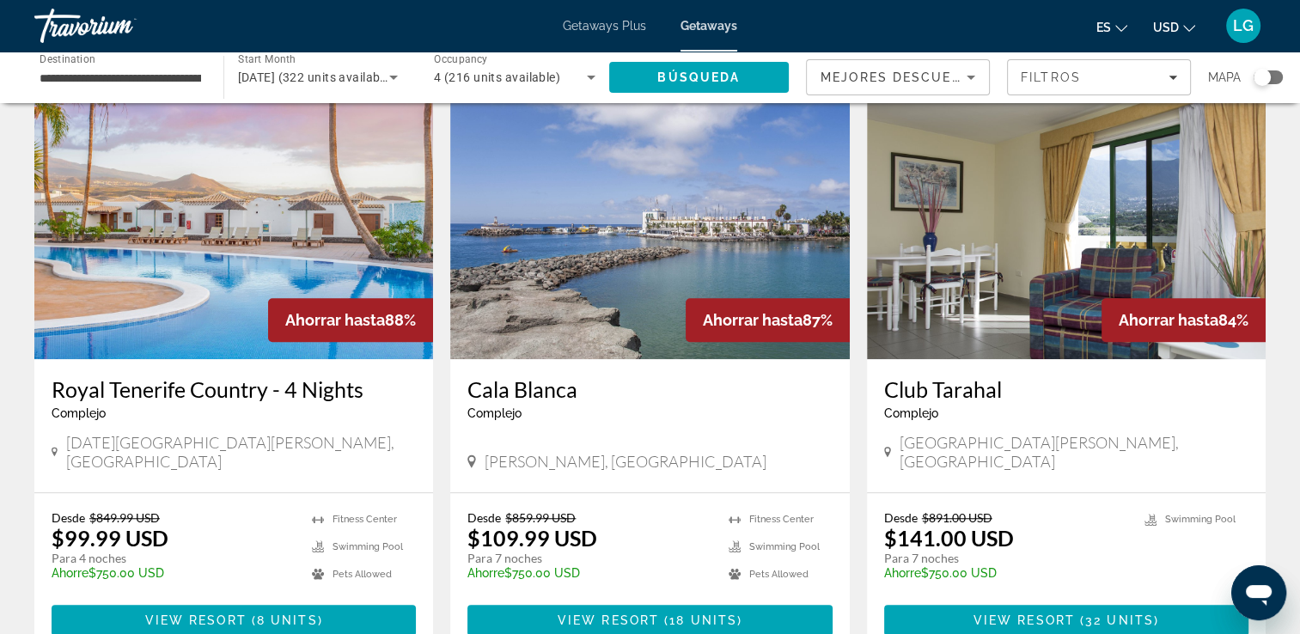
click at [181, 219] on img "Main content" at bounding box center [233, 221] width 399 height 275
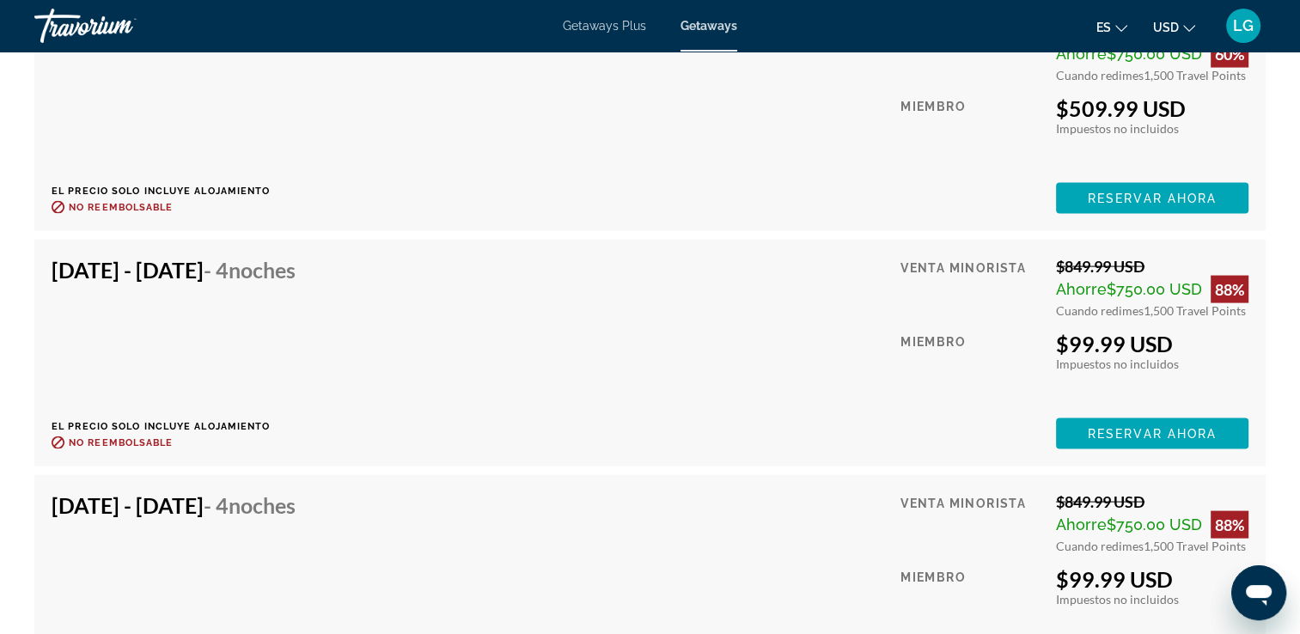
scroll to position [3486, 0]
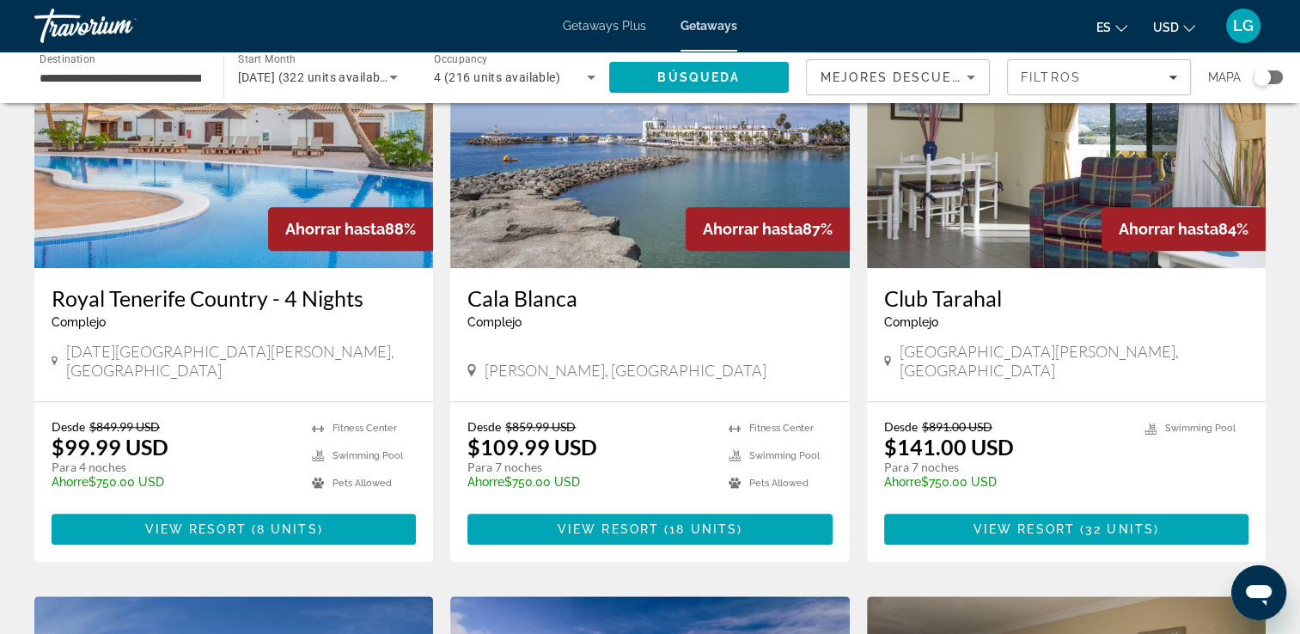
scroll to position [1384, 0]
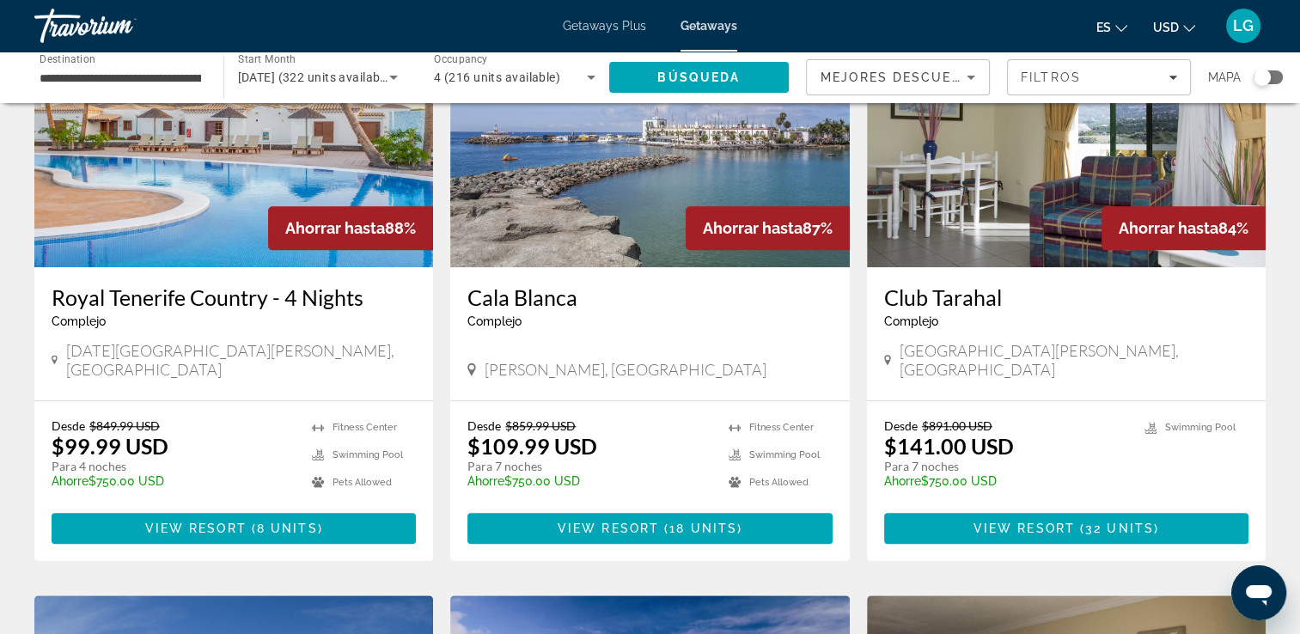
click at [637, 284] on h3 "Cala Blanca" at bounding box center [649, 297] width 364 height 26
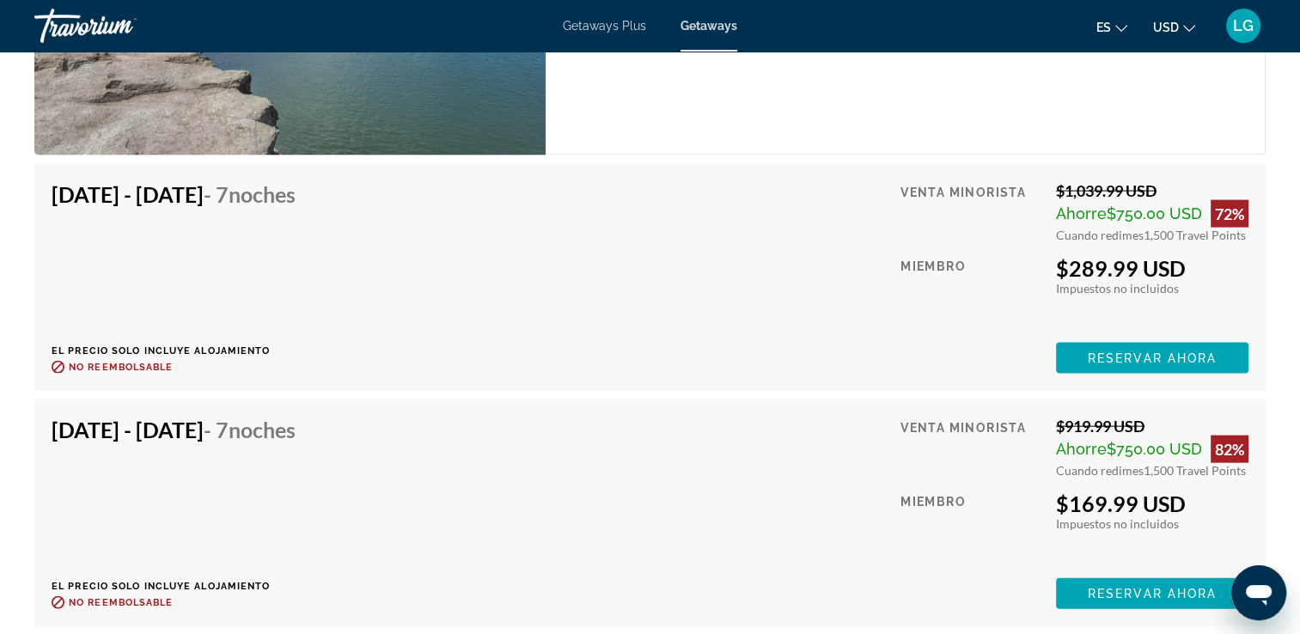
scroll to position [3655, 0]
